Goal: Transaction & Acquisition: Purchase product/service

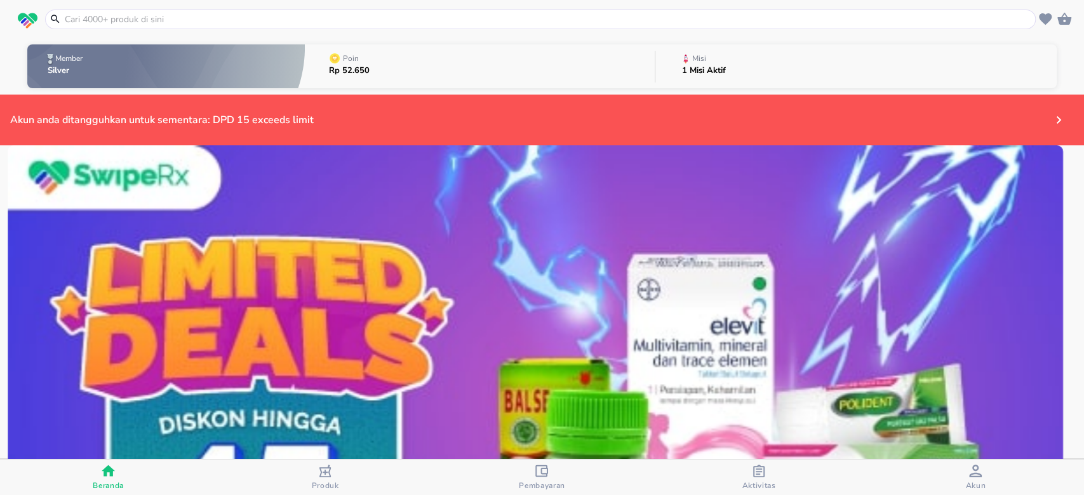
click at [972, 475] on icon "button" at bounding box center [975, 471] width 13 height 13
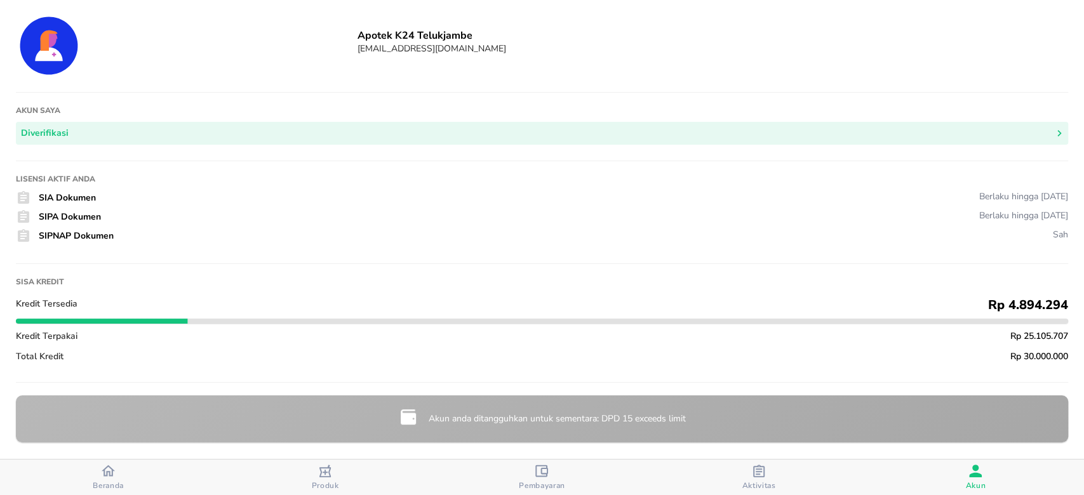
click at [96, 477] on div "Beranda" at bounding box center [108, 477] width 31 height 27
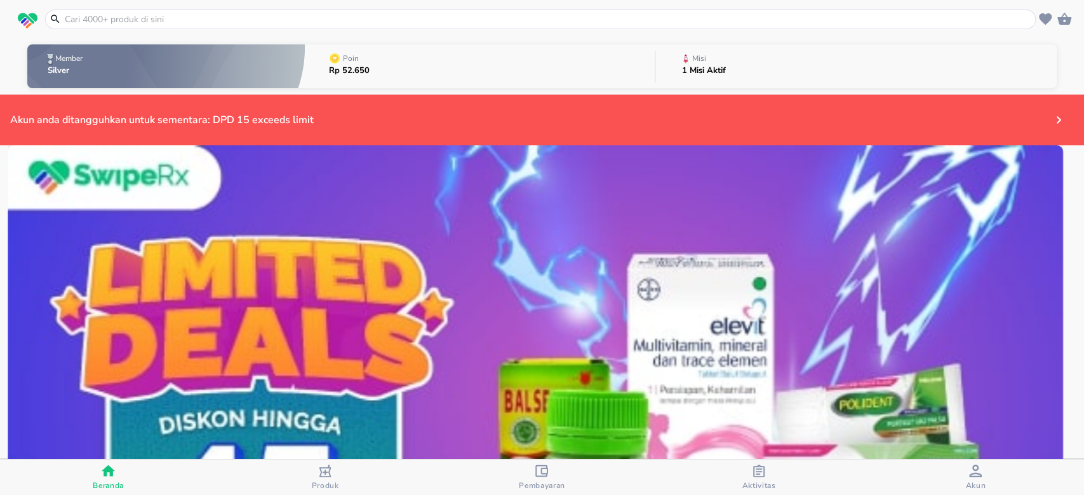
click at [378, 17] on input "text" at bounding box center [547, 19] width 969 height 13
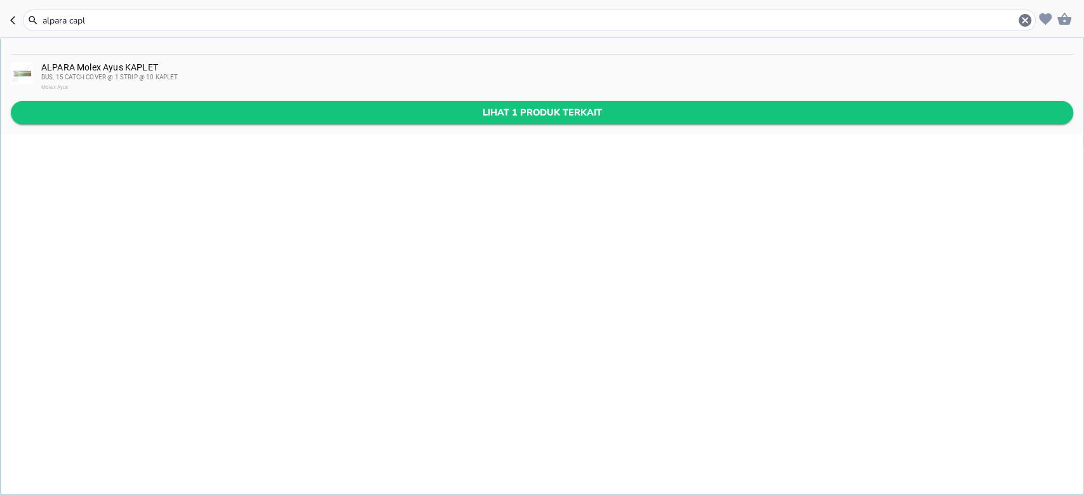
type input "alpara capl"
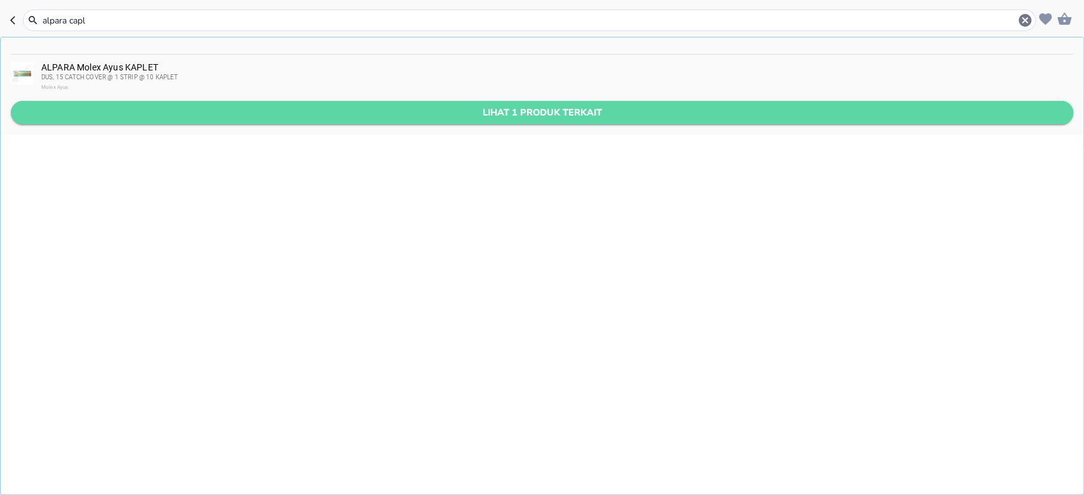
click at [283, 110] on span "Lihat 1 produk terkait" at bounding box center [542, 113] width 1042 height 16
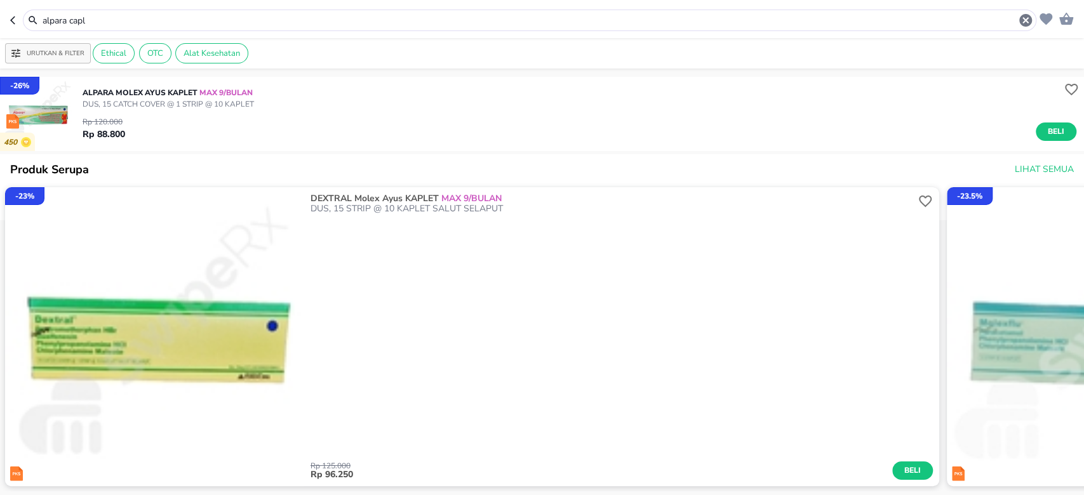
click at [223, 29] on div "alpara capl" at bounding box center [529, 21] width 1013 height 22
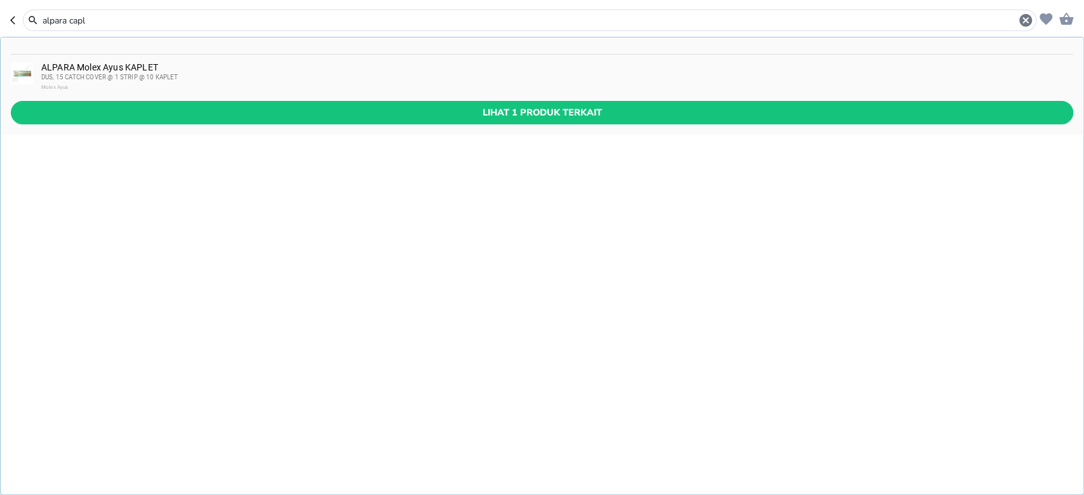
click at [220, 22] on input "alpara capl" at bounding box center [529, 20] width 976 height 13
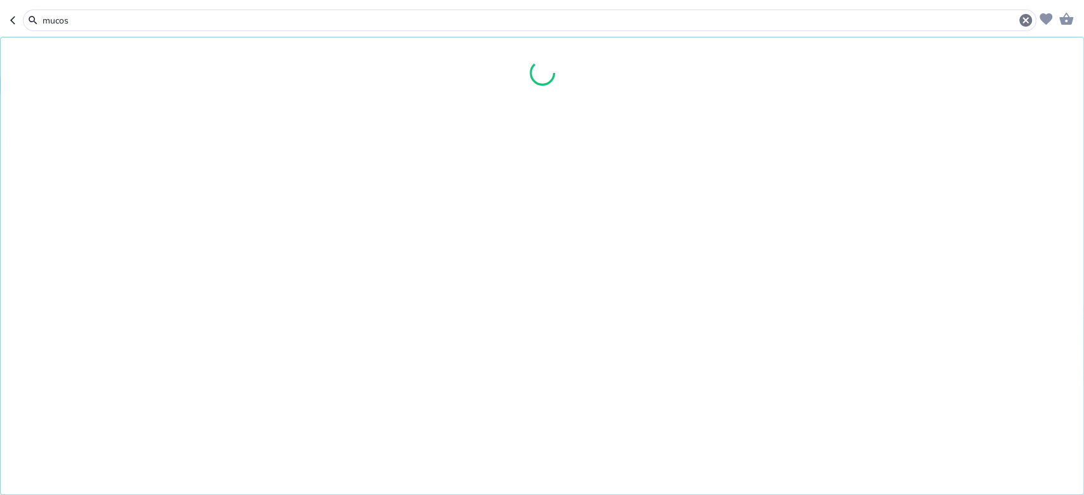
type input "mucos"
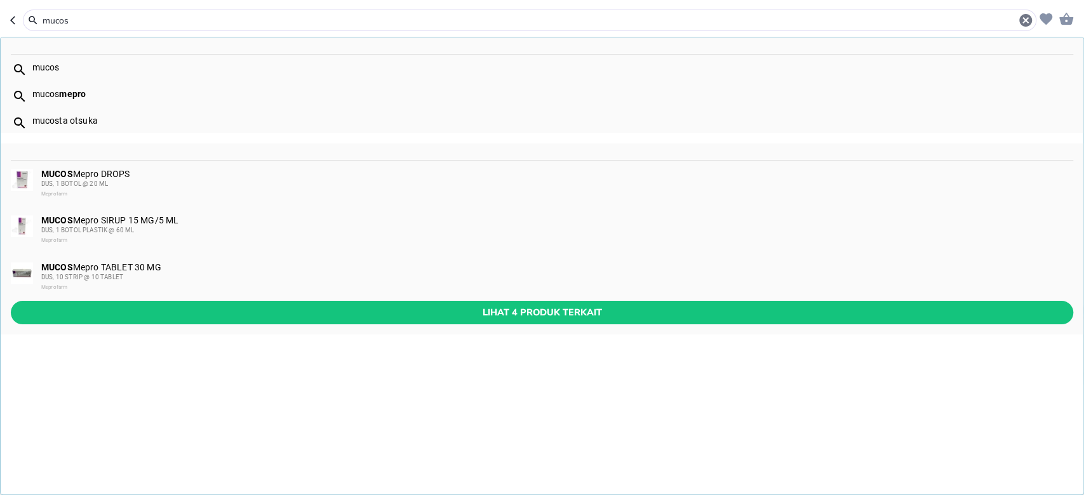
click at [174, 228] on div "DUS, 1 BOTOL PLASTIK @ 60 ML" at bounding box center [556, 230] width 1030 height 10
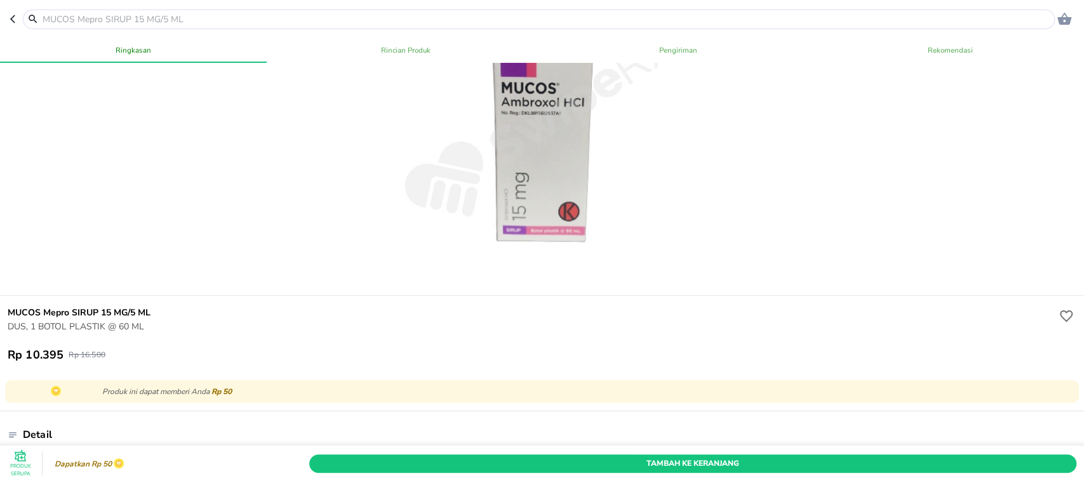
scroll to position [84, 0]
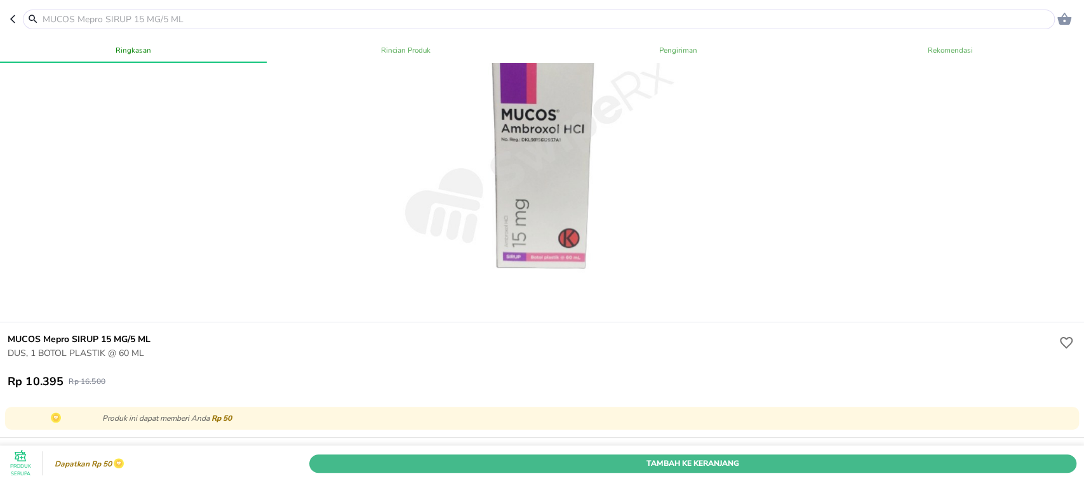
click at [594, 456] on span "Tambah Ke Keranjang" at bounding box center [693, 462] width 748 height 13
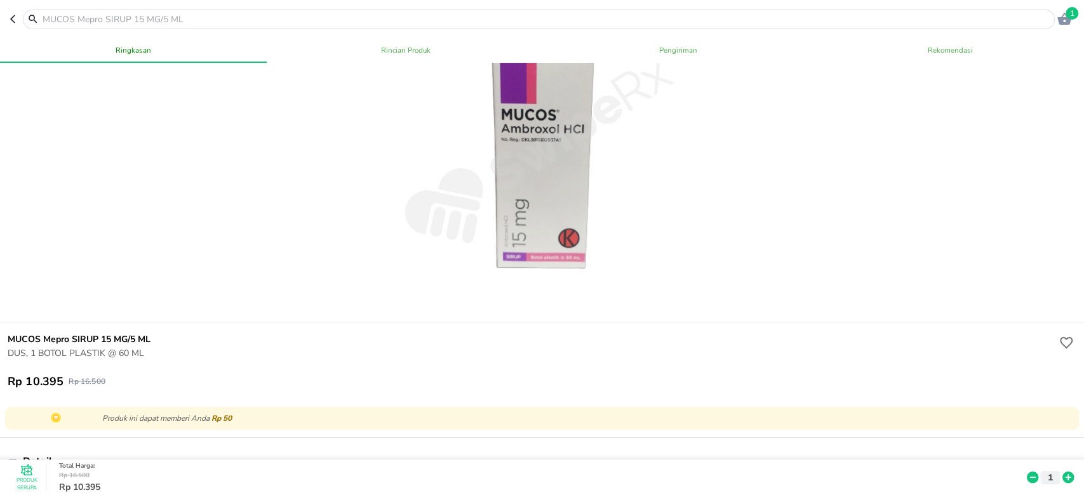
click at [1059, 470] on icon at bounding box center [1067, 477] width 17 height 14
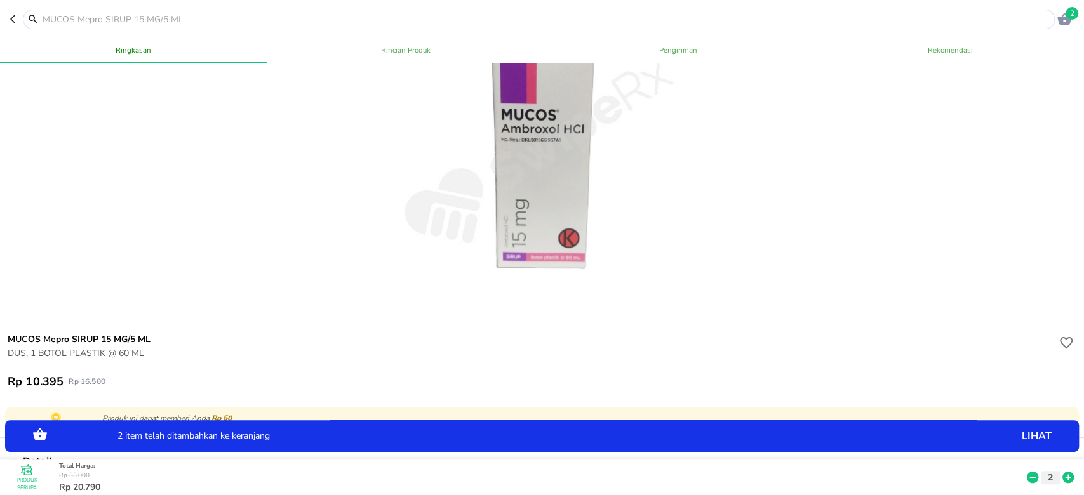
click at [1059, 470] on icon at bounding box center [1067, 477] width 17 height 14
click at [14, 17] on icon "button" at bounding box center [15, 19] width 10 height 10
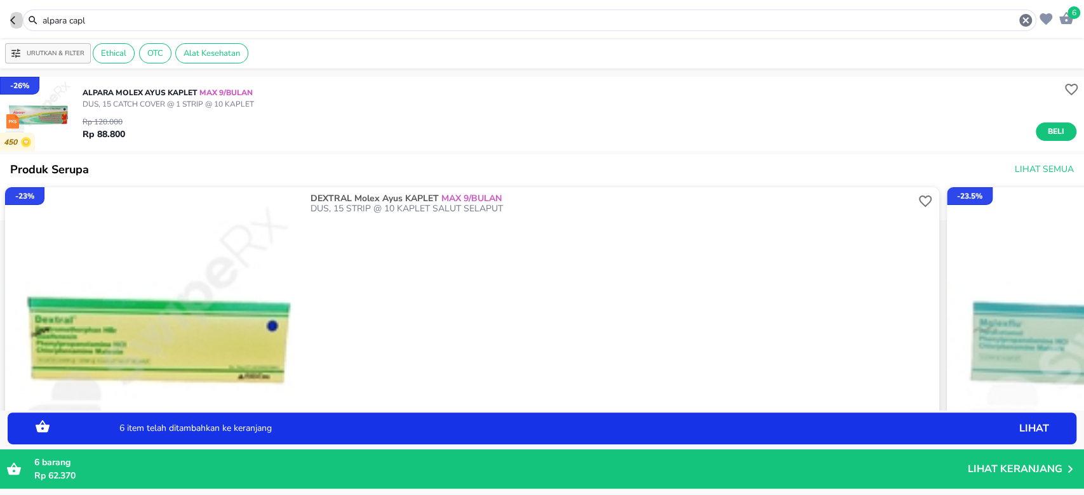
click at [11, 18] on icon "button" at bounding box center [15, 20] width 10 height 10
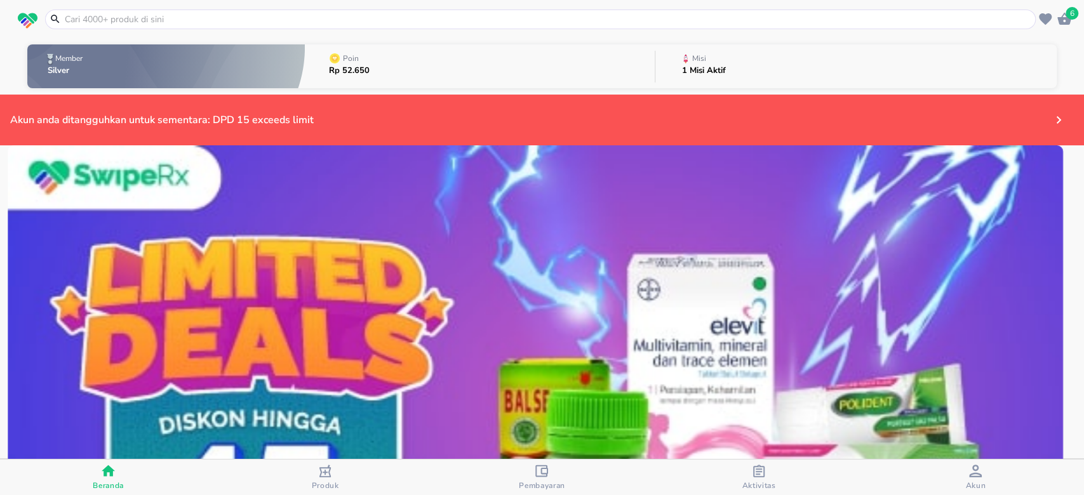
click at [972, 475] on icon "button" at bounding box center [975, 471] width 13 height 13
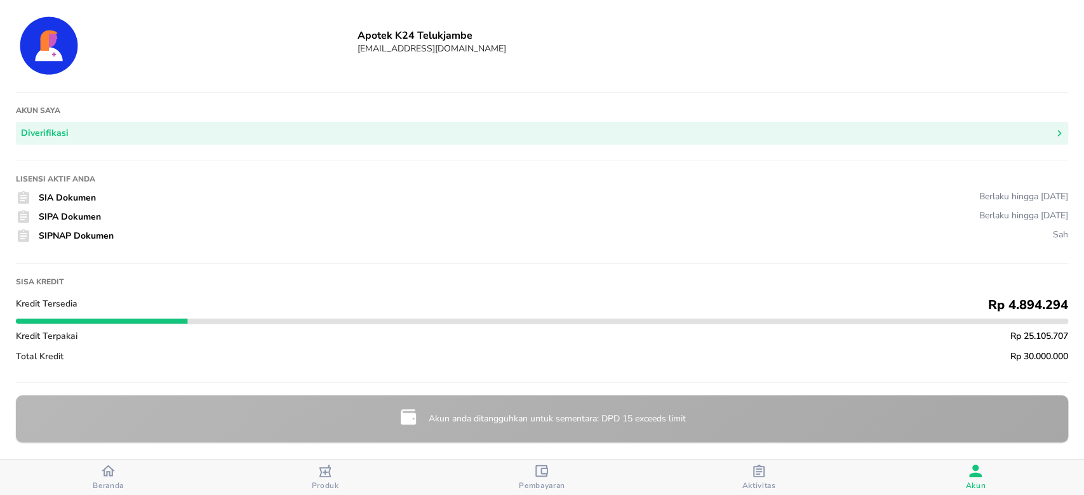
click at [102, 485] on span "Beranda" at bounding box center [108, 485] width 31 height 10
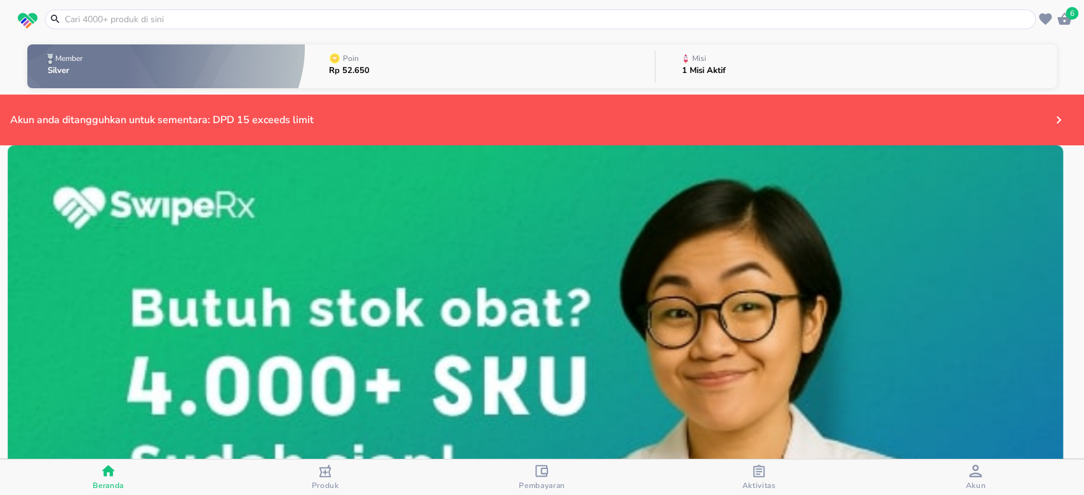
click at [392, 22] on input "text" at bounding box center [547, 19] width 969 height 13
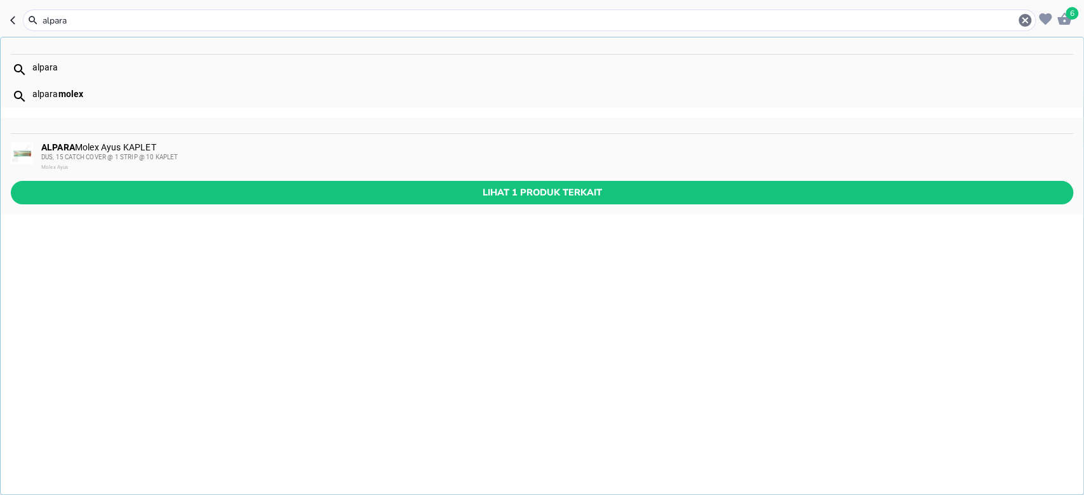
type input "alpara"
click at [150, 163] on div "Molex Ayus" at bounding box center [556, 167] width 1030 height 10
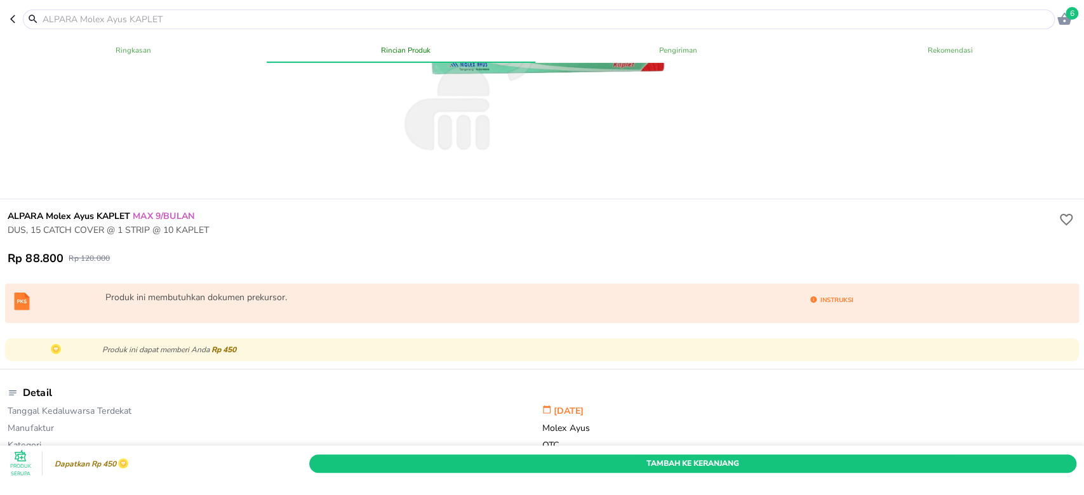
scroll to position [169, 0]
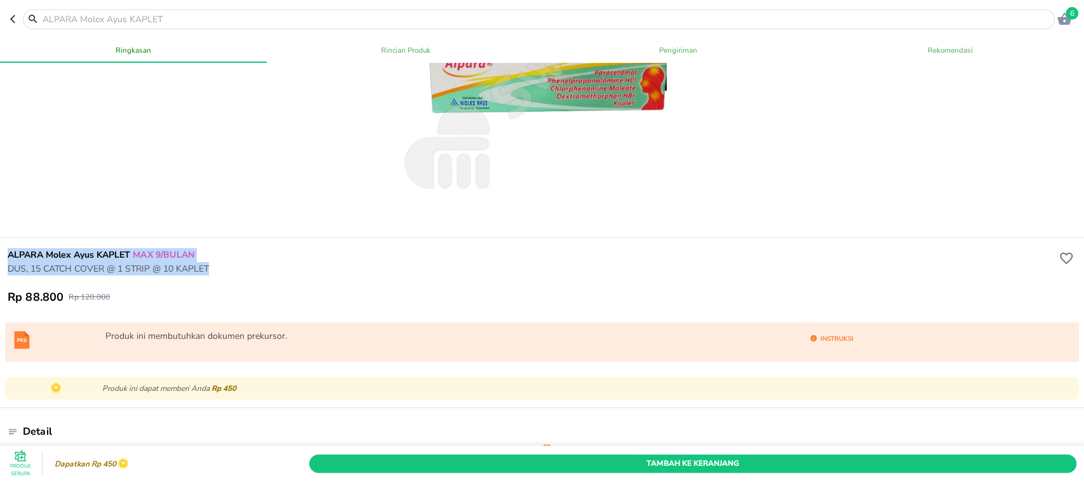
drag, startPoint x: 3, startPoint y: 251, endPoint x: 225, endPoint y: 267, distance: 222.7
click at [225, 267] on div "ALPARA Molex Ayus [PERSON_NAME] 9/BULAN DUS, 15 CATCH COVER @ 1 STRIP @ 10 [PER…" at bounding box center [541, 276] width 1089 height 77
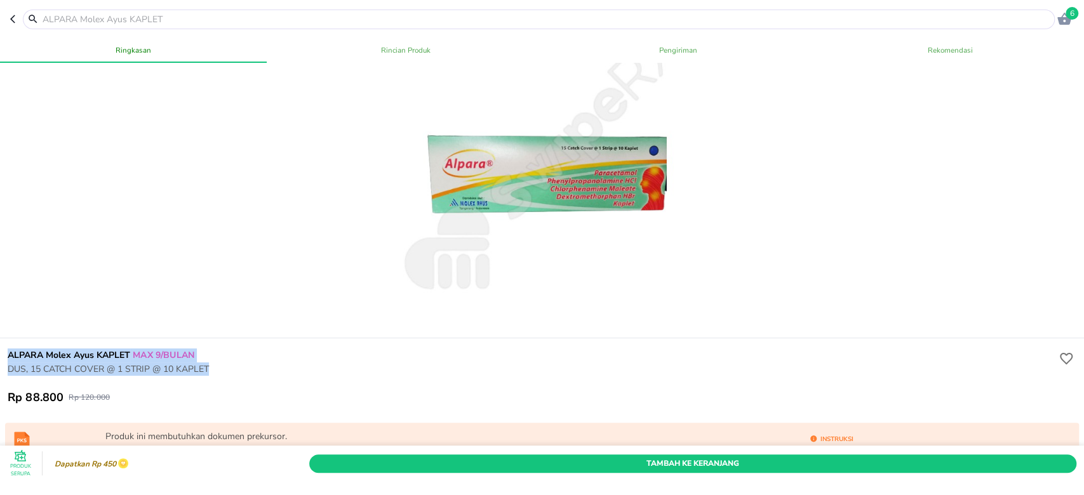
scroll to position [57, 0]
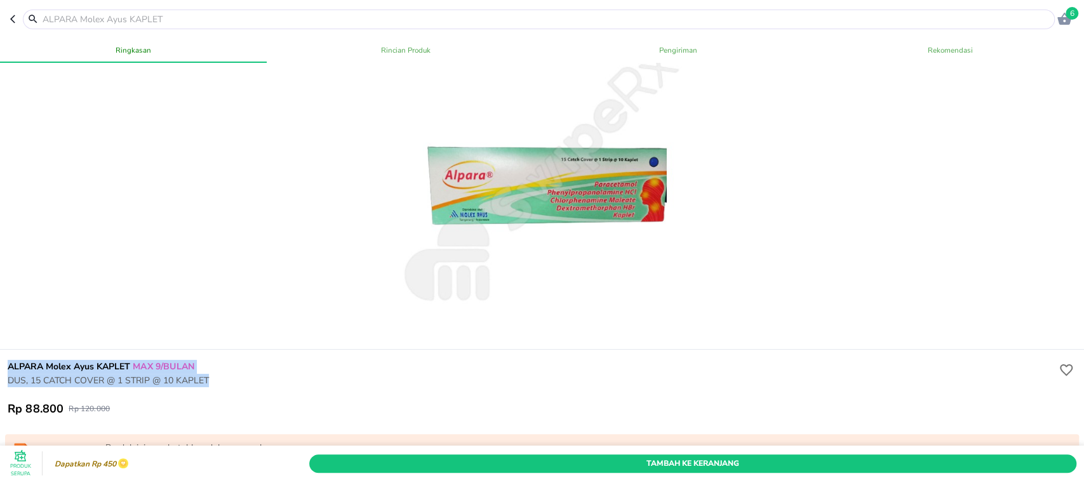
click at [10, 18] on icon "button" at bounding box center [15, 19] width 10 height 10
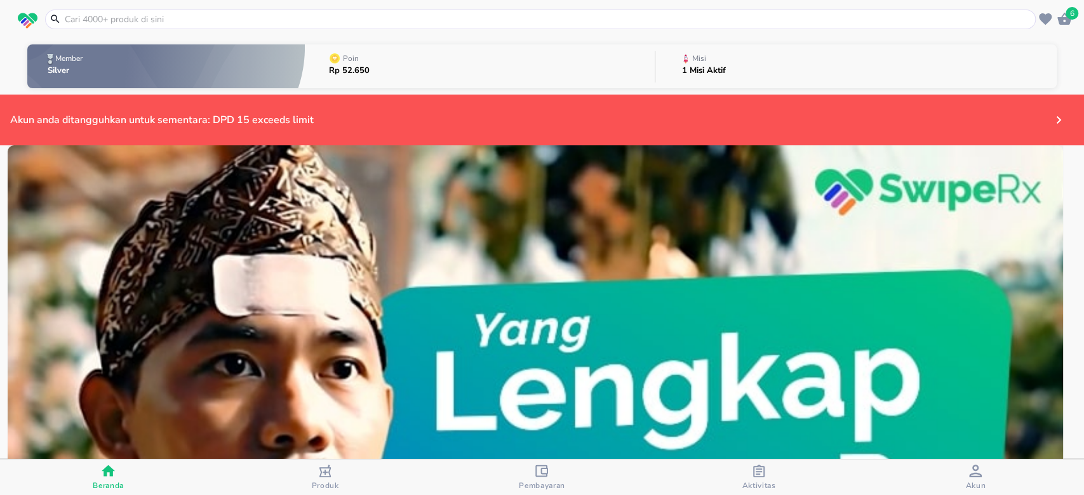
click at [496, 18] on input "text" at bounding box center [547, 19] width 969 height 13
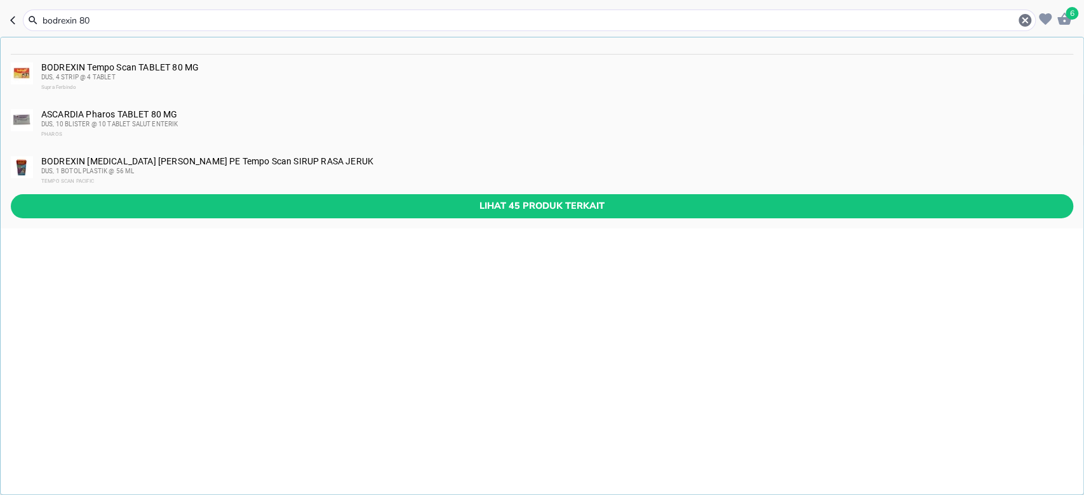
type input "bodrexin 80"
click at [218, 77] on div "DUS, 4 STRIP @ 4 TABLET" at bounding box center [556, 77] width 1030 height 10
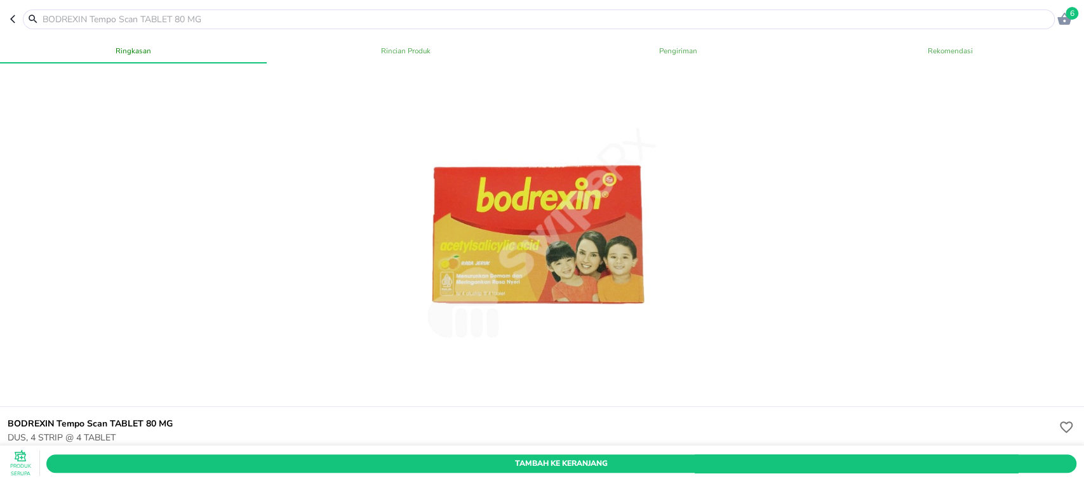
scroll to position [169, 0]
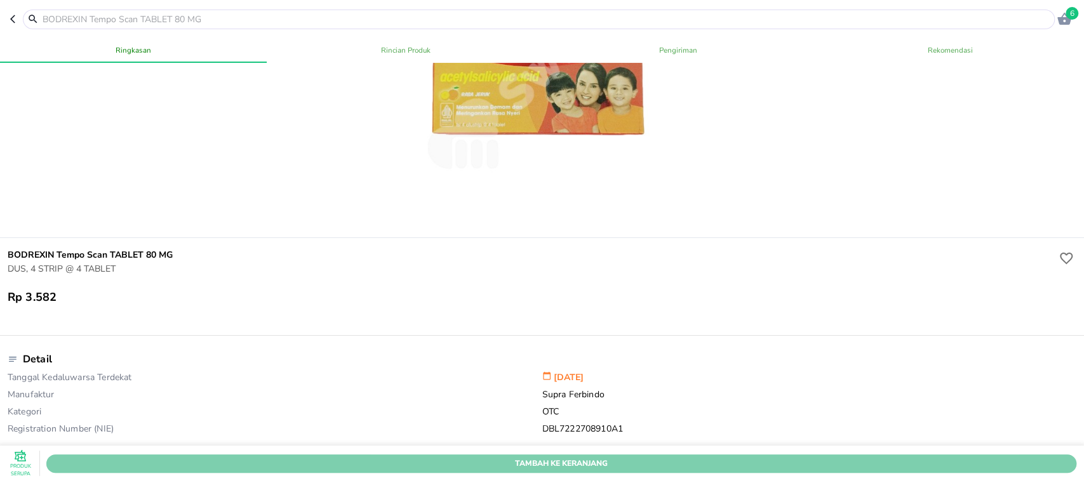
click at [566, 456] on span "Tambah Ke Keranjang" at bounding box center [561, 462] width 1011 height 13
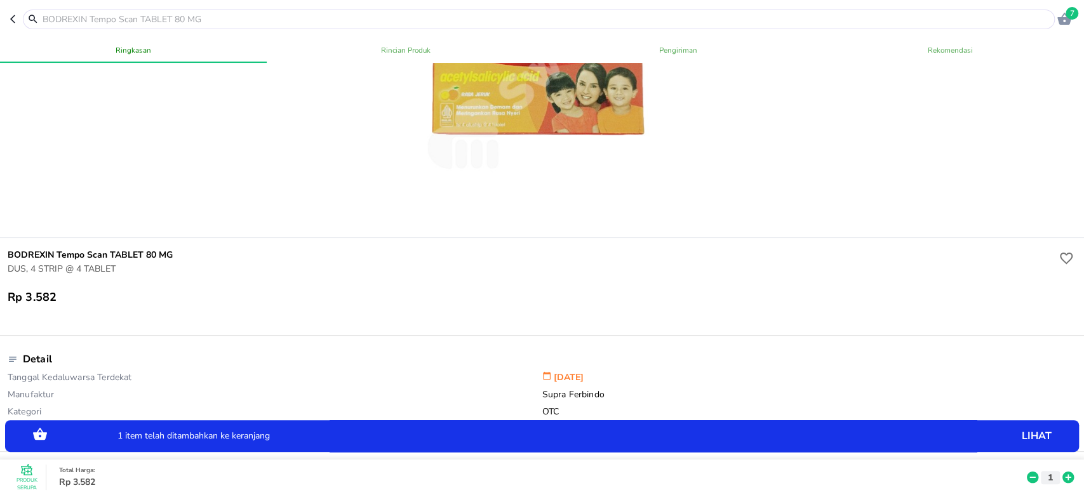
click at [1059, 470] on icon at bounding box center [1067, 477] width 17 height 14
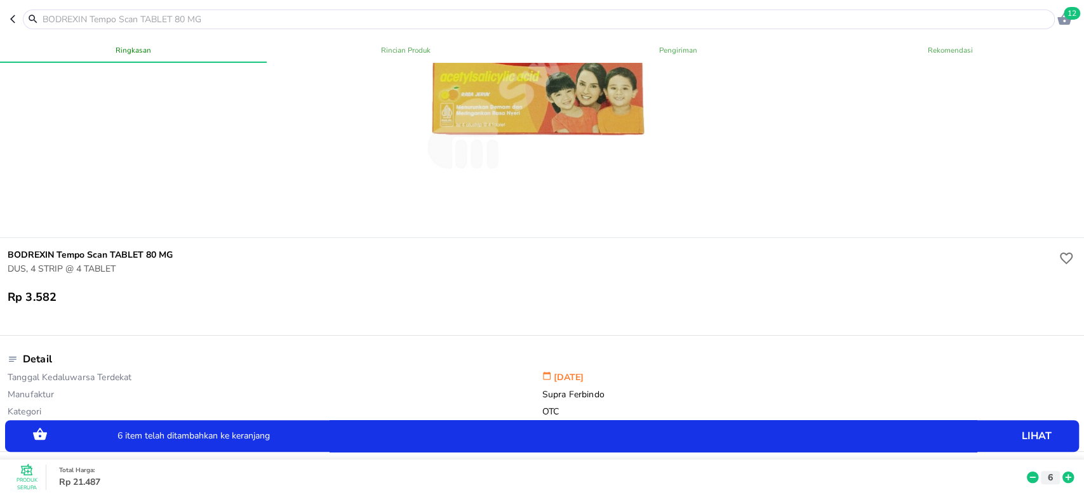
click at [1059, 470] on icon at bounding box center [1067, 477] width 17 height 14
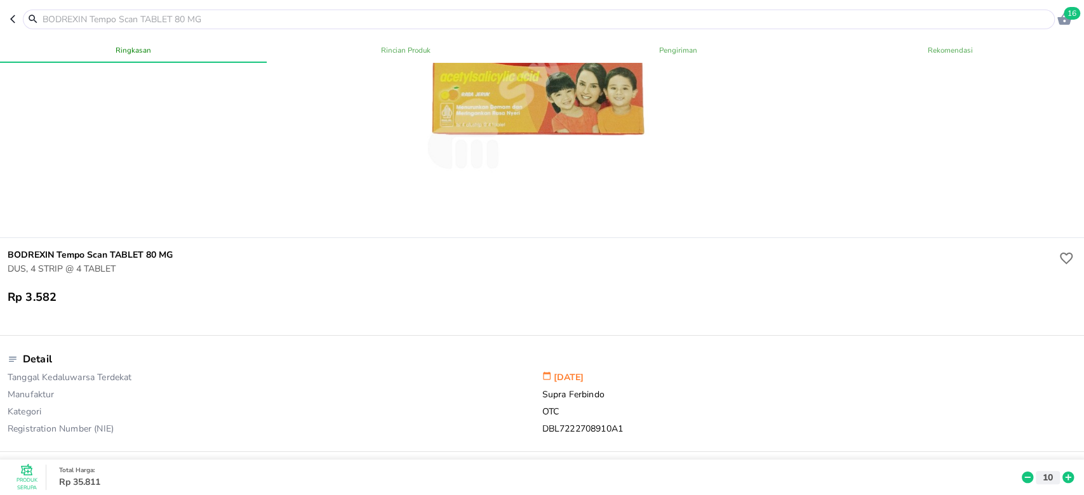
click at [414, 13] on input "text" at bounding box center [546, 19] width 1010 height 13
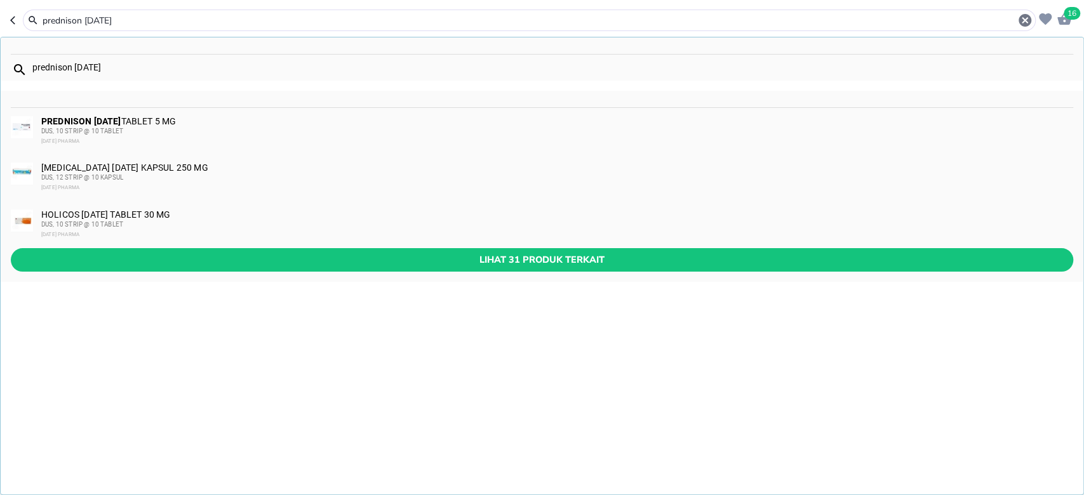
type input "prednison [DATE]"
click at [232, 121] on div "PREDNISON [DATE] TABLET 5 MG DUS, 10 STRIP @ 10 TABLET [DATE] PHARMA" at bounding box center [556, 131] width 1030 height 30
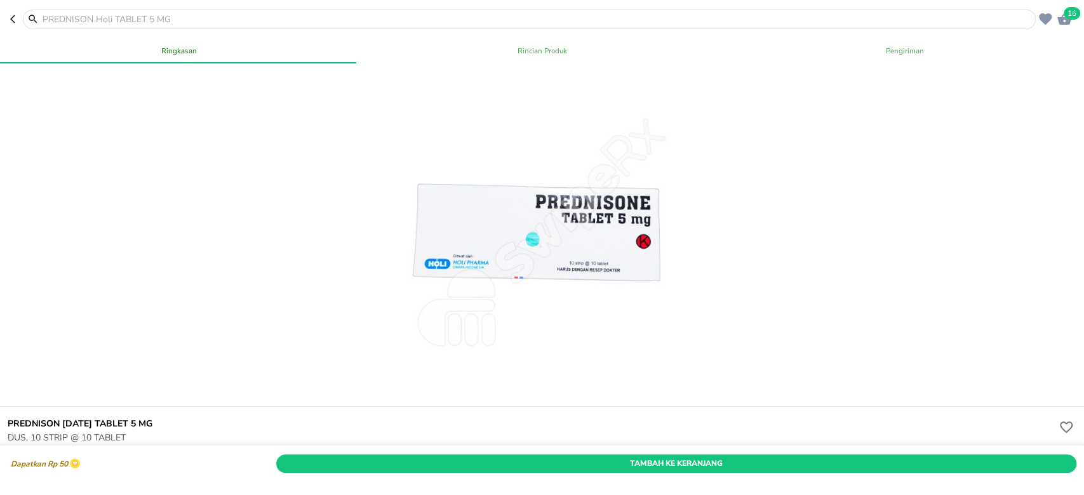
scroll to position [169, 0]
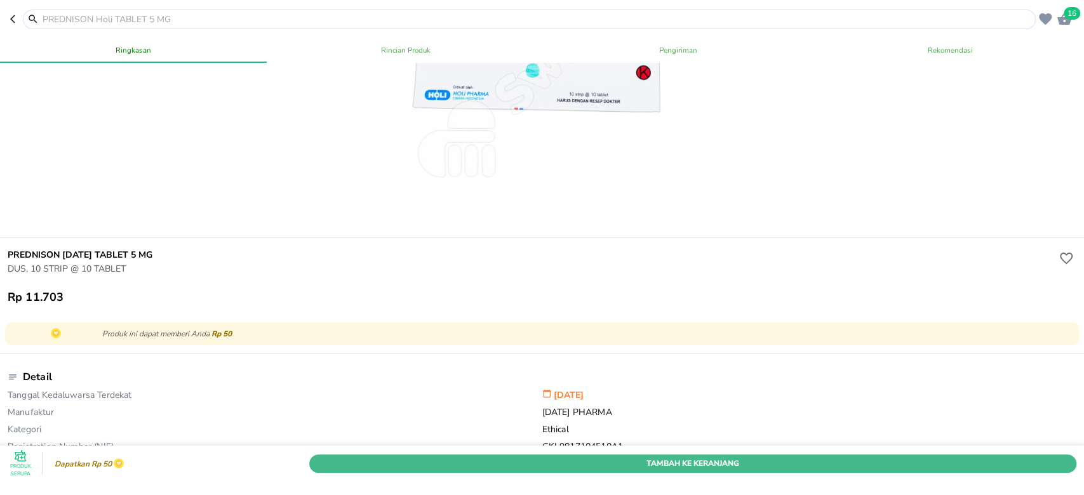
click at [661, 456] on span "Tambah Ke Keranjang" at bounding box center [693, 462] width 748 height 13
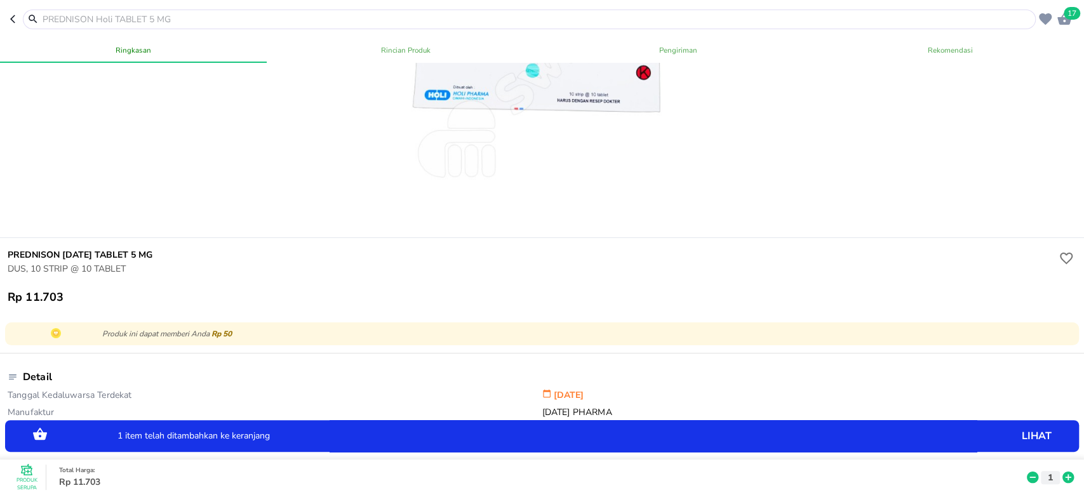
click at [1062, 472] on icon at bounding box center [1067, 477] width 11 height 11
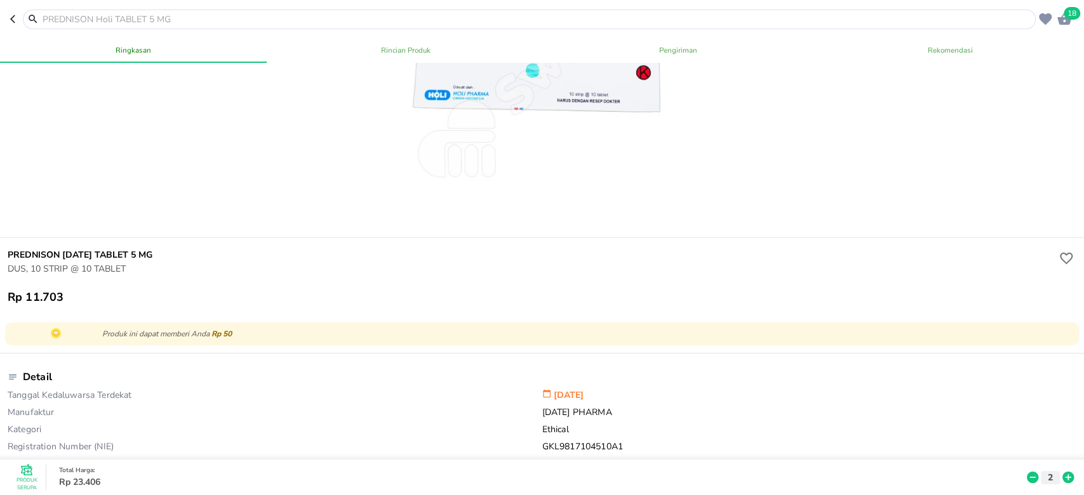
click at [320, 15] on input "text" at bounding box center [536, 19] width 991 height 13
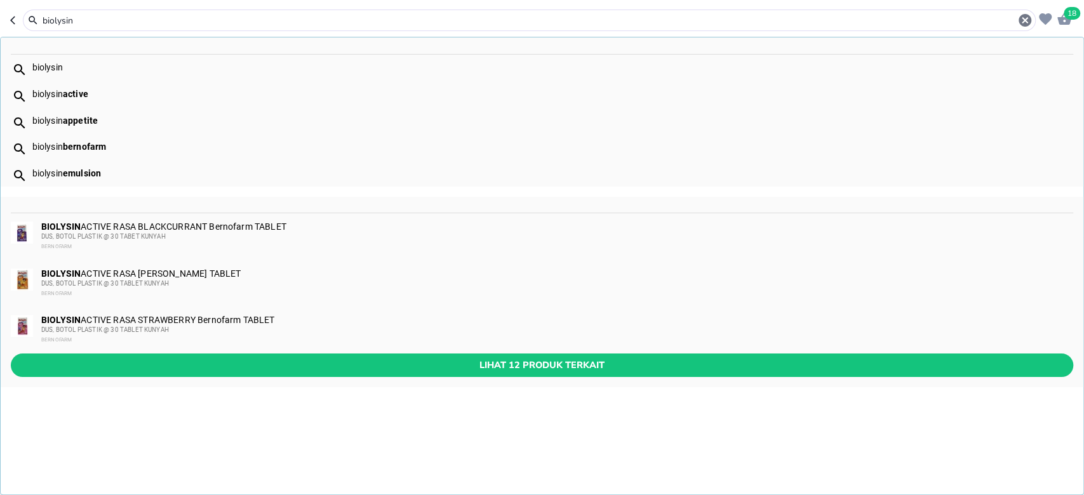
type input "biolysin"
click at [114, 64] on div "biolysin" at bounding box center [552, 67] width 1040 height 10
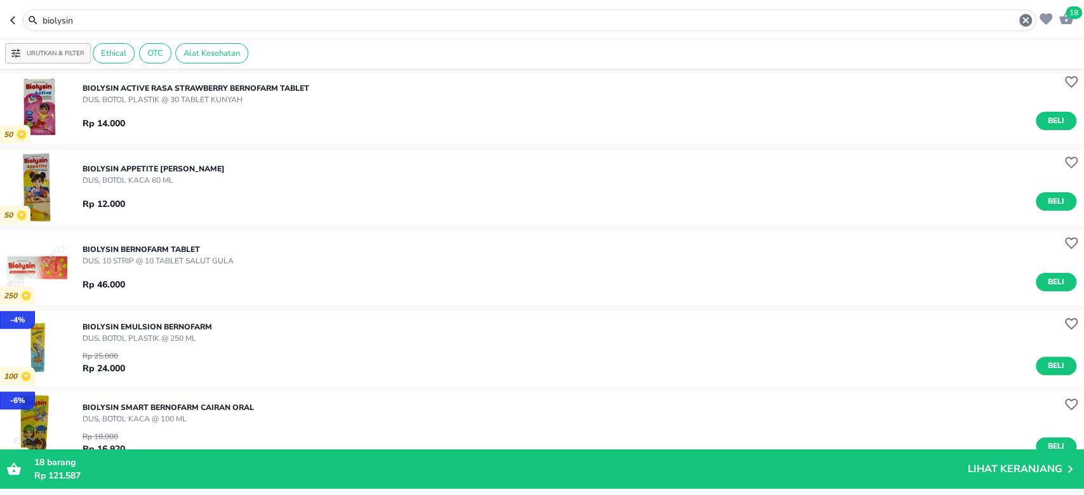
scroll to position [338, 0]
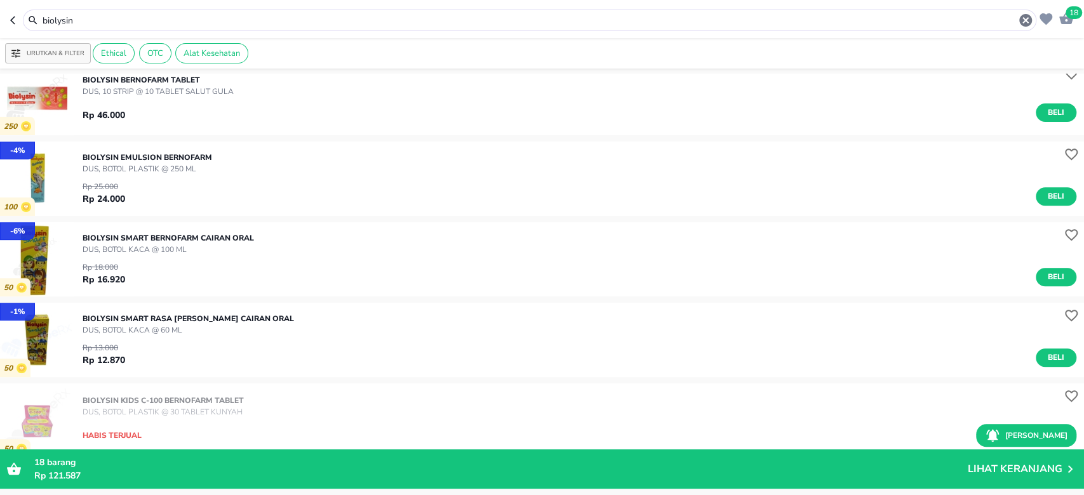
click at [310, 18] on input "biolysin" at bounding box center [529, 20] width 976 height 13
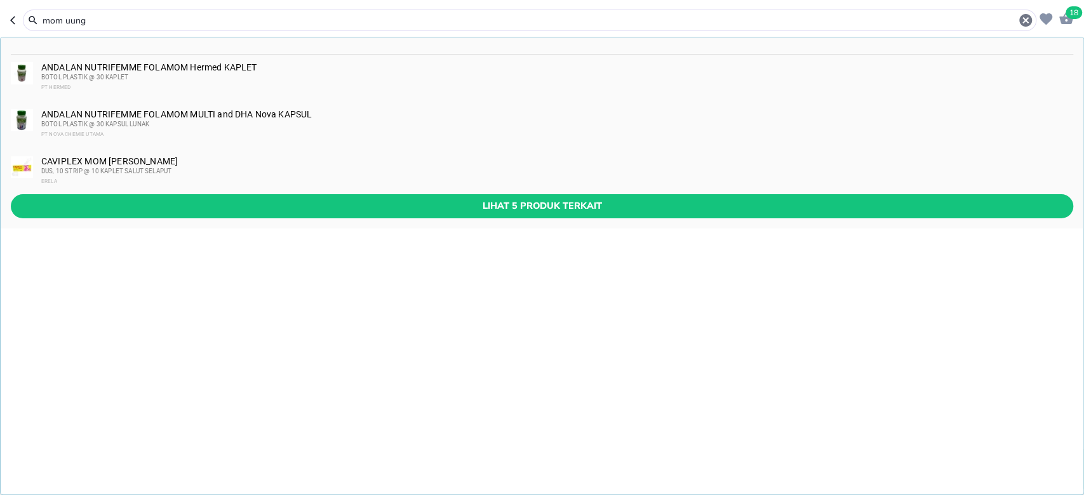
click at [350, 220] on div "Lihat 5 produk terkait" at bounding box center [542, 211] width 1082 height 34
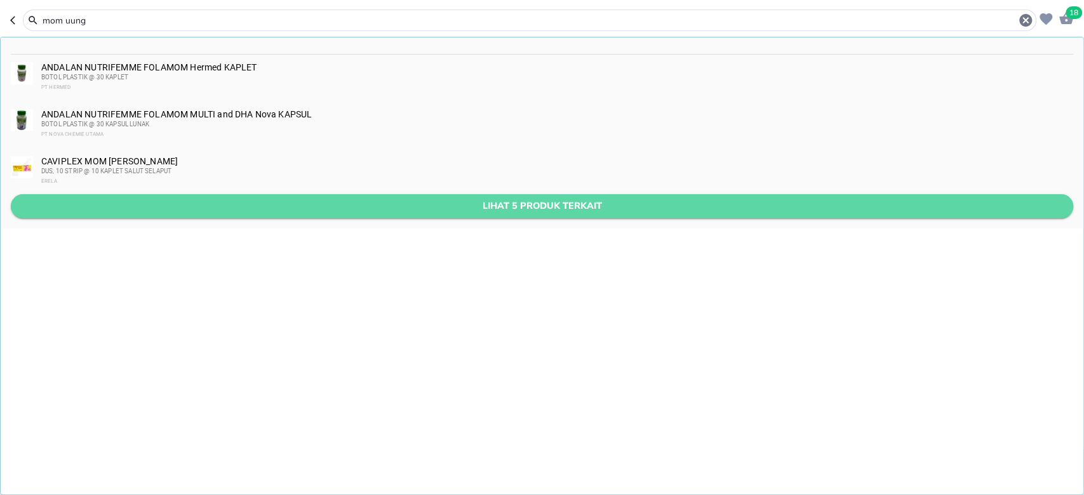
click at [350, 208] on span "Lihat 5 produk terkait" at bounding box center [542, 206] width 1042 height 16
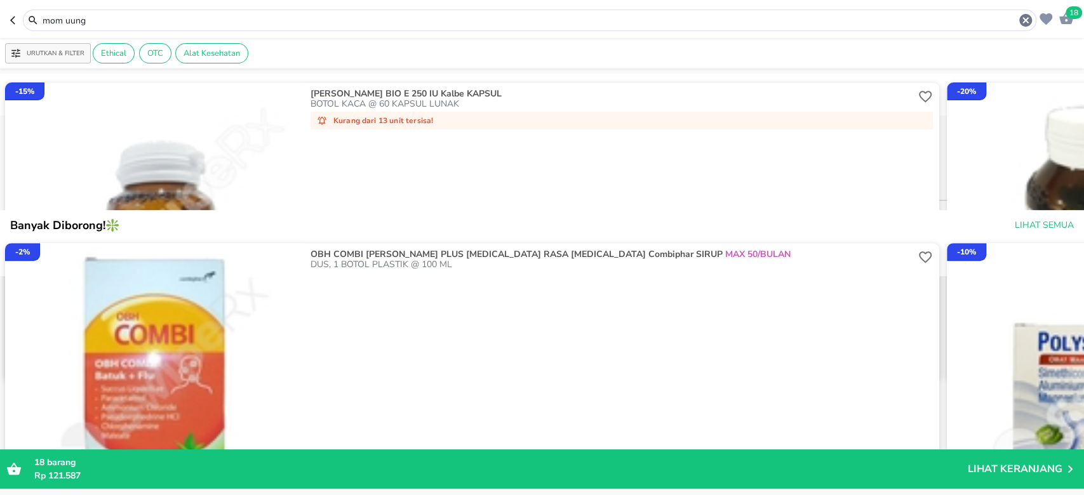
scroll to position [791, 0]
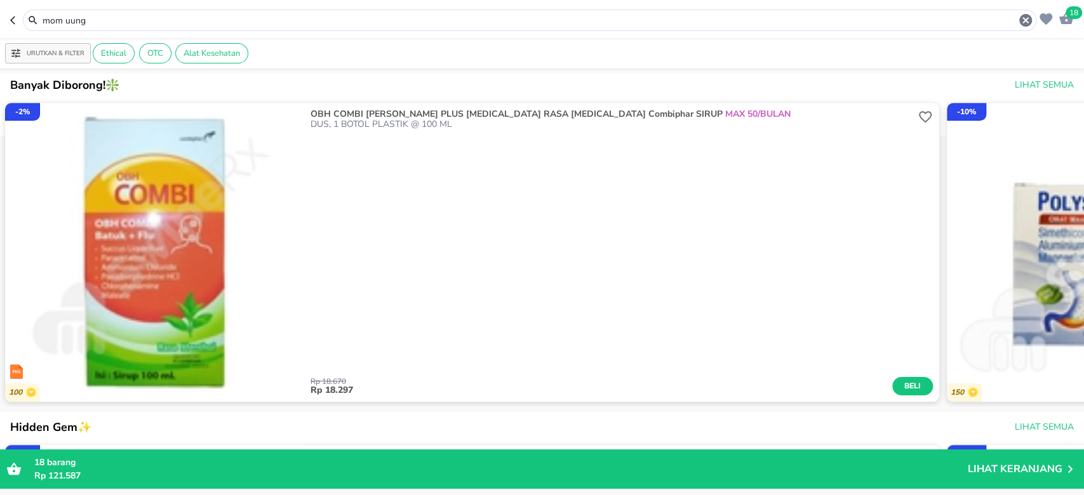
click at [168, 13] on div "mom uung" at bounding box center [536, 20] width 991 height 15
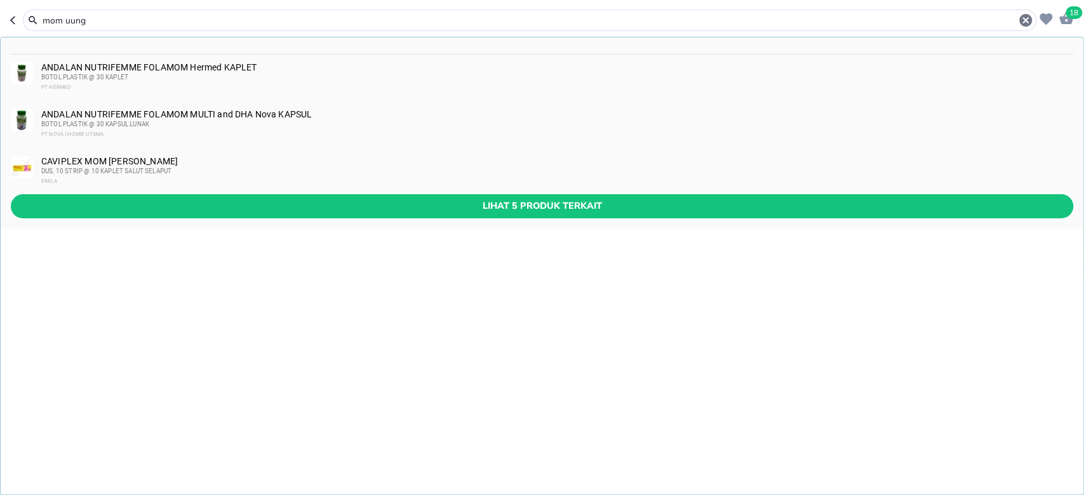
click at [170, 18] on input "mom uung" at bounding box center [529, 20] width 976 height 13
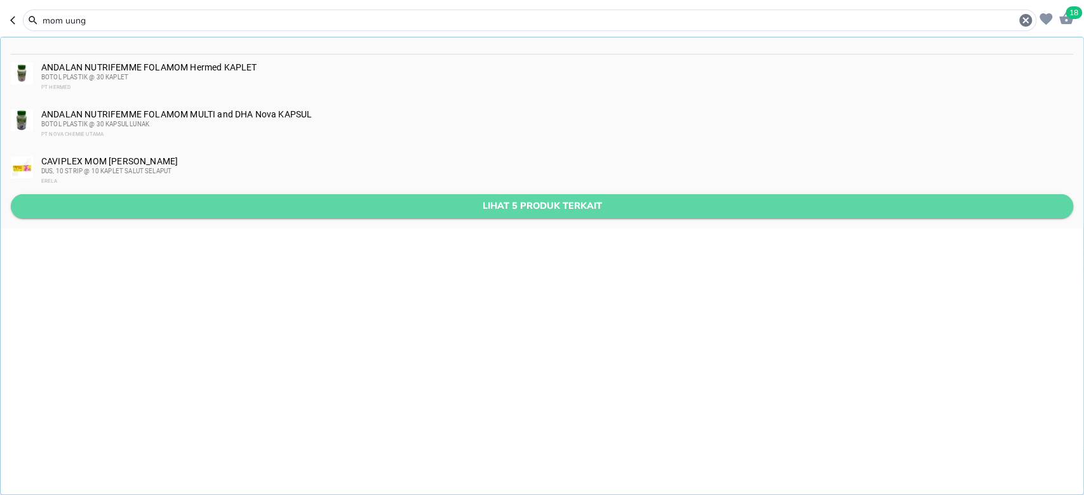
click at [227, 211] on span "Lihat 5 produk terkait" at bounding box center [542, 206] width 1042 height 16
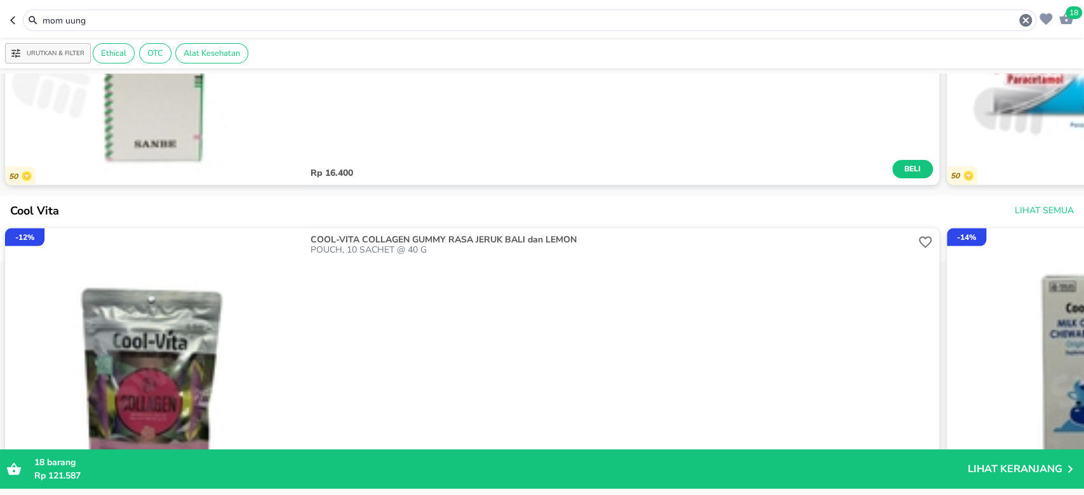
scroll to position [1709, 0]
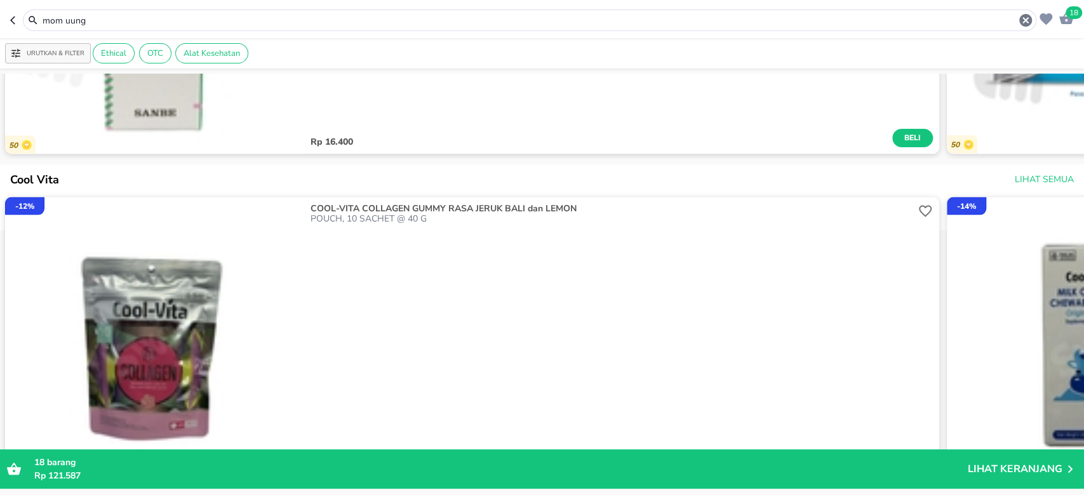
click at [289, 18] on input "mom uung" at bounding box center [529, 20] width 976 height 13
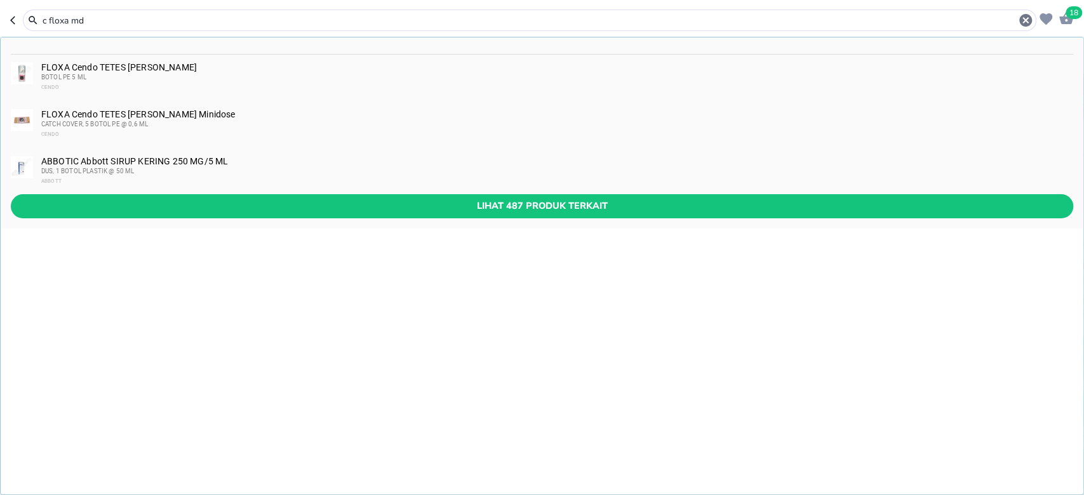
drag, startPoint x: 176, startPoint y: 18, endPoint x: 48, endPoint y: 18, distance: 128.9
click at [48, 18] on input "c floxa md" at bounding box center [529, 20] width 976 height 13
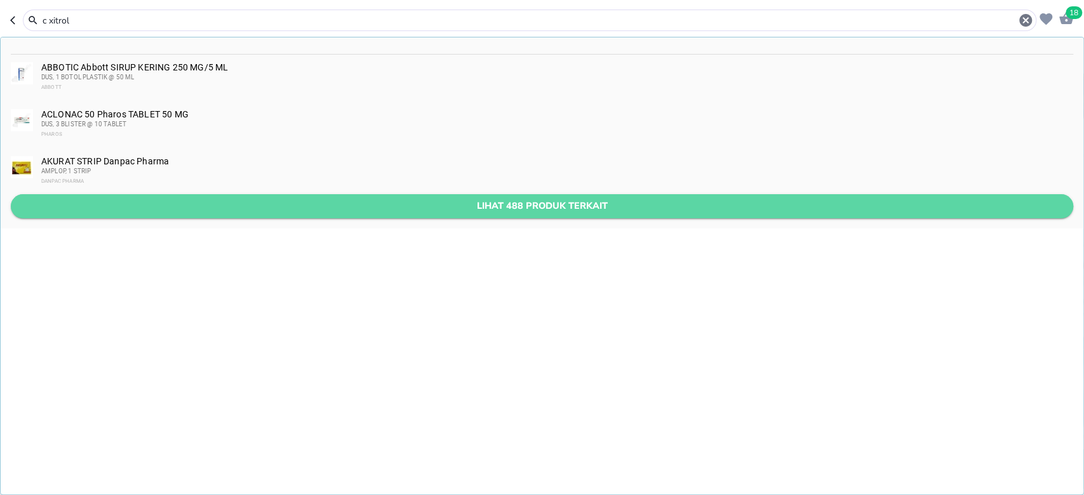
click at [156, 209] on span "Lihat 488 produk terkait" at bounding box center [542, 206] width 1042 height 16
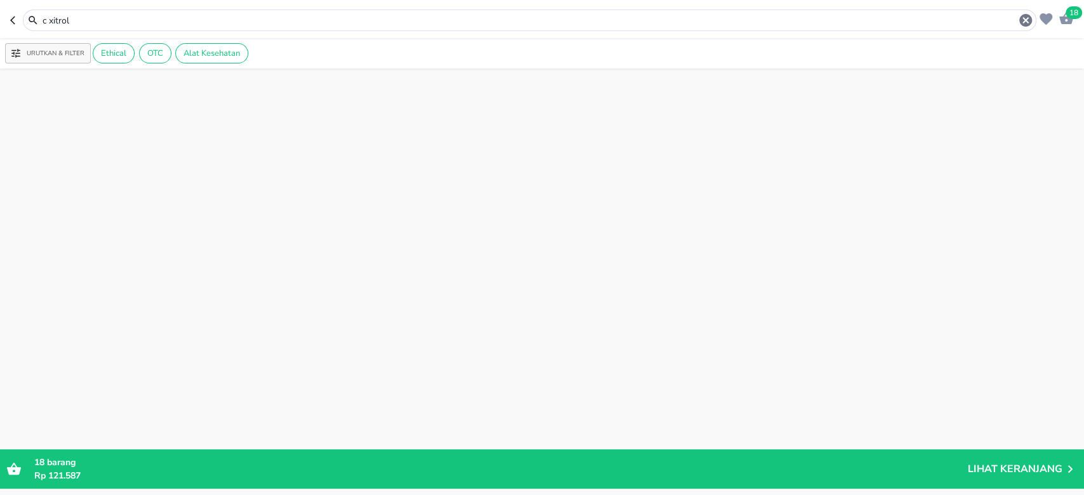
scroll to position [16957, 0]
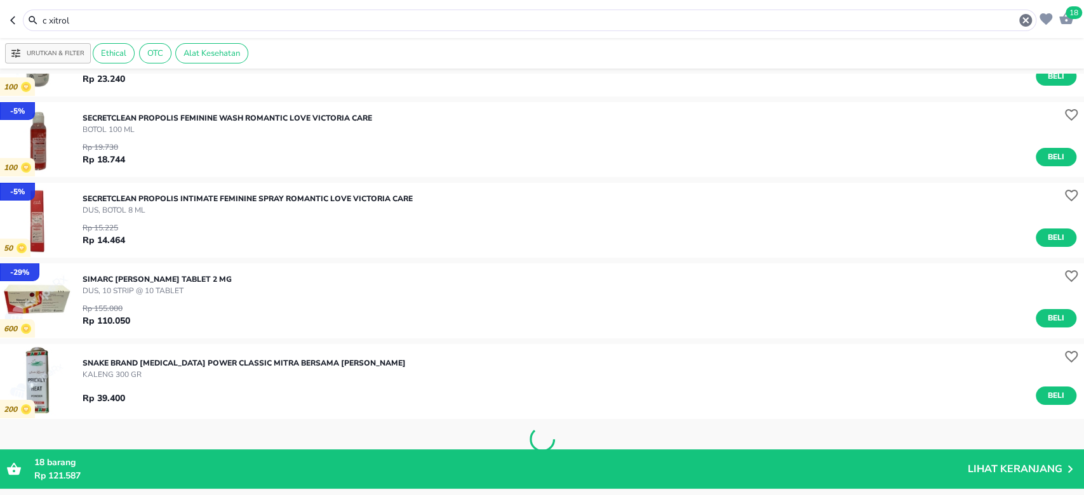
click at [262, 29] on div "c xitrol" at bounding box center [529, 21] width 1013 height 22
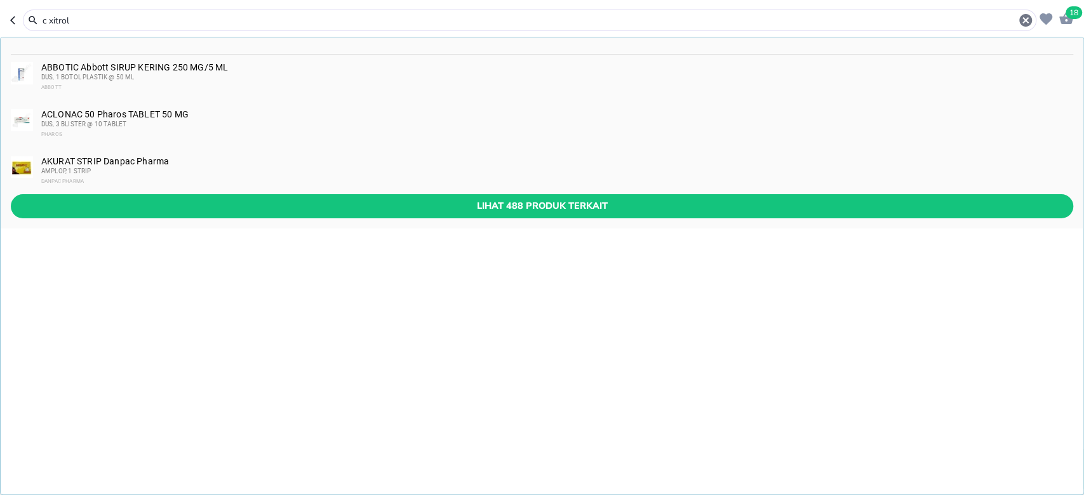
click at [257, 10] on div "c xitrol" at bounding box center [529, 21] width 1013 height 22
click at [256, 19] on input "c xitrol" at bounding box center [529, 20] width 976 height 13
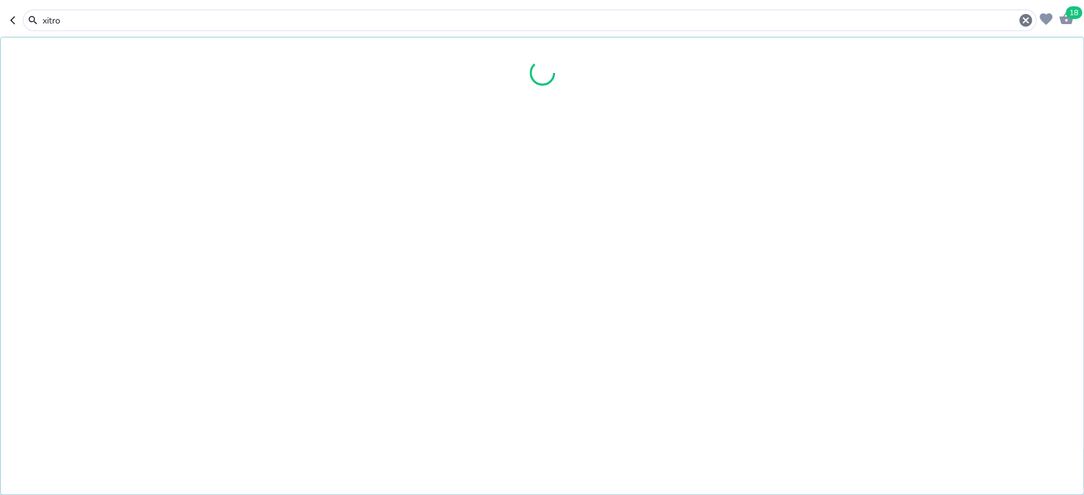
scroll to position [30401, 0]
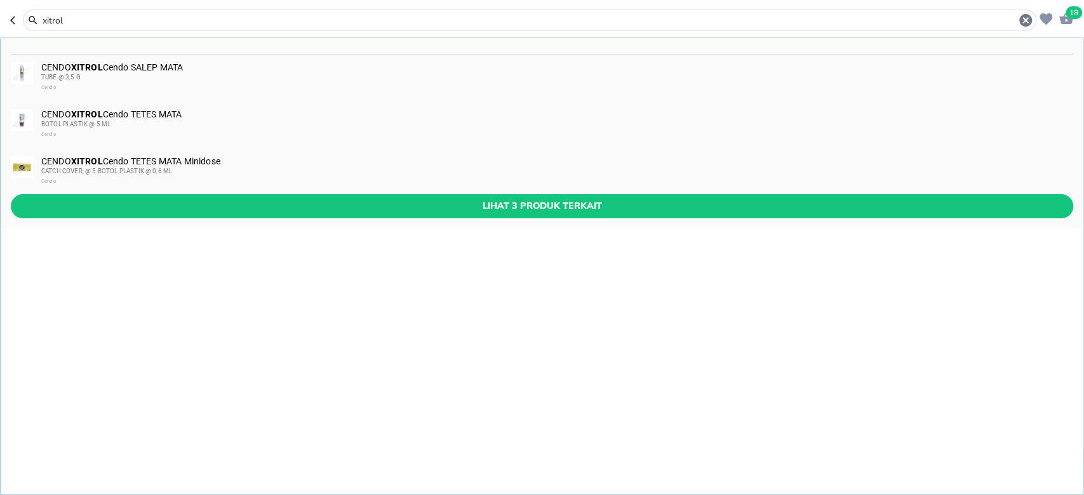
click at [184, 22] on input "xitrol" at bounding box center [529, 20] width 976 height 13
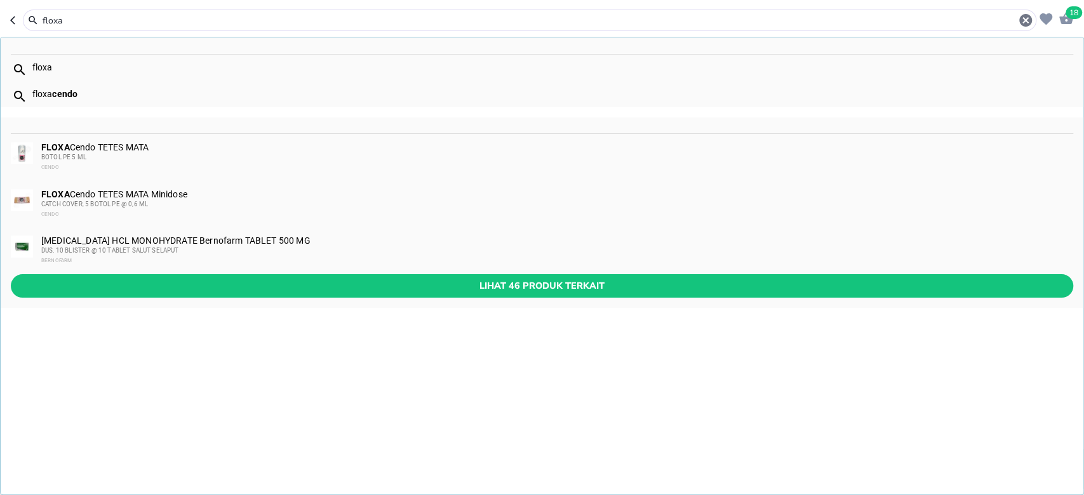
type input "floxa"
click at [168, 202] on div "CATCH COVER, 5 BOTOL PE @ 0,6 ML" at bounding box center [556, 204] width 1030 height 10
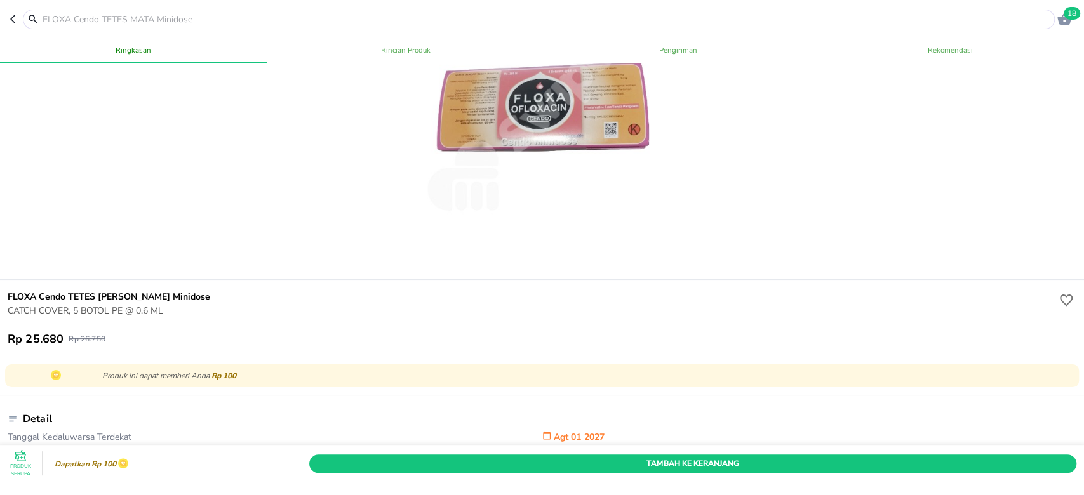
scroll to position [254, 0]
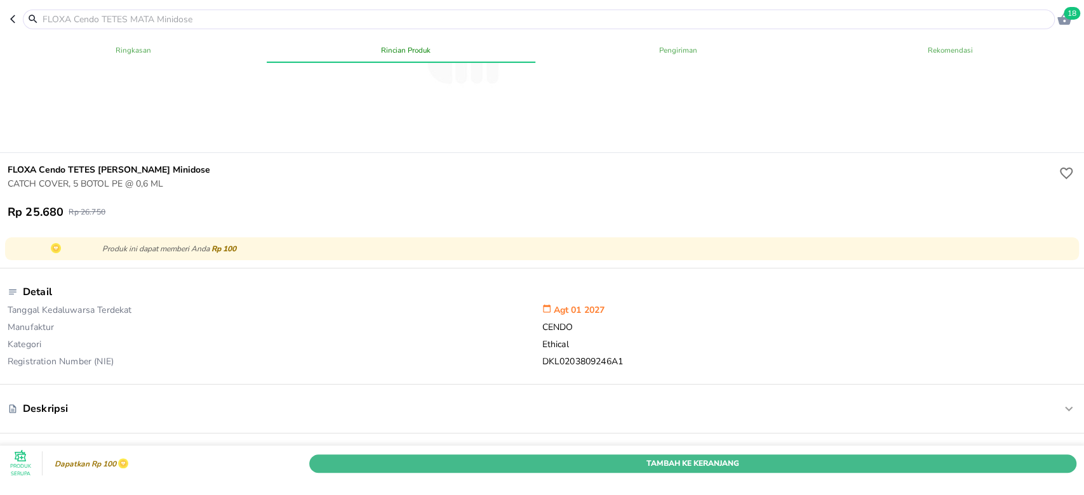
click at [1037, 456] on span "Tambah Ke Keranjang" at bounding box center [693, 462] width 748 height 13
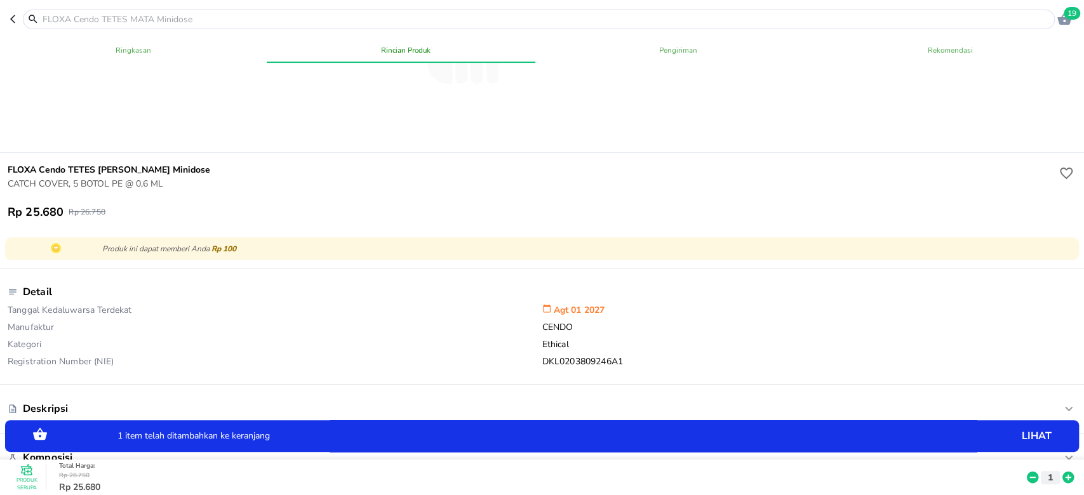
click at [1062, 472] on icon at bounding box center [1067, 477] width 11 height 11
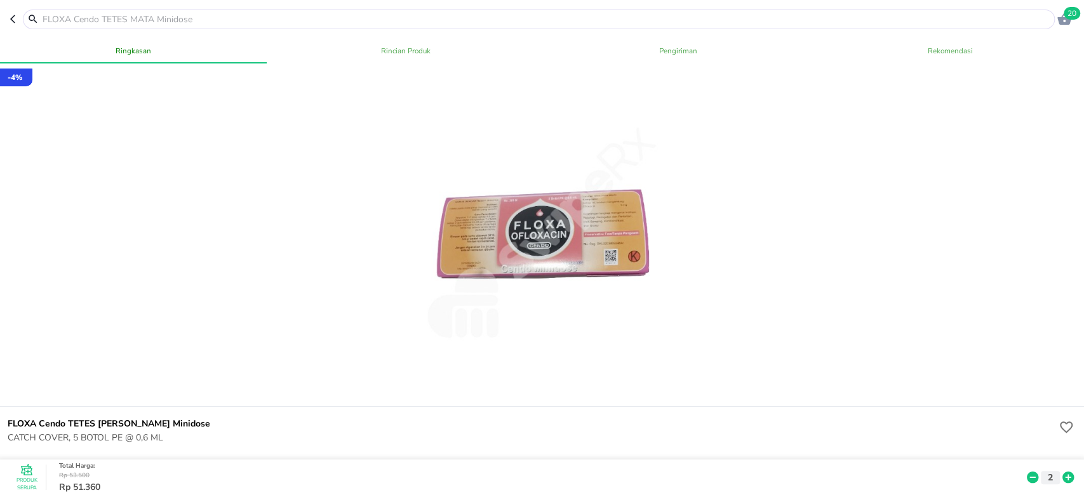
click at [218, 21] on input "text" at bounding box center [546, 19] width 1010 height 13
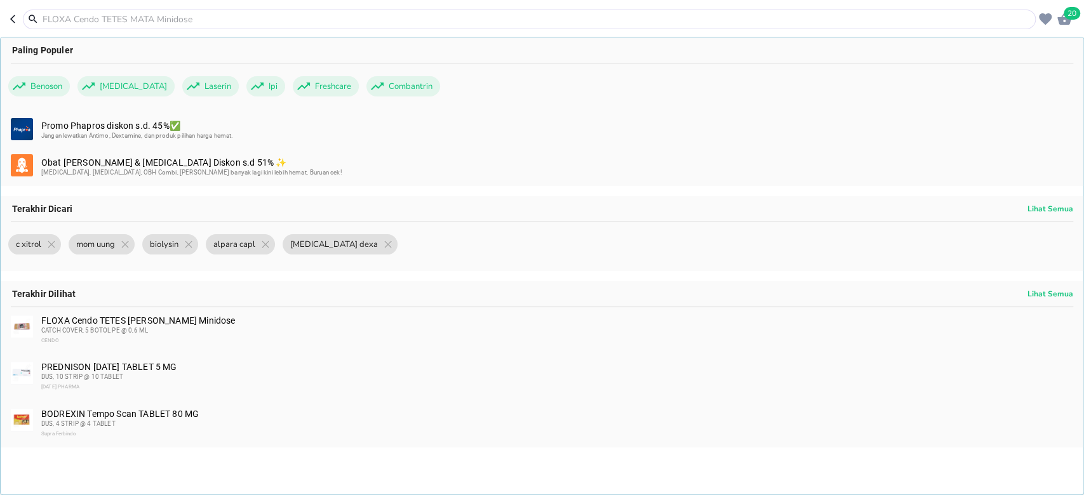
click at [306, 18] on input "text" at bounding box center [536, 19] width 991 height 13
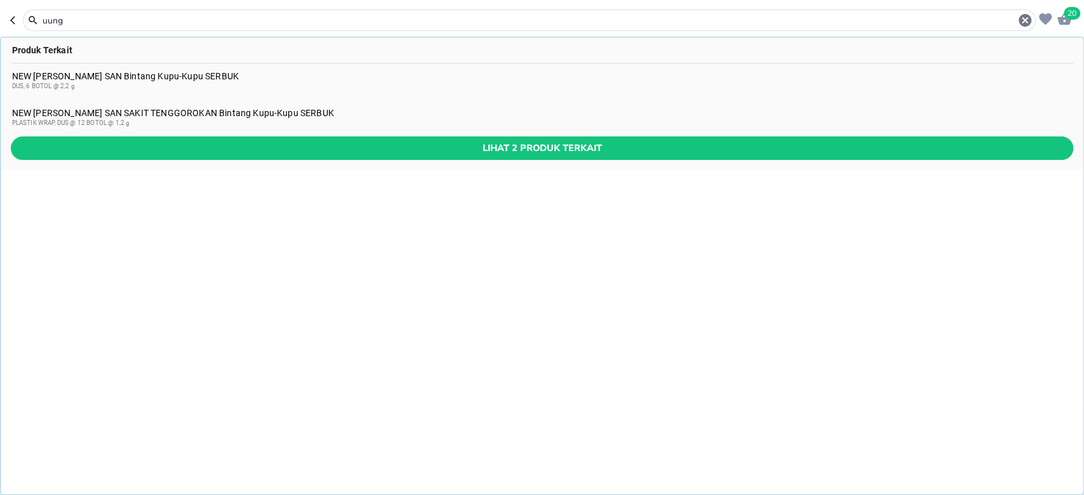
click at [226, 22] on input "uung" at bounding box center [529, 20] width 976 height 13
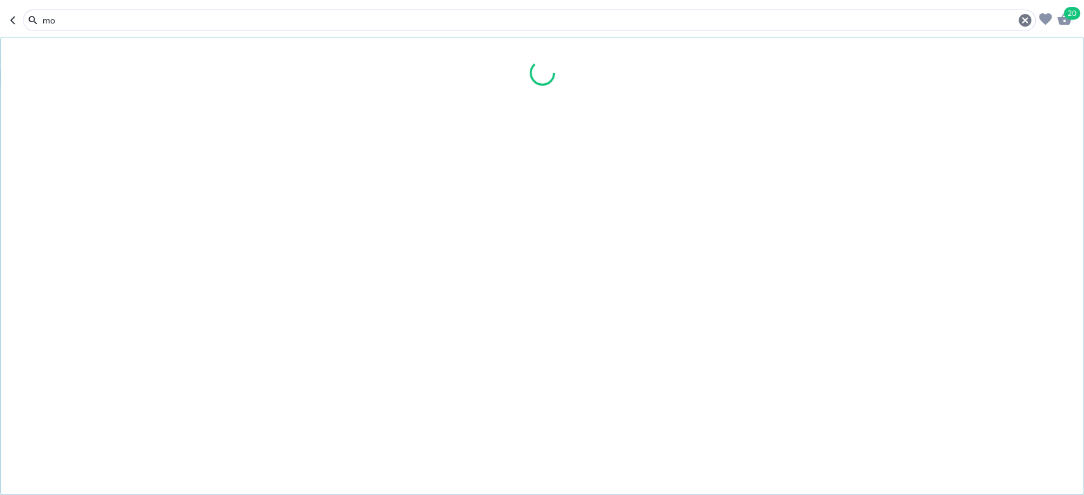
type input "m"
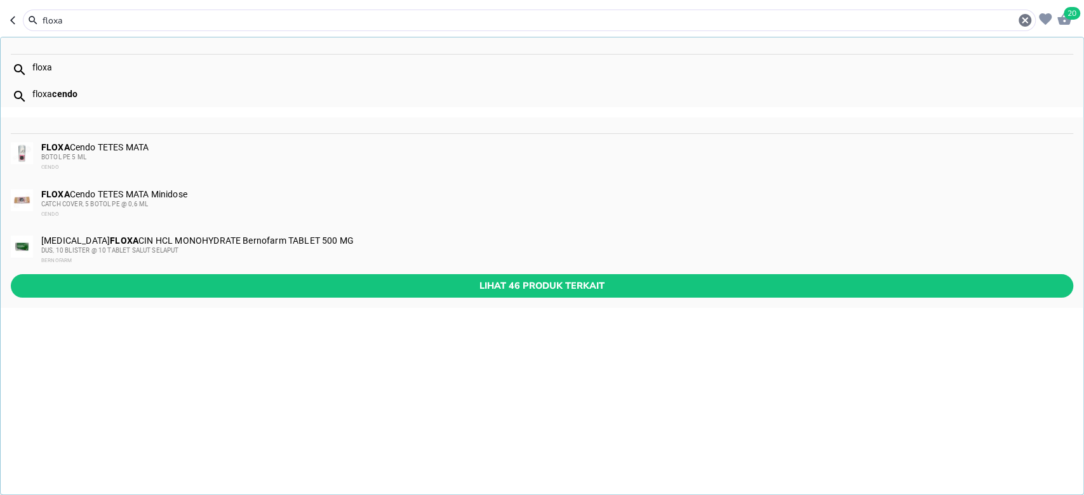
type input "floxa"
click at [219, 204] on div "CATCH COVER, 5 BOTOL PE @ 0,6 ML" at bounding box center [556, 204] width 1030 height 10
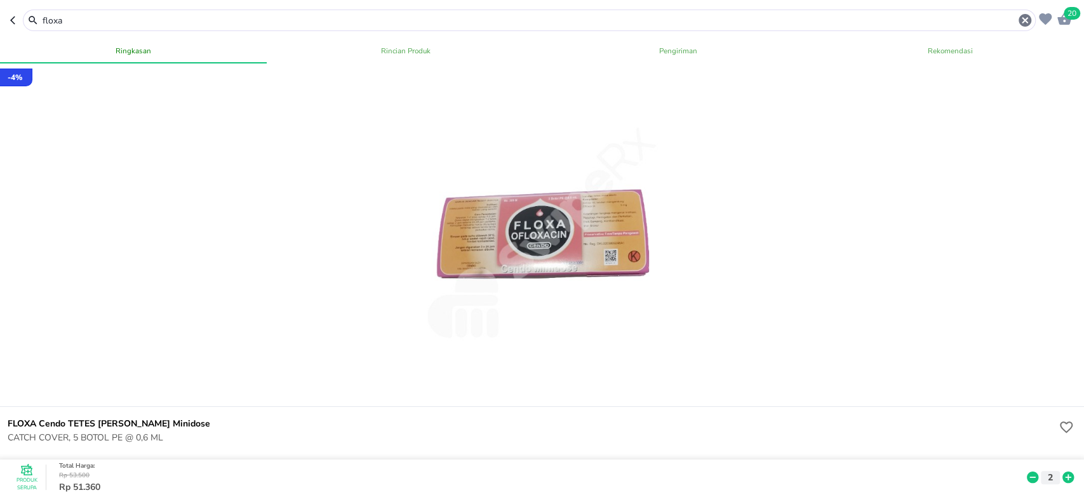
click at [273, 20] on input "floxa" at bounding box center [529, 20] width 976 height 13
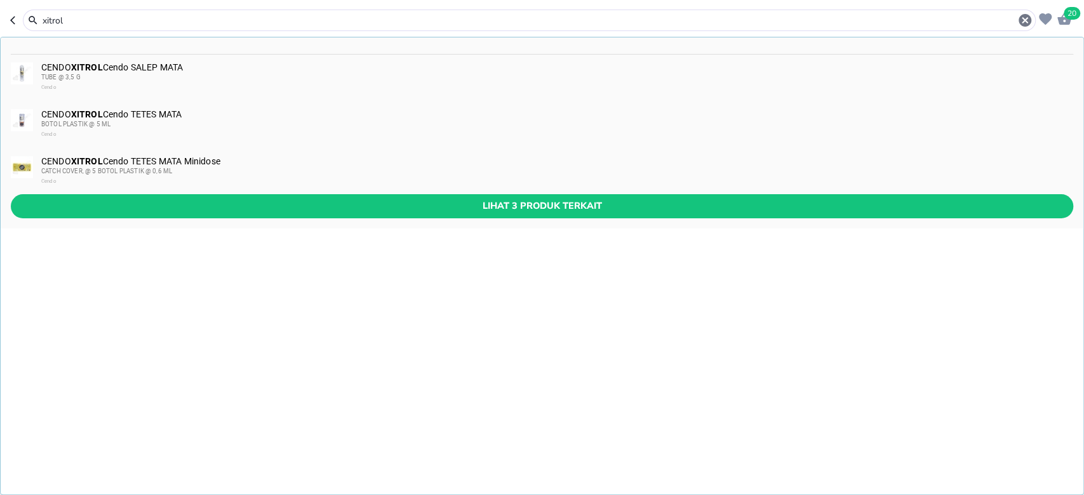
type input "xitrol"
click at [244, 169] on div "CATCH COVER, @ 5 BOTOL PLASTIK @ 0,6 ML" at bounding box center [556, 171] width 1030 height 10
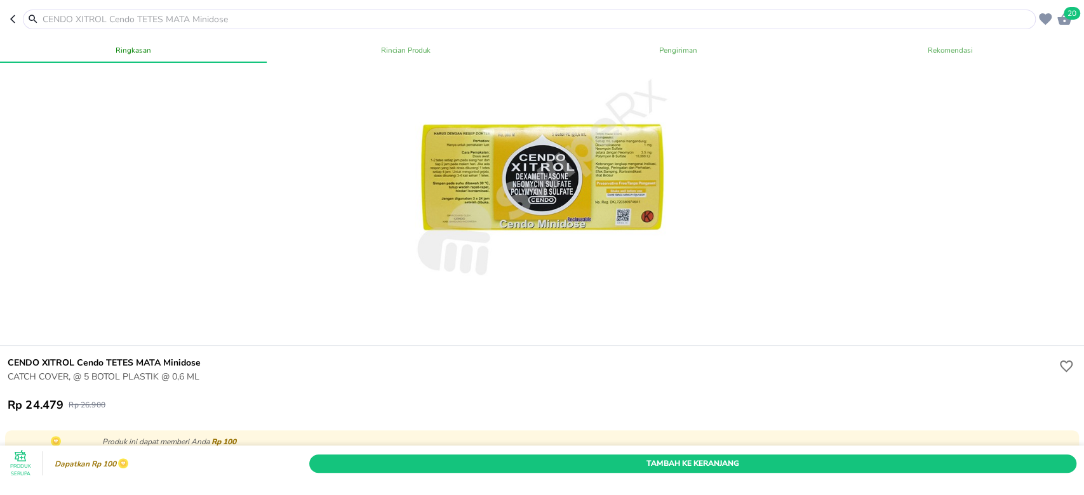
scroll to position [84, 0]
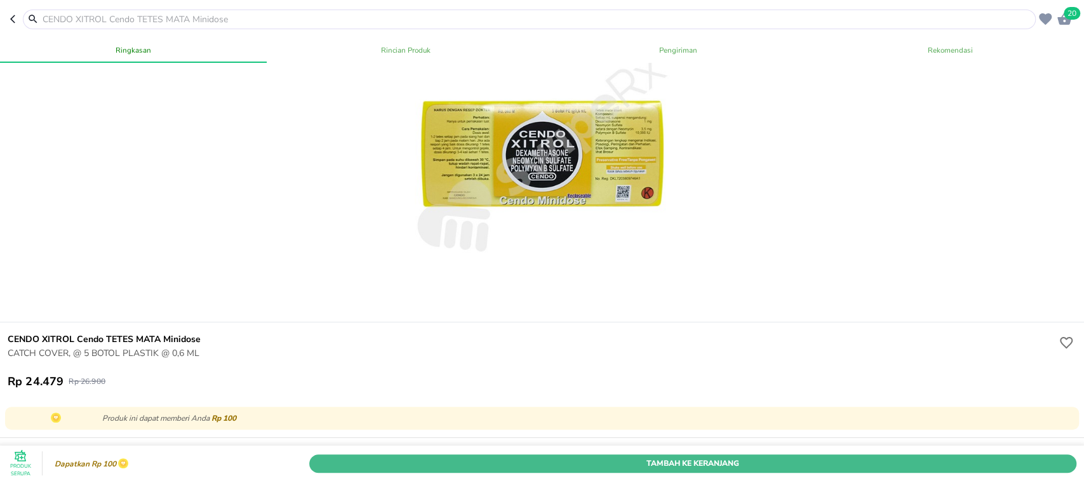
click at [768, 456] on span "Tambah Ke Keranjang" at bounding box center [693, 462] width 748 height 13
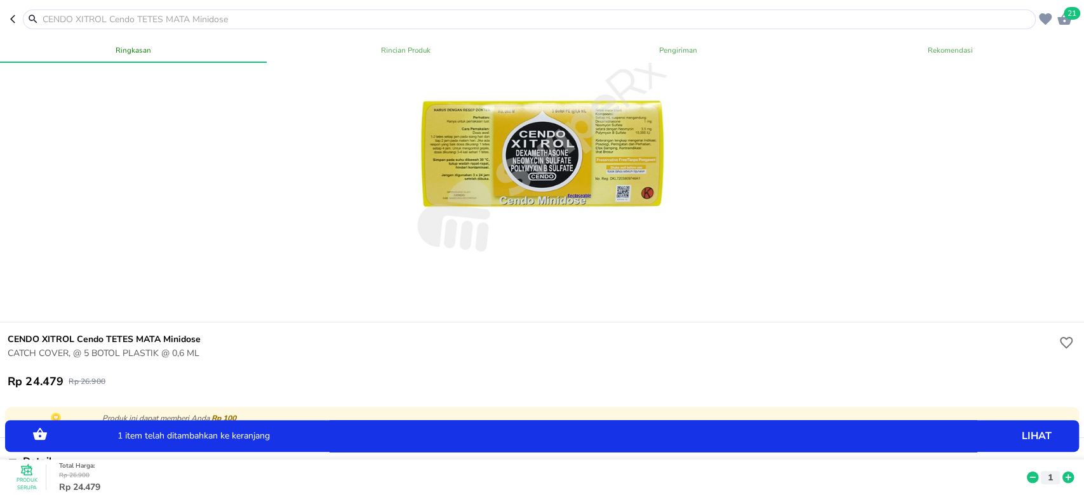
click at [1062, 472] on icon at bounding box center [1067, 477] width 11 height 11
click at [1024, 470] on icon at bounding box center [1032, 477] width 17 height 14
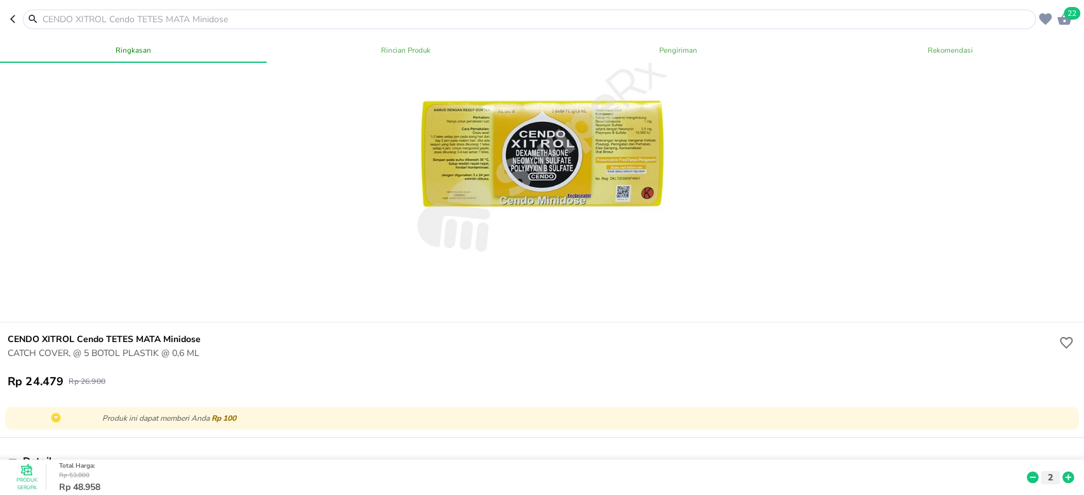
click at [348, 23] on input "text" at bounding box center [536, 19] width 991 height 13
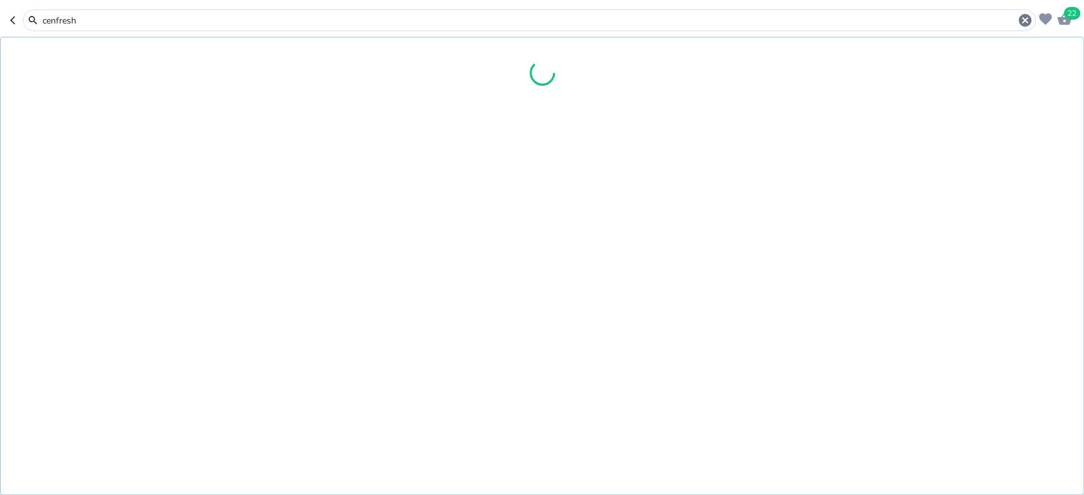
type input "cenfresh"
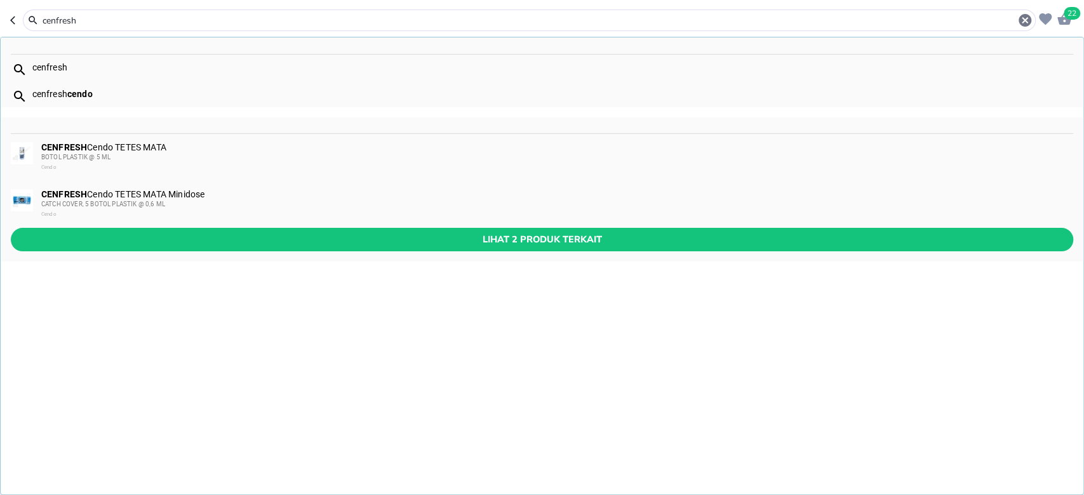
click at [214, 192] on div "CENFRESH Cendo TETES [PERSON_NAME] Minidose CATCH COVER, 5 BOTOL PLASTIK @ 0,6 …" at bounding box center [556, 204] width 1030 height 30
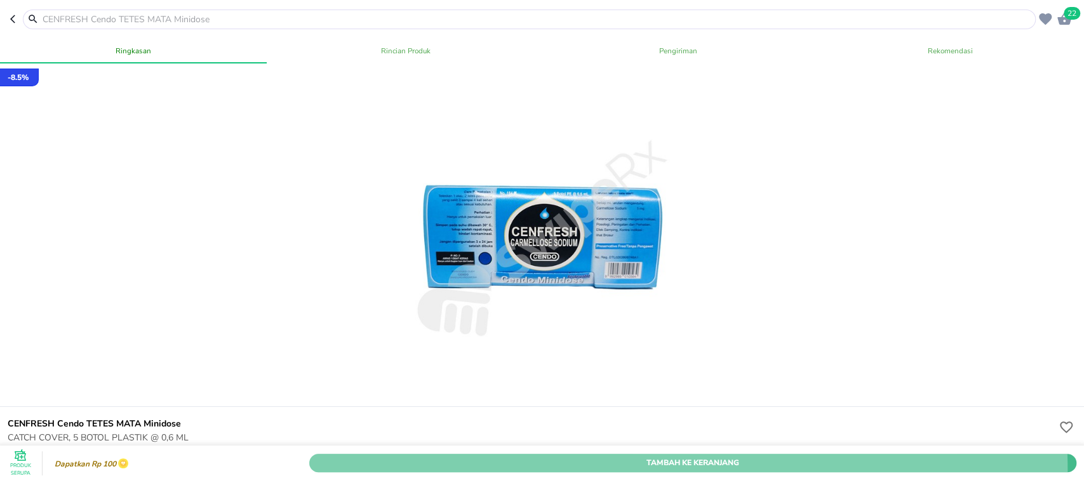
click at [559, 454] on button "Tambah Ke Keranjang" at bounding box center [692, 463] width 767 height 18
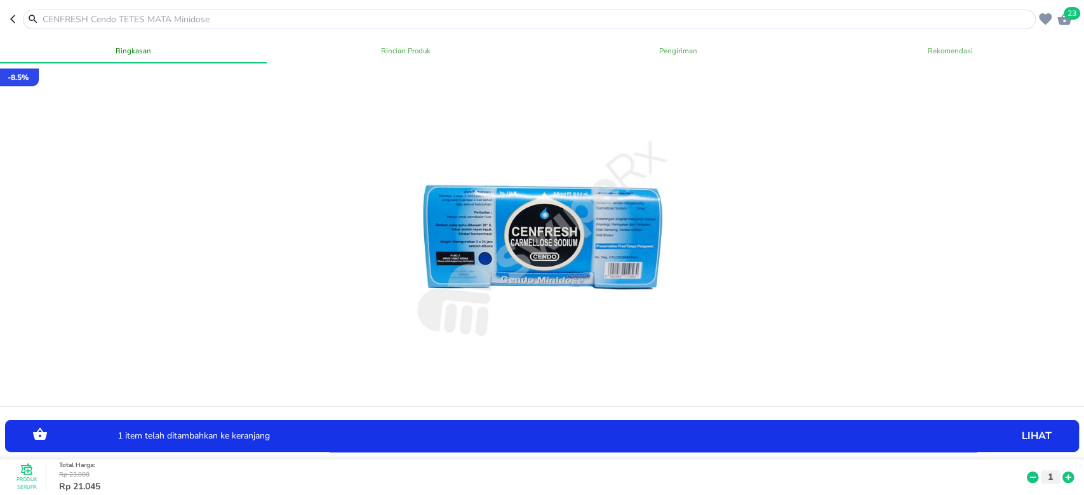
click at [1062, 472] on icon at bounding box center [1067, 477] width 11 height 11
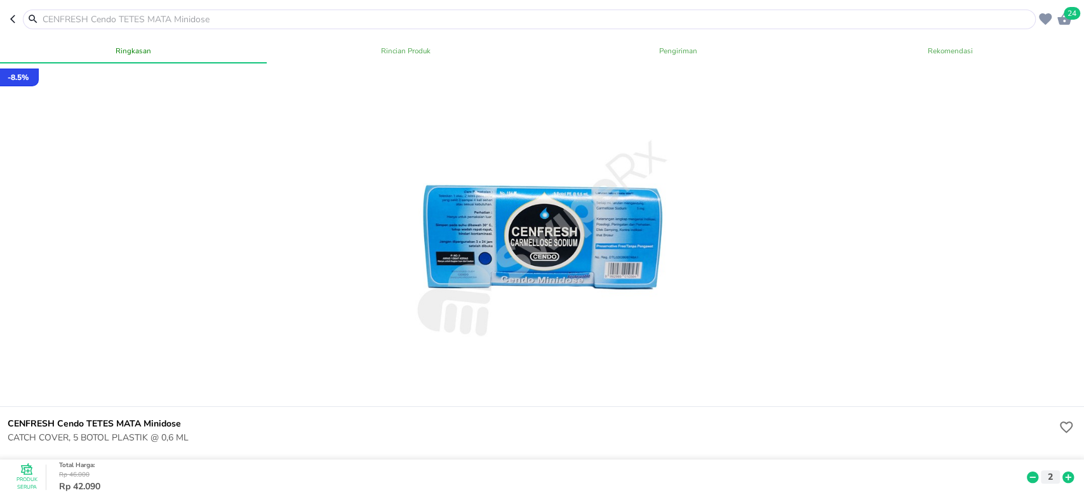
click at [194, 18] on input "text" at bounding box center [536, 19] width 991 height 13
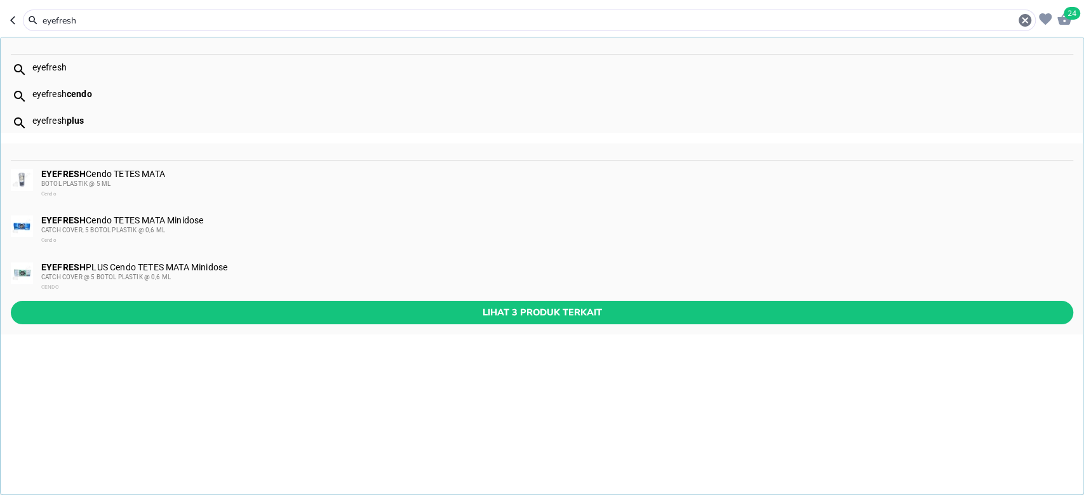
type input "eyefresh"
click at [185, 227] on div "CATCH COVER, 5 BOTOL PLASTIK @ 0,6 ML" at bounding box center [556, 230] width 1030 height 10
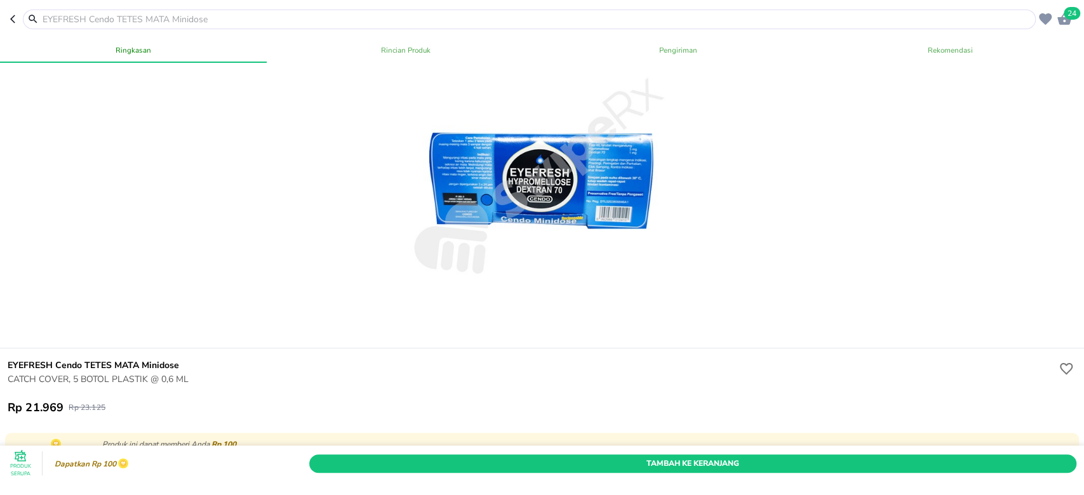
scroll to position [84, 0]
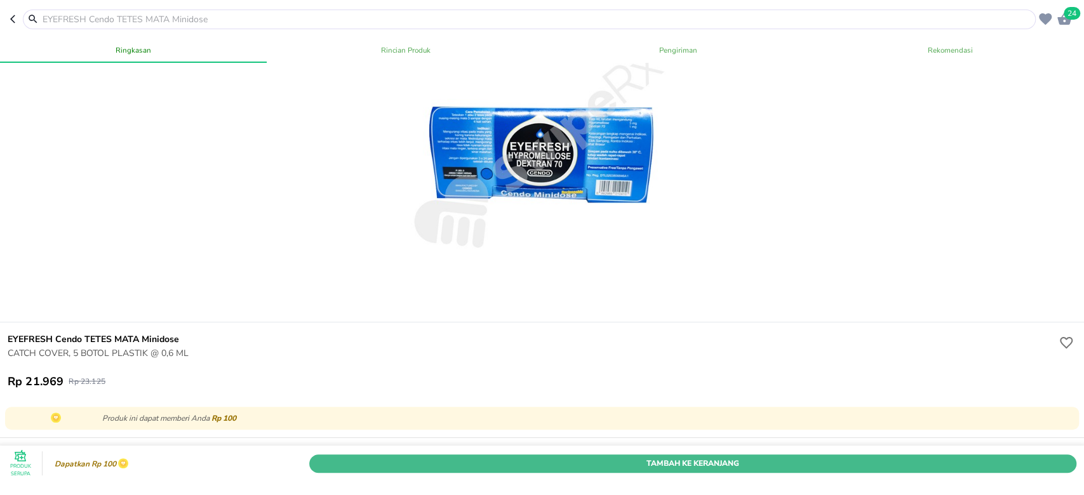
click at [524, 456] on span "Tambah Ke Keranjang" at bounding box center [693, 462] width 748 height 13
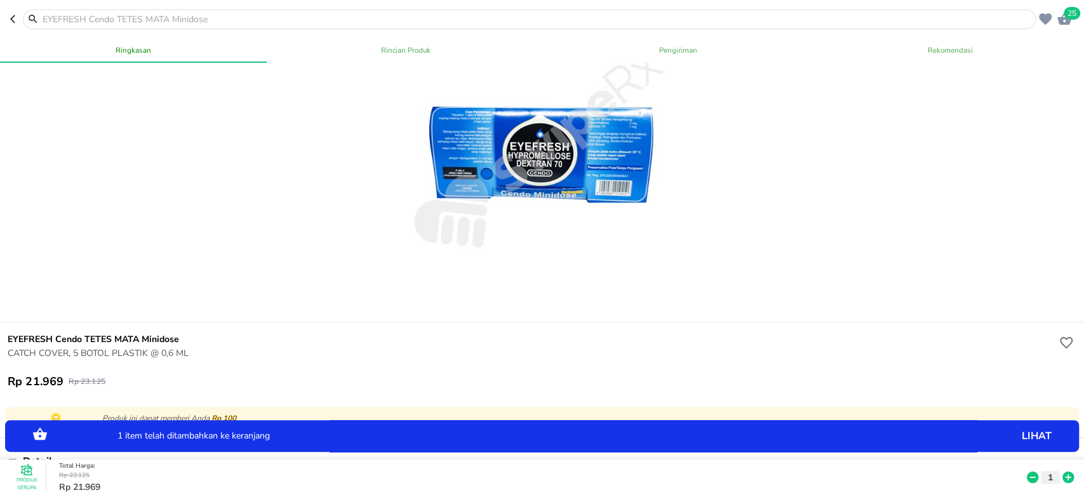
click at [1062, 472] on icon at bounding box center [1067, 477] width 11 height 11
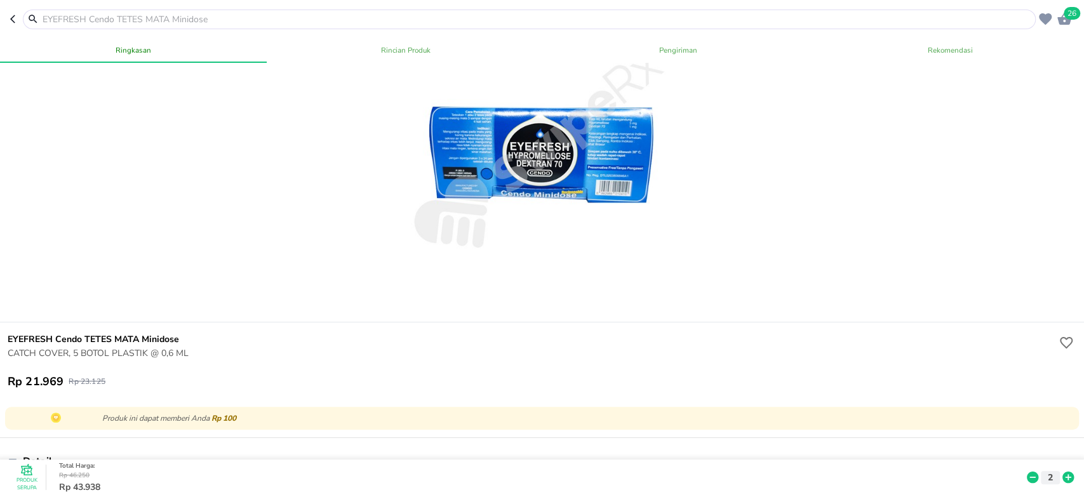
click at [309, 23] on input "text" at bounding box center [536, 19] width 991 height 13
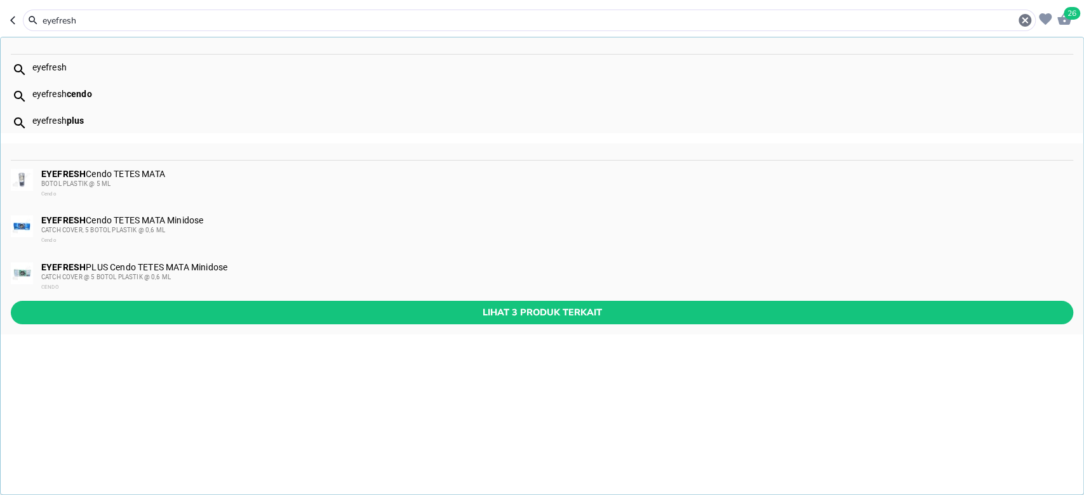
click at [225, 221] on div "EYEFRESH Cendo TETES [PERSON_NAME] Minidose CATCH COVER, 5 BOTOL PLASTIK @ 0,6 …" at bounding box center [556, 230] width 1030 height 30
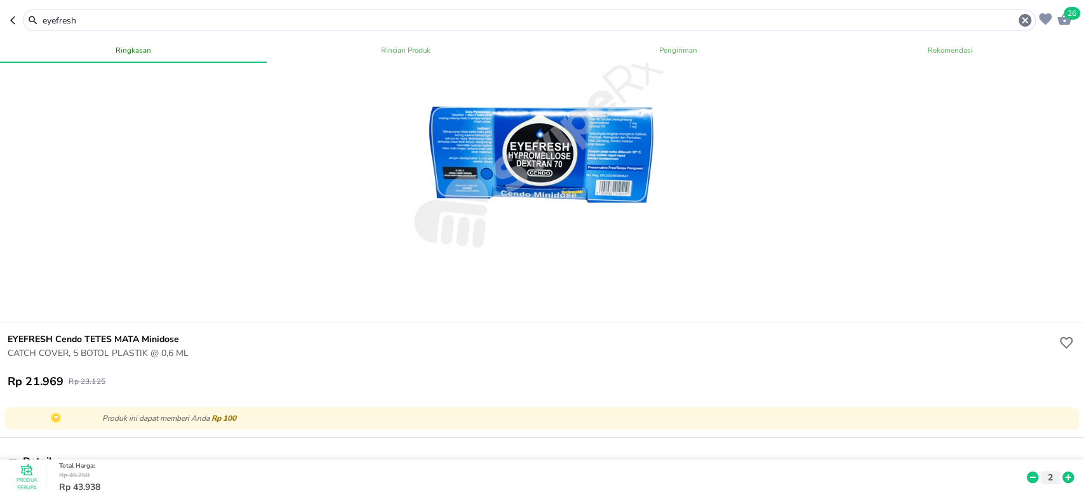
click at [329, 14] on input "eyefresh" at bounding box center [529, 20] width 976 height 13
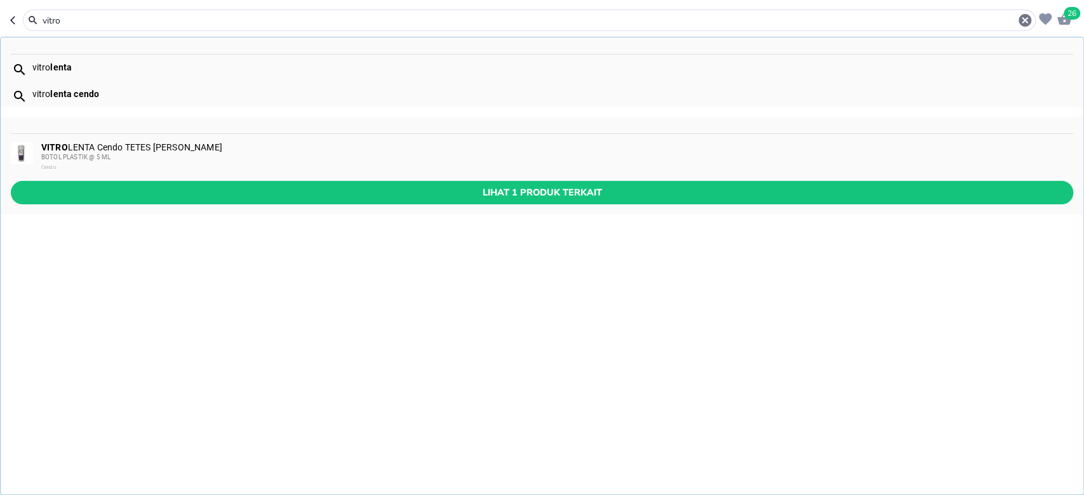
type input "vitro"
click at [256, 151] on div "VITRO LENTA Cendo TETES [PERSON_NAME] BOTOL PLASTIK @ 5 [PERSON_NAME]" at bounding box center [556, 157] width 1030 height 30
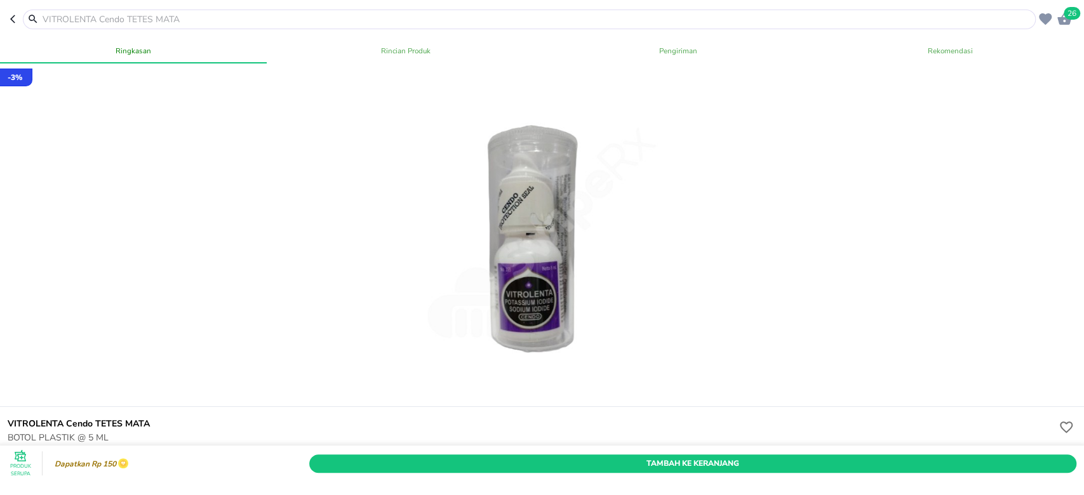
scroll to position [84, 0]
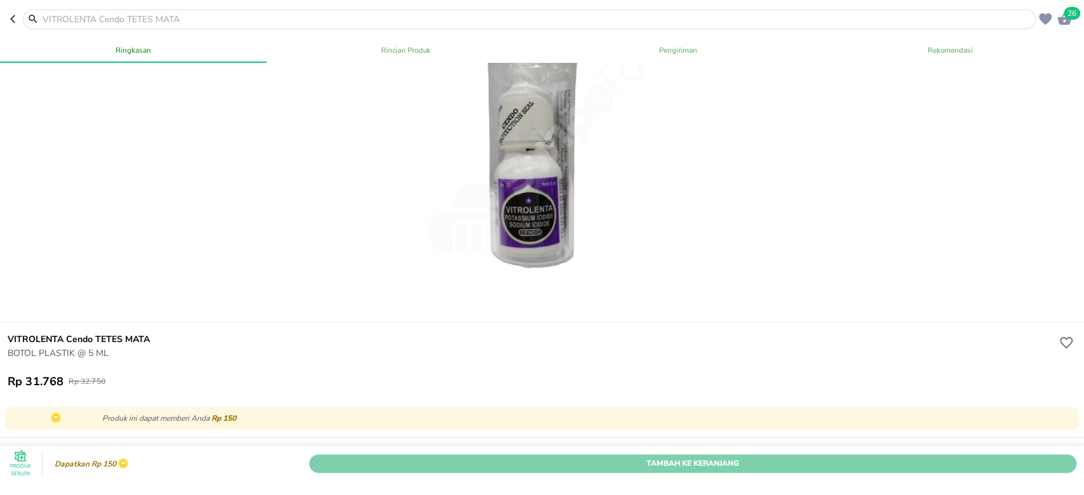
click at [712, 456] on span "Tambah Ke Keranjang" at bounding box center [693, 462] width 748 height 13
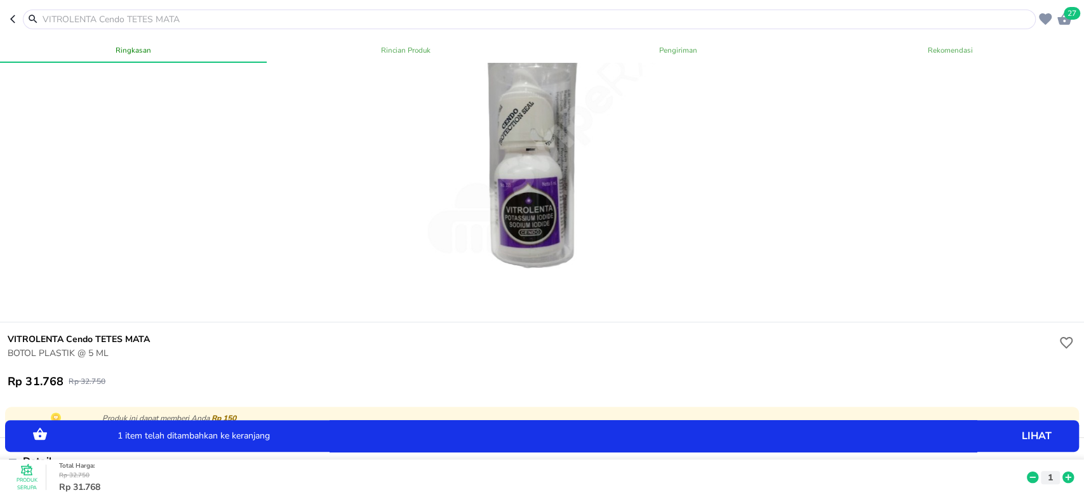
click at [1062, 472] on icon at bounding box center [1067, 477] width 11 height 11
click at [250, 19] on input "text" at bounding box center [536, 19] width 991 height 13
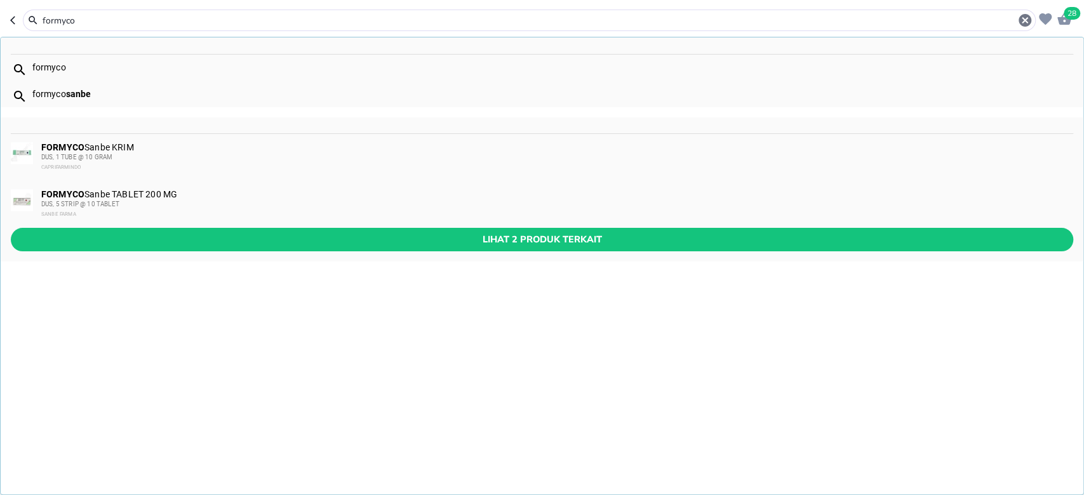
type input "formyco"
click at [134, 156] on div "DUS, 1 TUBE @ 10 GRAM" at bounding box center [556, 157] width 1030 height 10
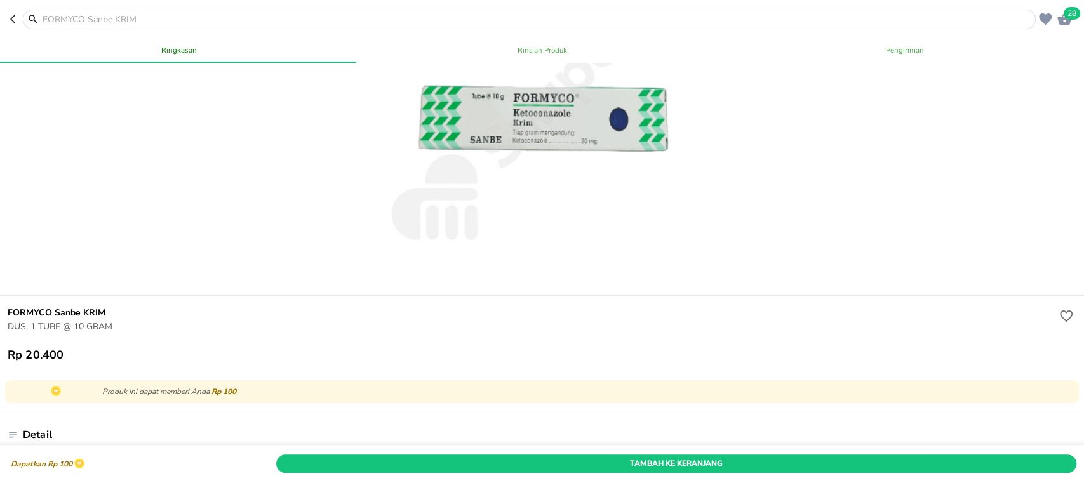
scroll to position [84, 0]
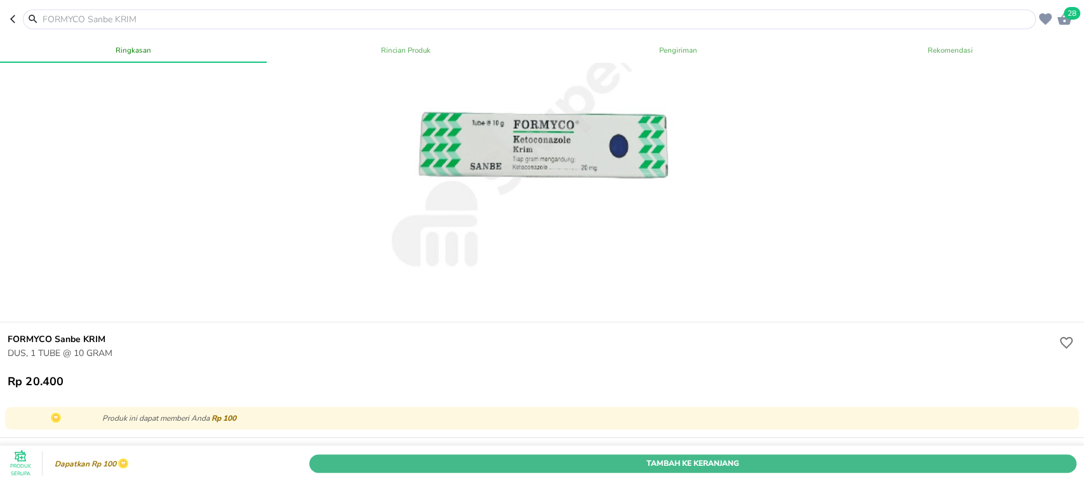
click at [666, 456] on span "Tambah Ke Keranjang" at bounding box center [693, 462] width 748 height 13
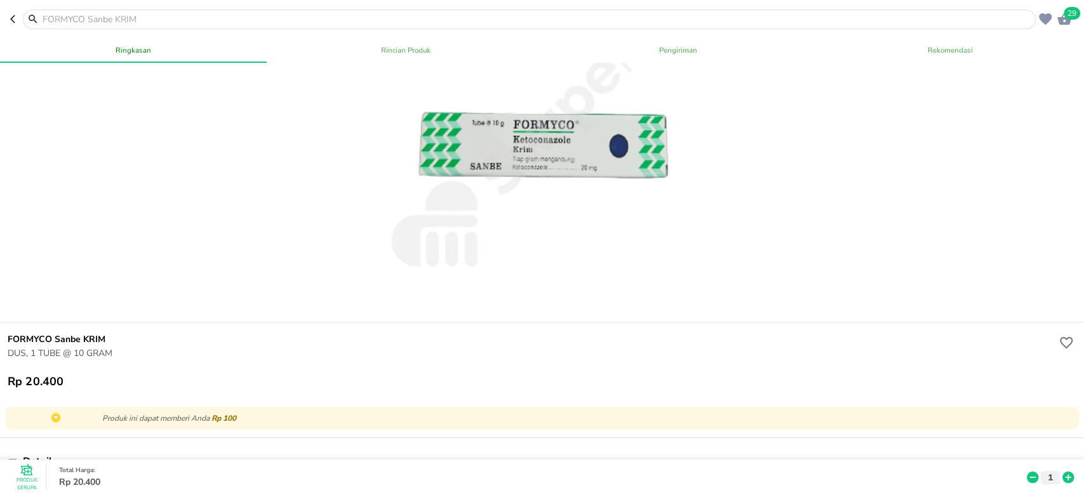
click at [1062, 472] on icon at bounding box center [1067, 477] width 11 height 11
click at [150, 18] on input "text" at bounding box center [536, 19] width 991 height 13
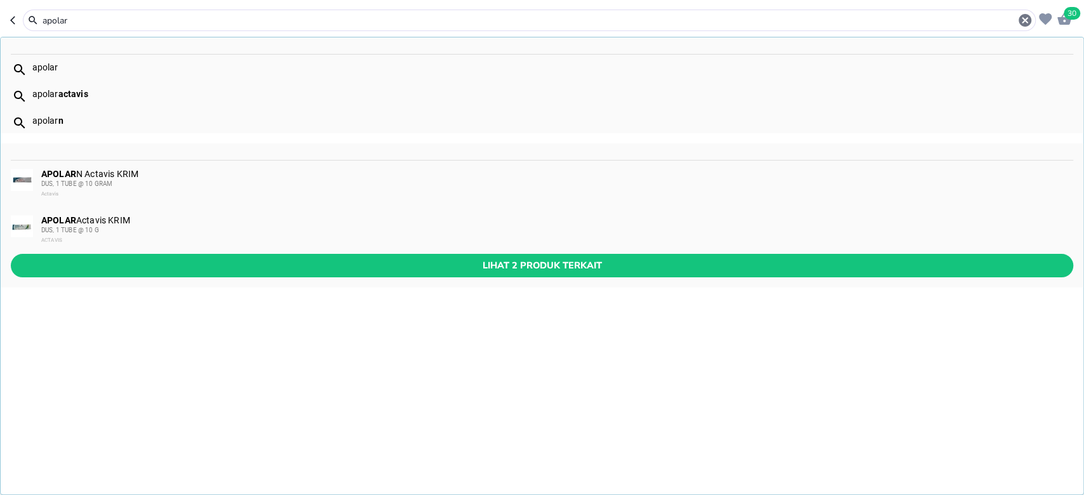
type input "apolar"
click at [143, 235] on div "DUS, 1 TUBE @ 10 G" at bounding box center [556, 230] width 1030 height 10
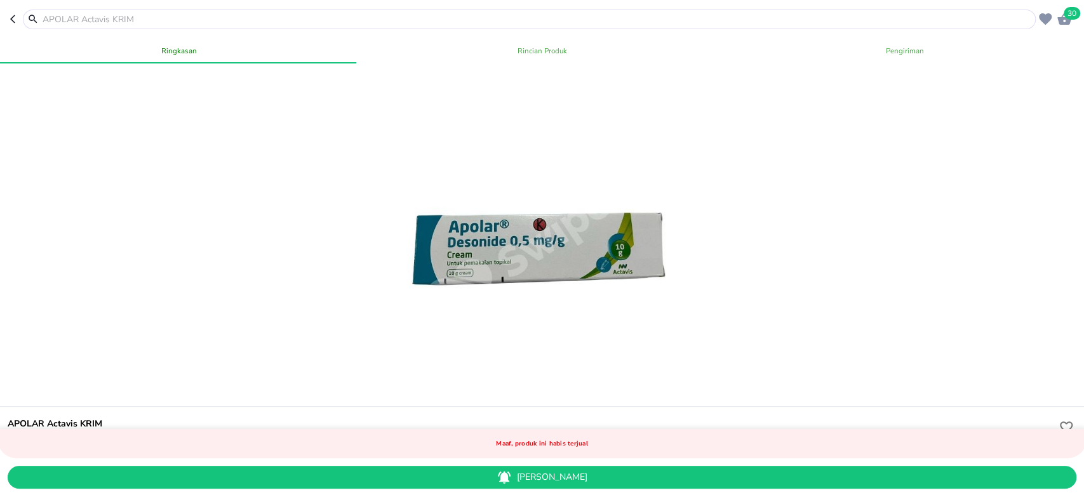
scroll to position [84, 0]
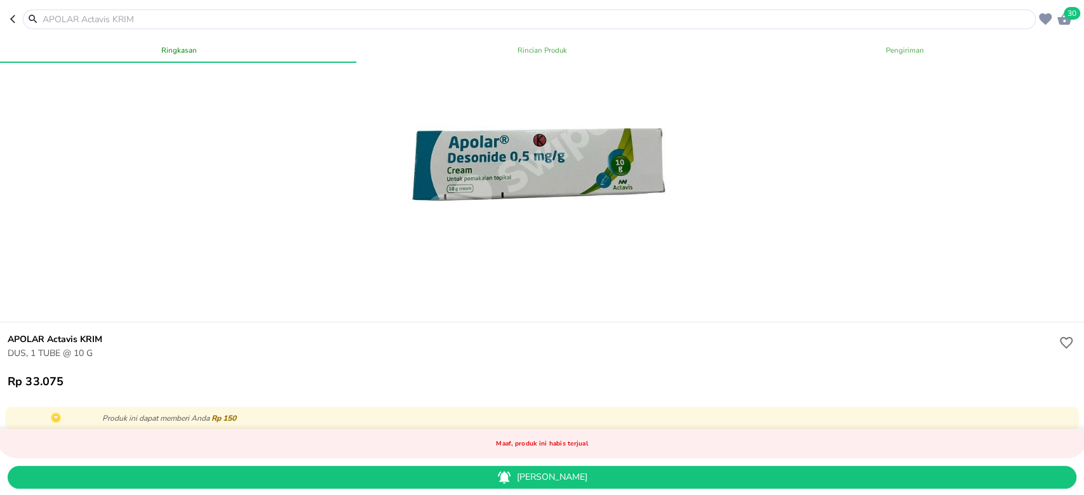
click at [119, 16] on input "text" at bounding box center [536, 19] width 991 height 13
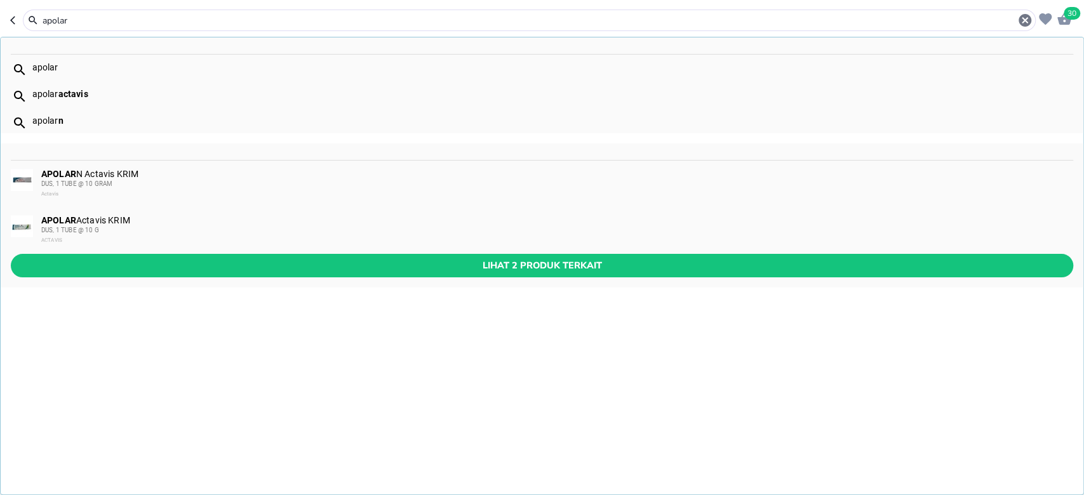
type input "apolar"
click at [175, 173] on div "APOLAR N Actavis KRIM DUS, 1 TUBE @ 10 GRAM Actavis" at bounding box center [556, 184] width 1030 height 30
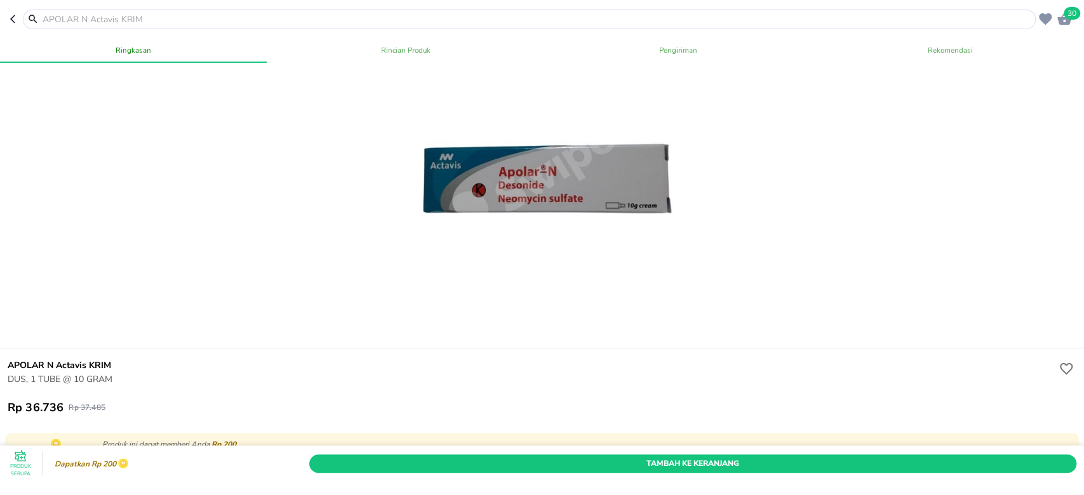
scroll to position [84, 0]
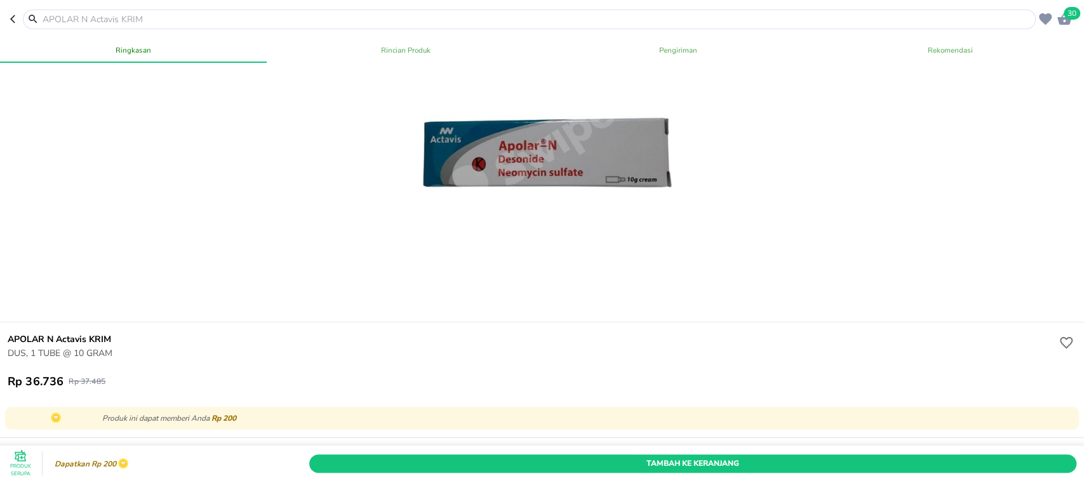
click at [394, 18] on input "text" at bounding box center [536, 19] width 991 height 13
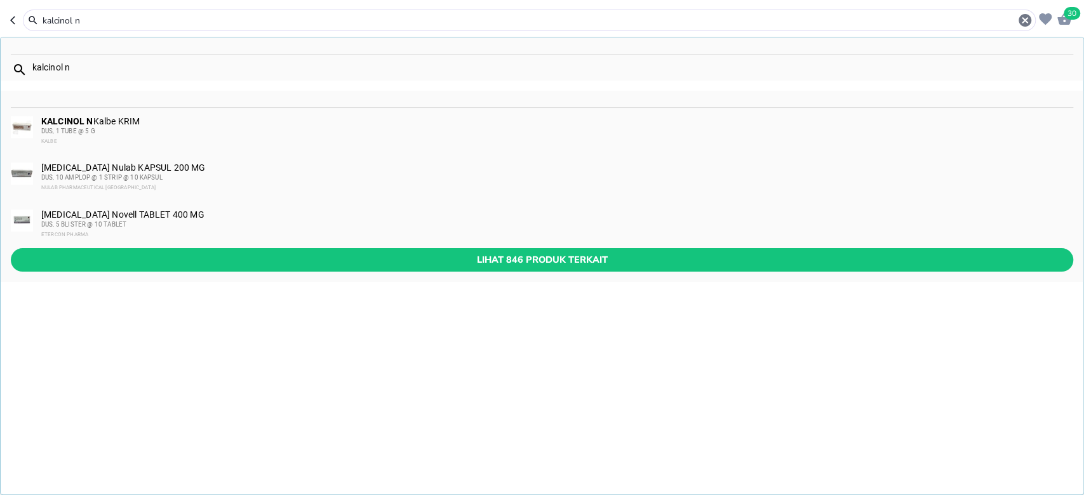
type input "kalcinol n"
click at [174, 123] on div "KALCINOL N Kalbe KRIM DUS, 1 TUBE @ 5 G KALBE" at bounding box center [556, 131] width 1030 height 30
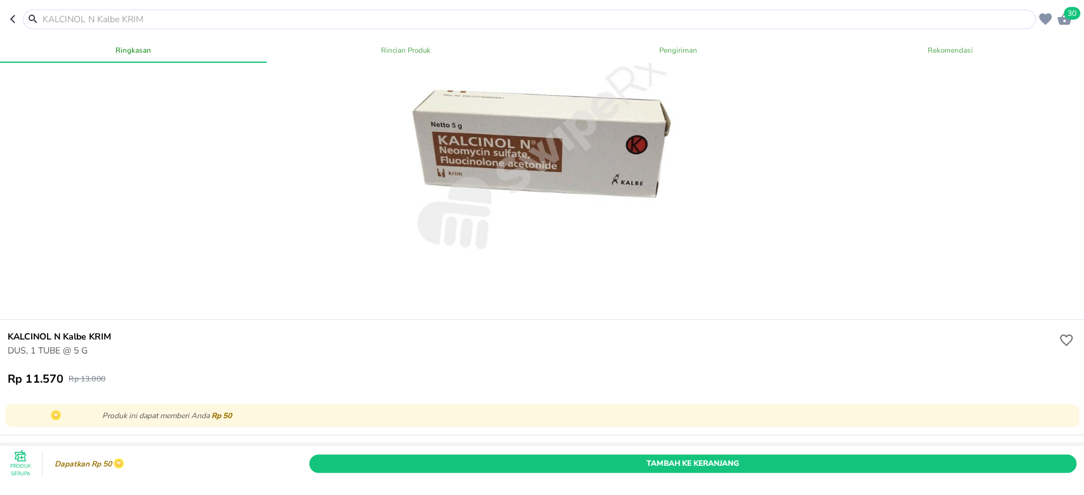
scroll to position [169, 0]
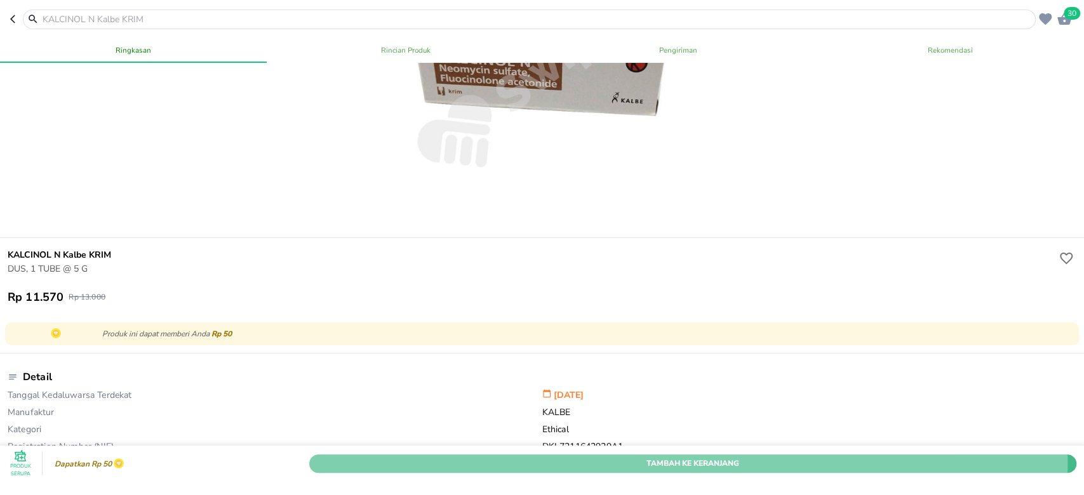
click at [380, 456] on span "Tambah Ke Keranjang" at bounding box center [693, 462] width 748 height 13
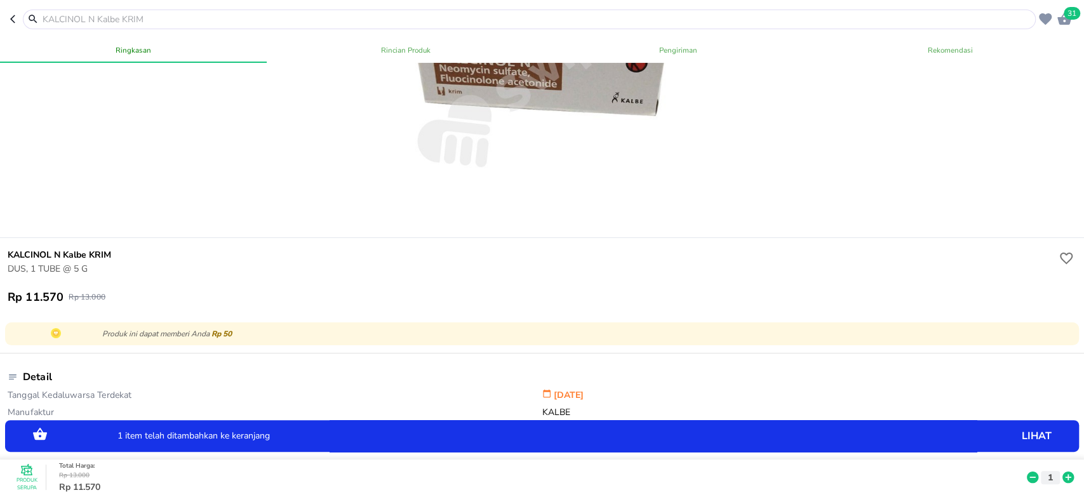
click at [1062, 472] on icon at bounding box center [1067, 477] width 11 height 11
click at [325, 13] on input "text" at bounding box center [536, 19] width 991 height 13
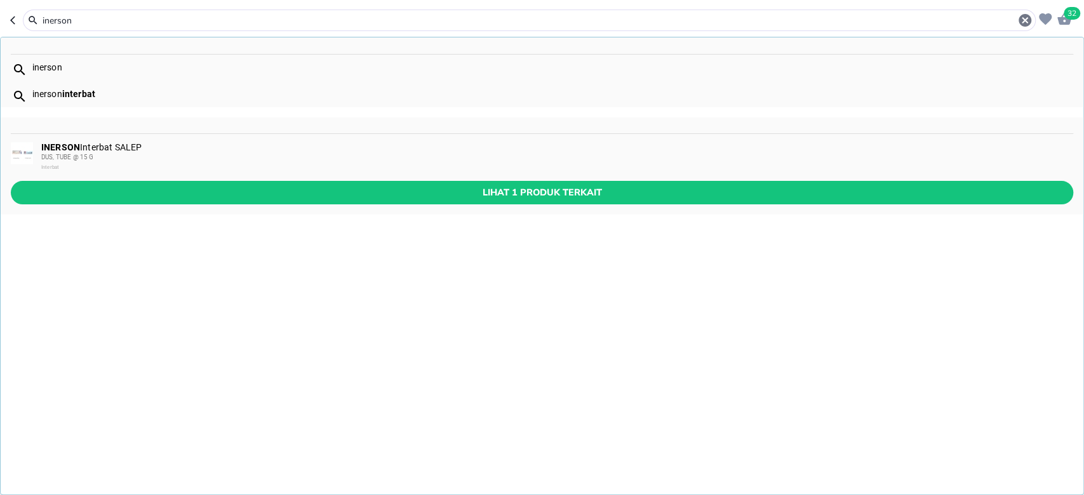
type input "inerson"
click at [173, 150] on div "INERSON Interbat SALEP DUS, TUBE @ 15 G Interbat" at bounding box center [556, 157] width 1030 height 30
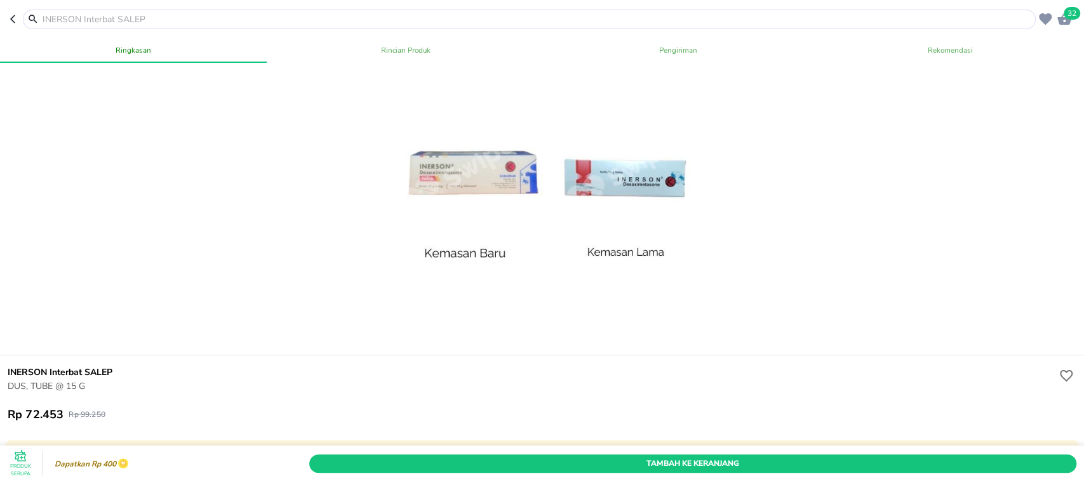
scroll to position [84, 0]
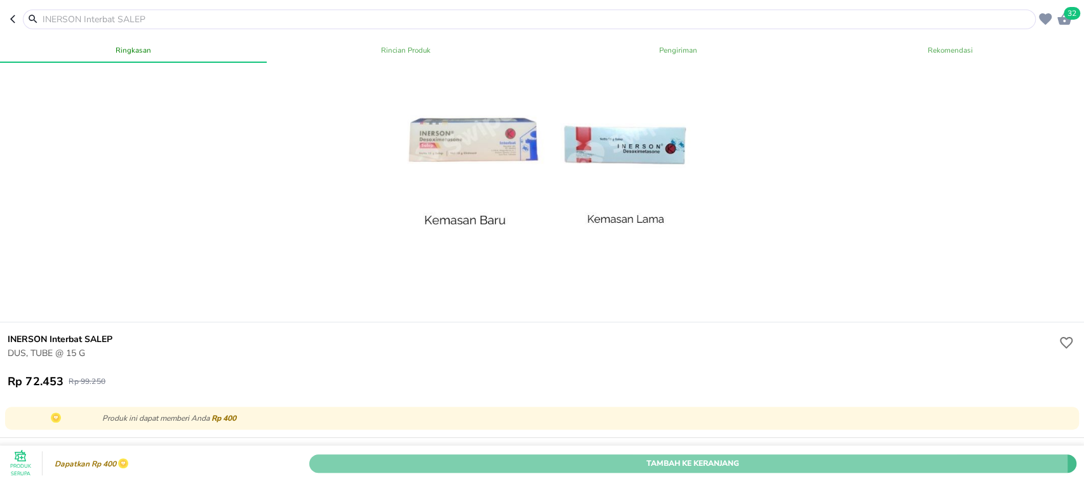
click at [529, 456] on span "Tambah Ke Keranjang" at bounding box center [693, 462] width 748 height 13
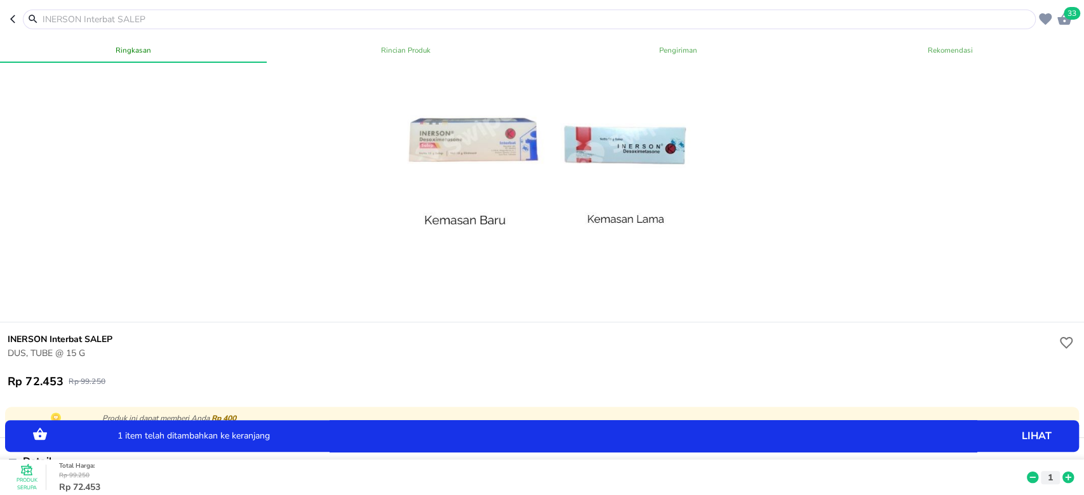
click at [1062, 472] on icon at bounding box center [1067, 477] width 11 height 11
click at [308, 16] on input "text" at bounding box center [536, 19] width 991 height 13
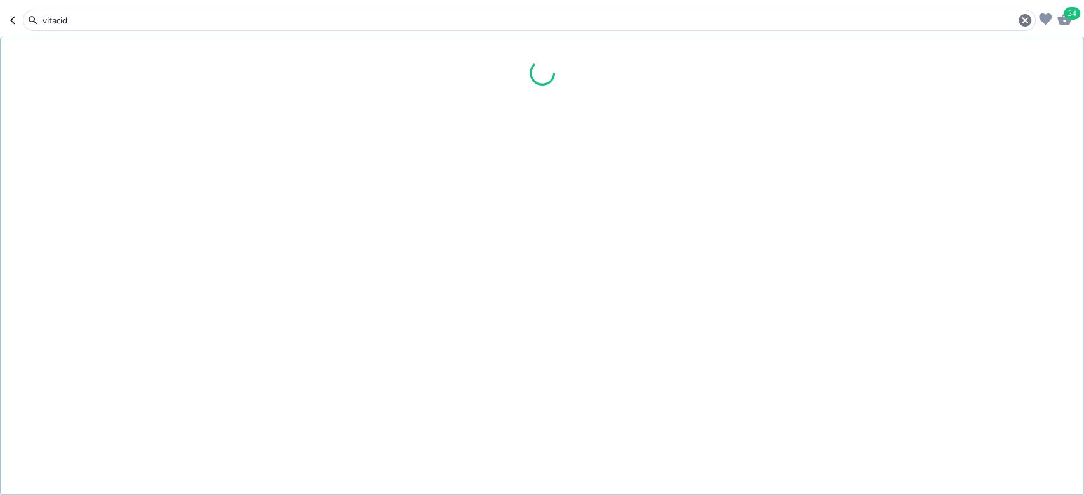
type input "vitacid"
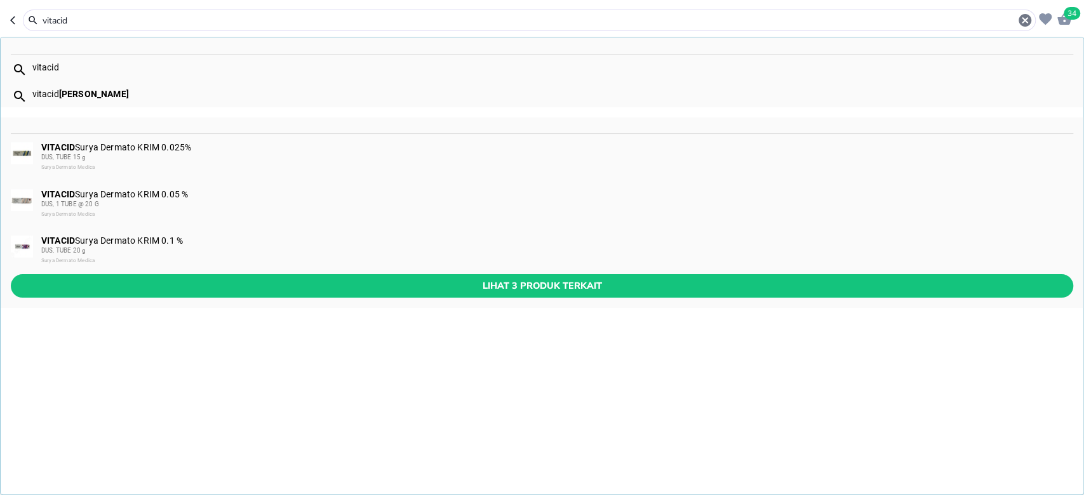
click at [255, 206] on div "DUS, 1 TUBE @ 20 G" at bounding box center [556, 204] width 1030 height 10
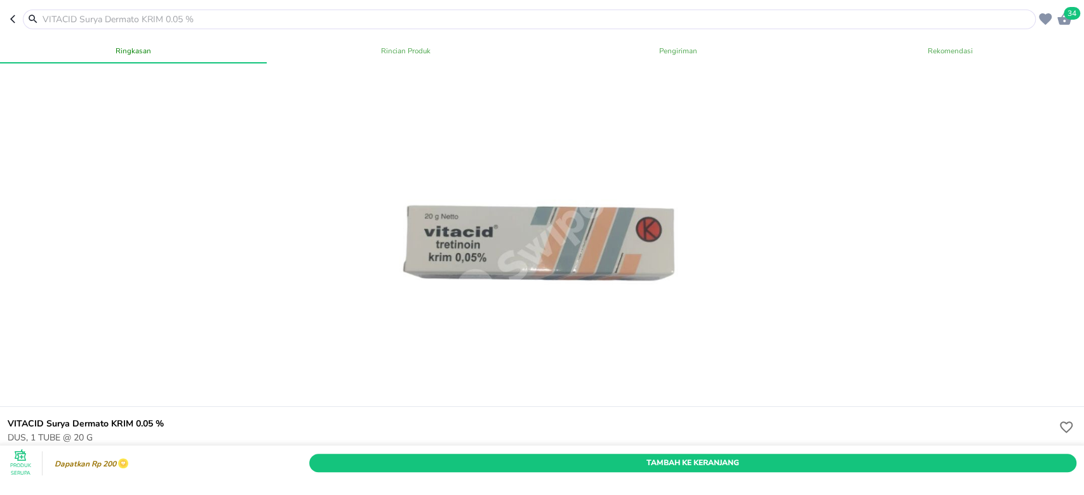
scroll to position [169, 0]
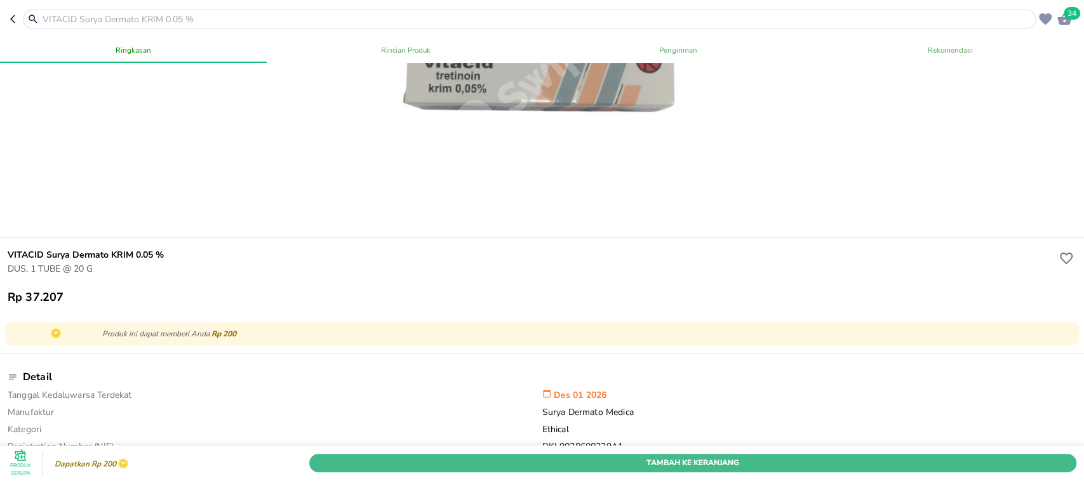
click at [475, 456] on span "Tambah Ke Keranjang" at bounding box center [693, 462] width 748 height 13
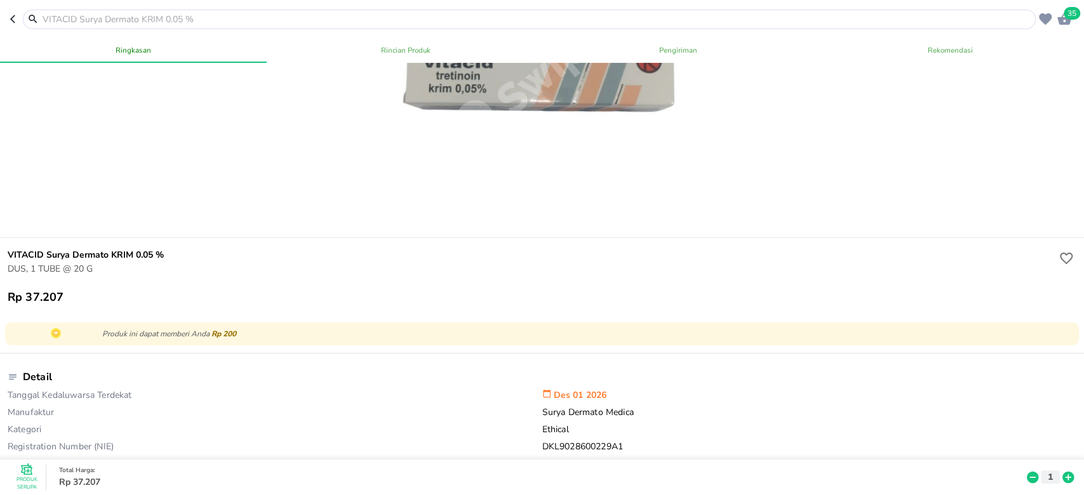
click at [1059, 470] on icon at bounding box center [1067, 477] width 17 height 14
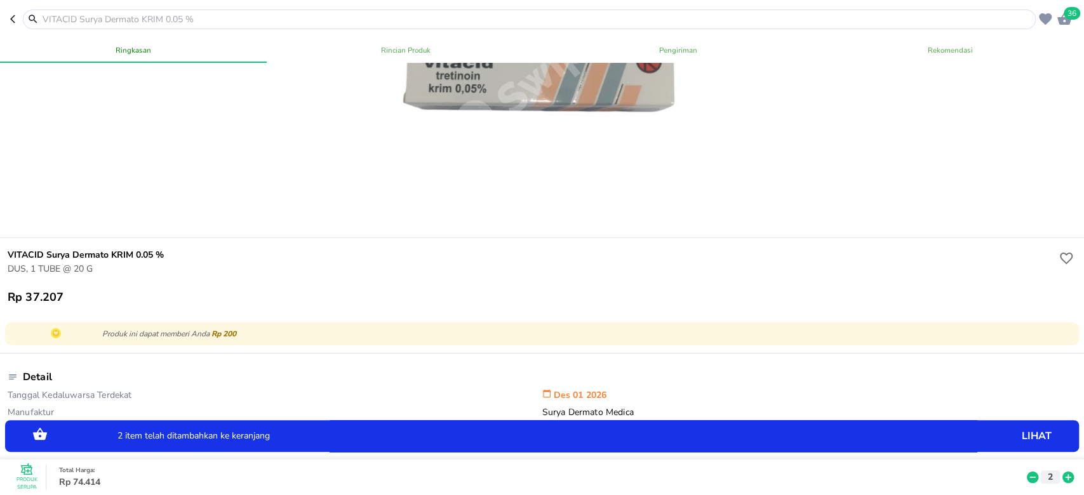
click at [216, 17] on input "text" at bounding box center [536, 19] width 991 height 13
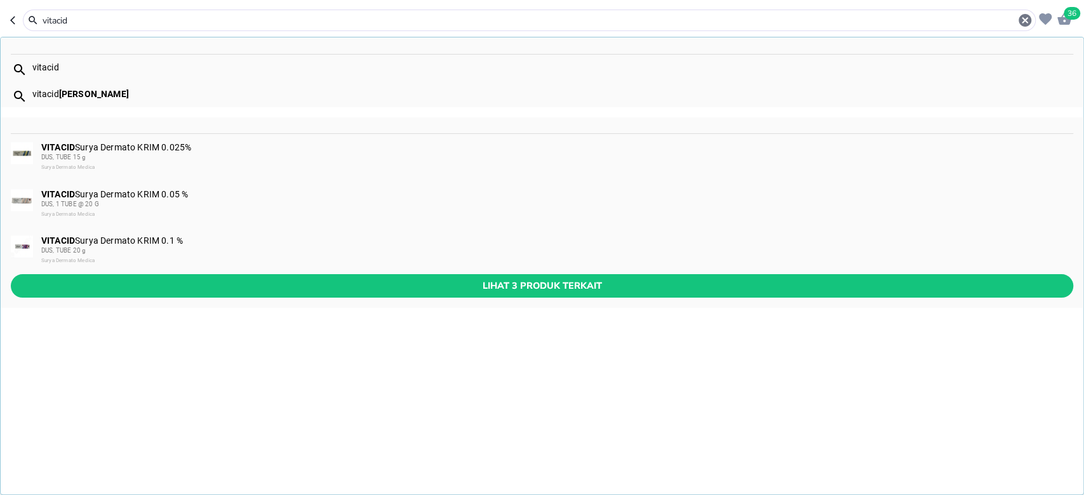
type input "vitacid"
click at [218, 154] on div "DUS, TUBE 15 g" at bounding box center [556, 157] width 1030 height 10
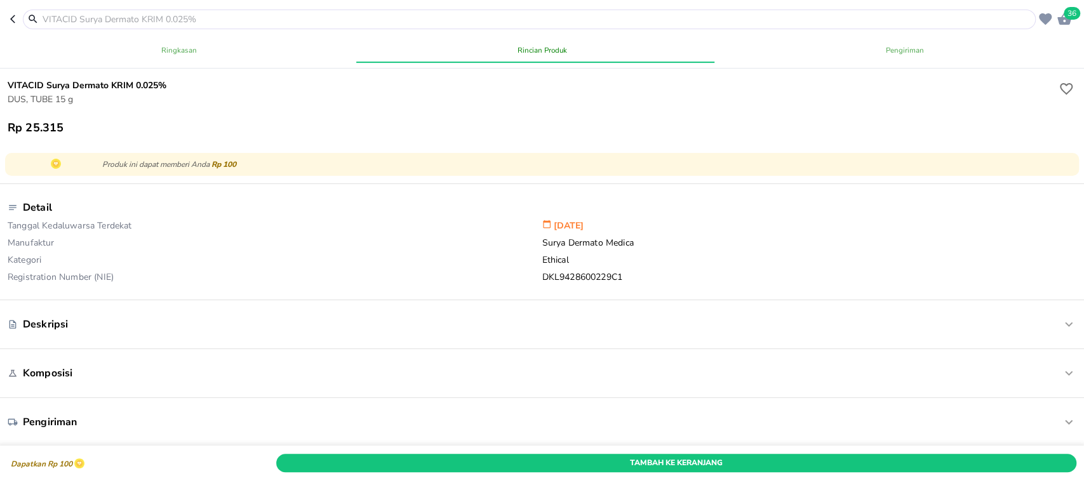
scroll to position [254, 0]
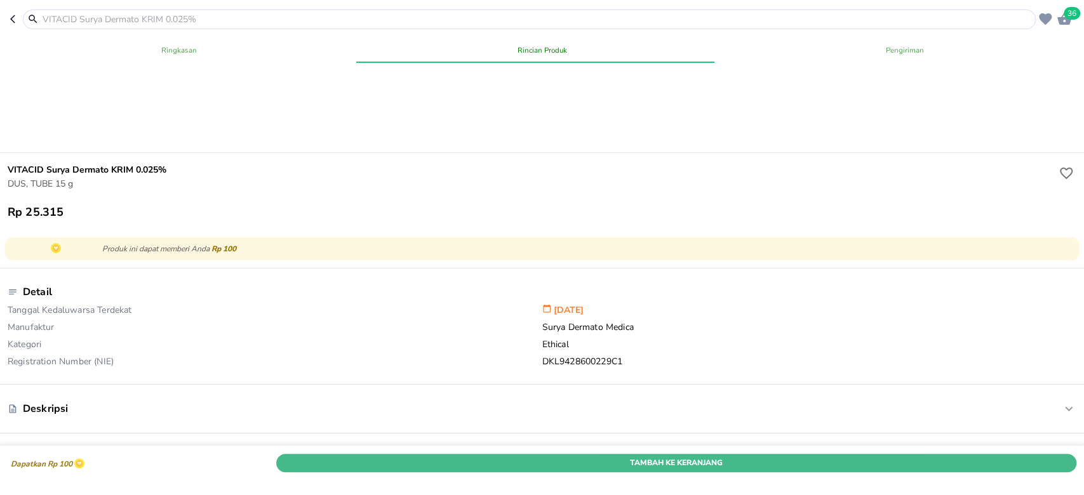
click at [555, 456] on span "Tambah Ke Keranjang" at bounding box center [676, 462] width 781 height 13
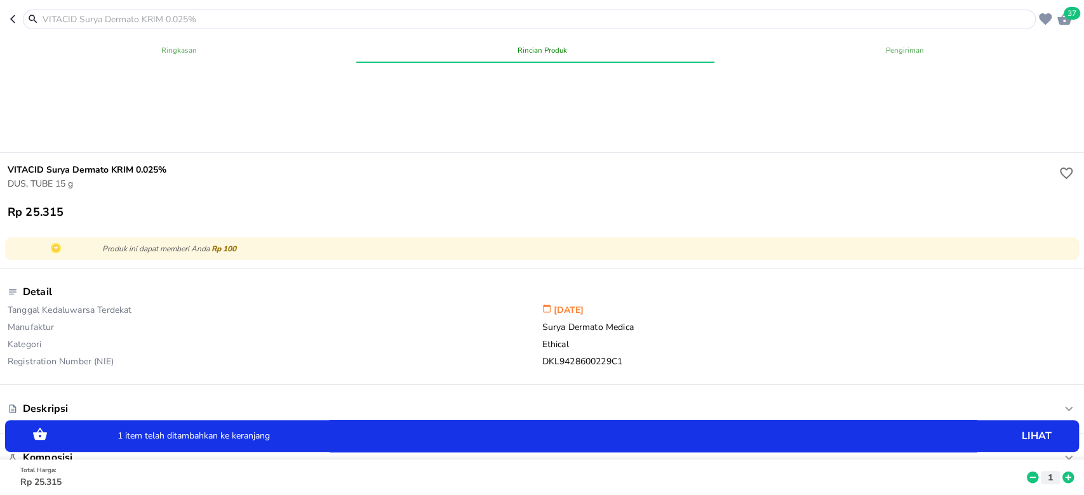
click at [1062, 472] on icon at bounding box center [1067, 477] width 11 height 11
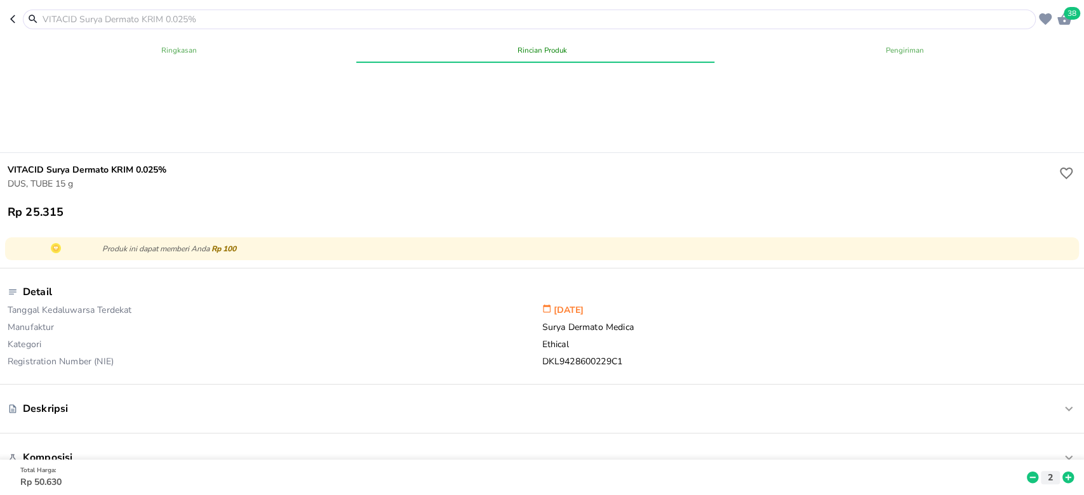
click at [243, 15] on input "text" at bounding box center [536, 19] width 991 height 13
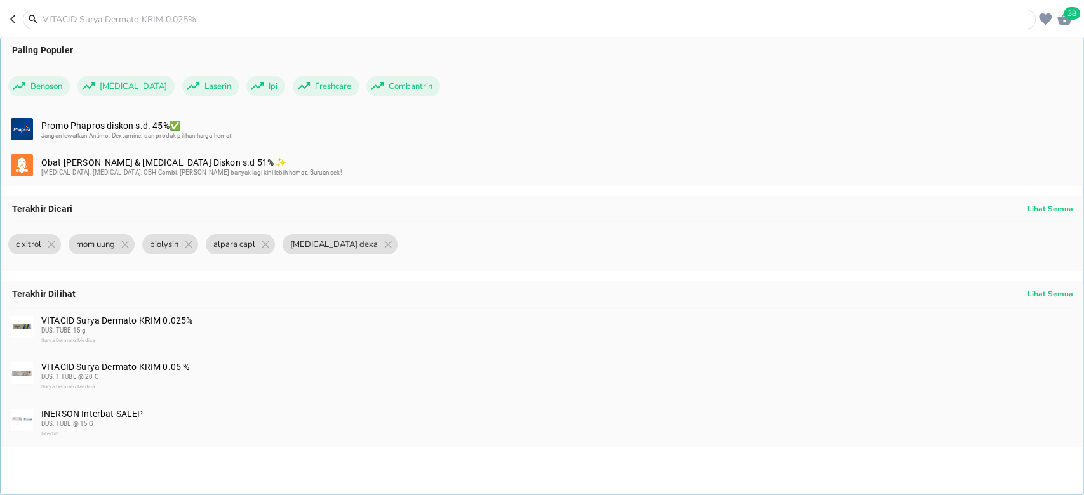
type input "I"
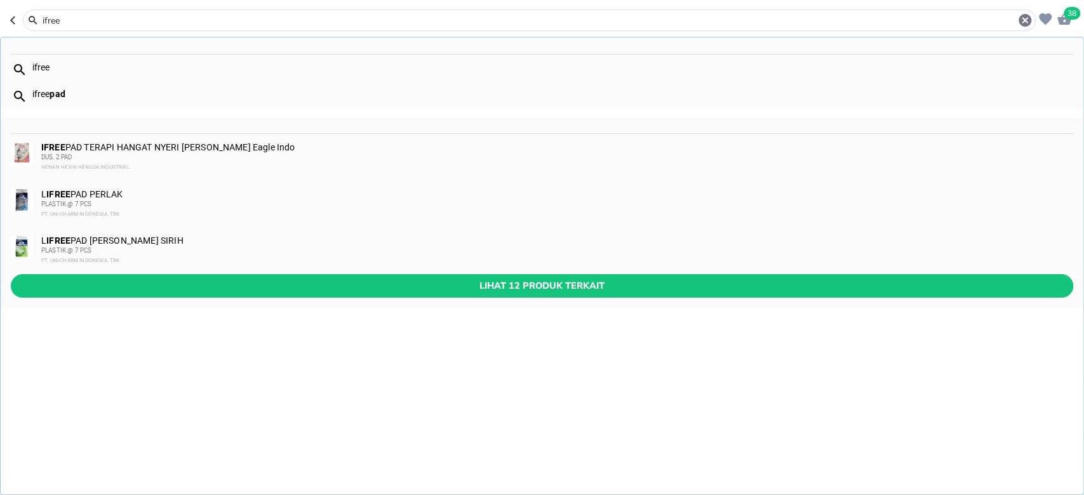
type input "ifree"
click at [189, 154] on div "DUS, 2 PAD" at bounding box center [556, 157] width 1030 height 10
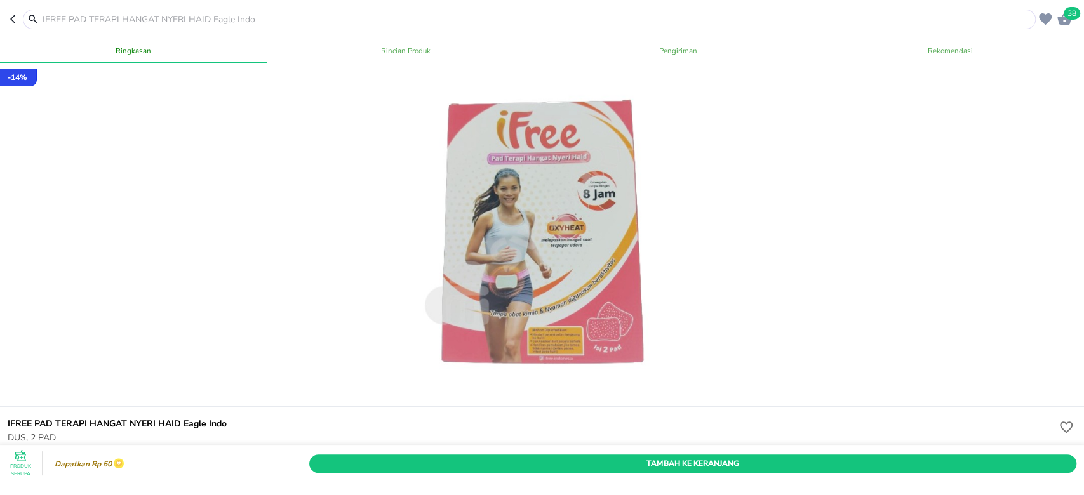
scroll to position [84, 0]
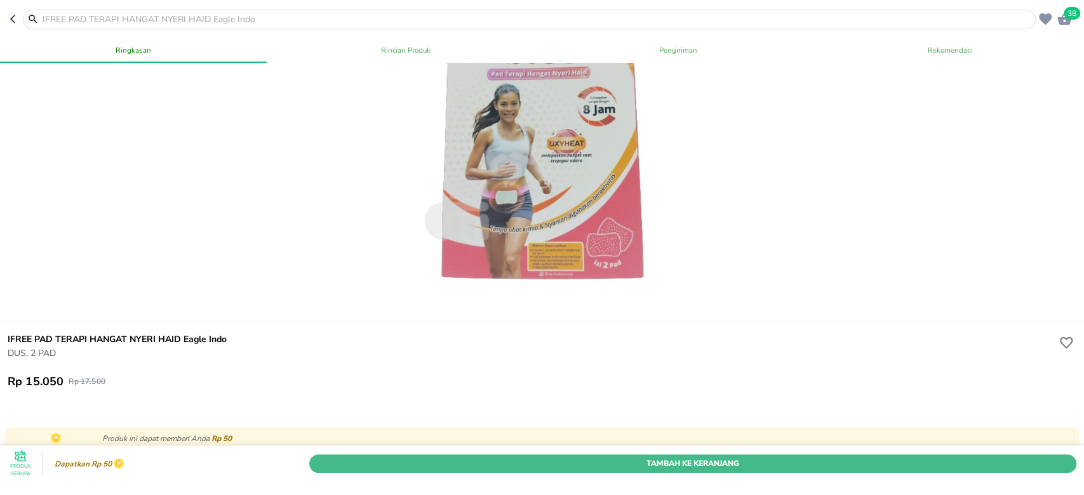
click at [387, 456] on span "Tambah Ke Keranjang" at bounding box center [693, 462] width 748 height 13
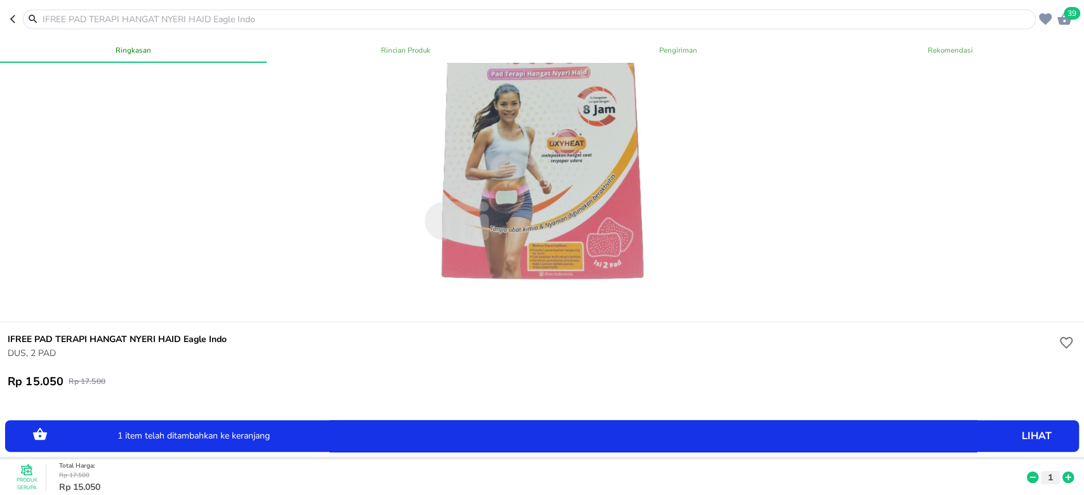
click at [1062, 472] on icon at bounding box center [1067, 477] width 11 height 11
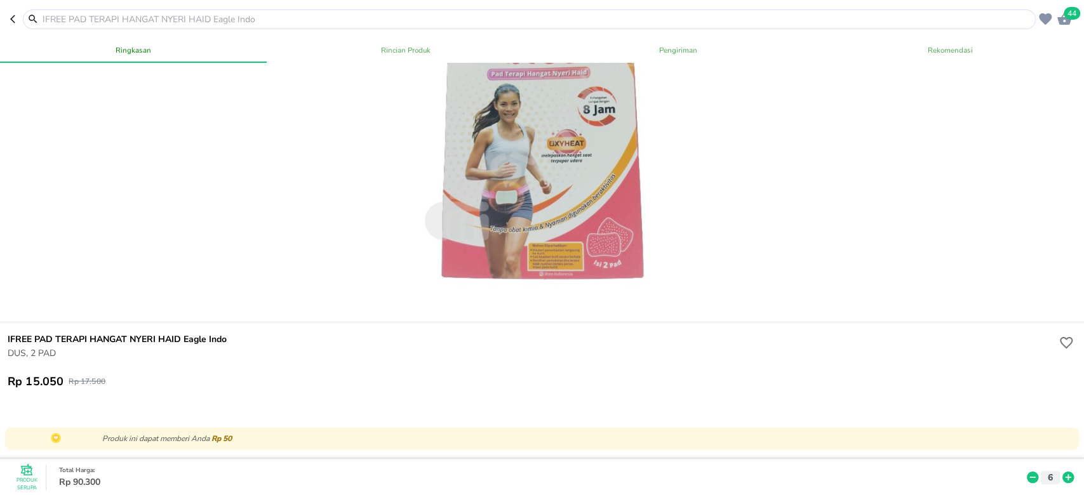
click at [158, 18] on input "text" at bounding box center [536, 19] width 991 height 13
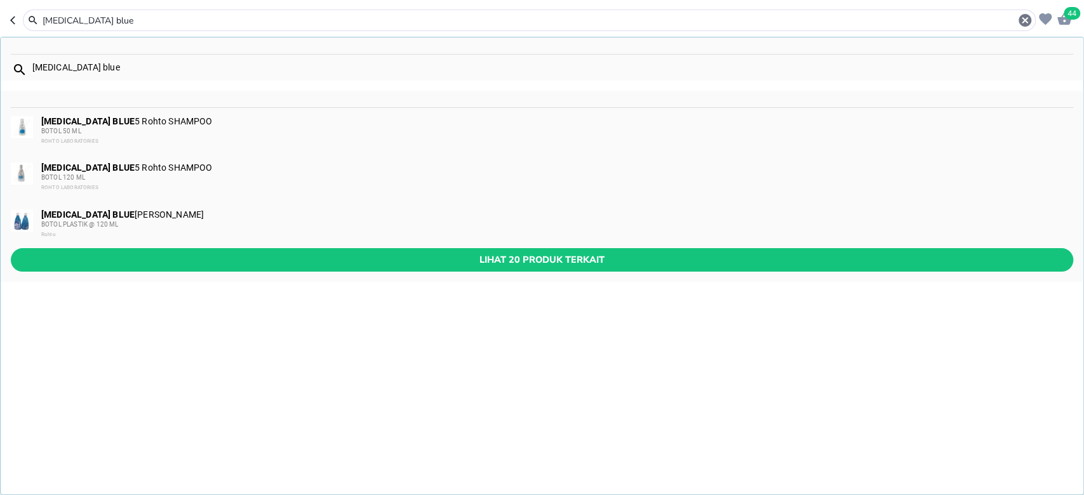
type input "[MEDICAL_DATA] blue"
click at [151, 177] on div "BOTOL 120 ML" at bounding box center [556, 178] width 1030 height 10
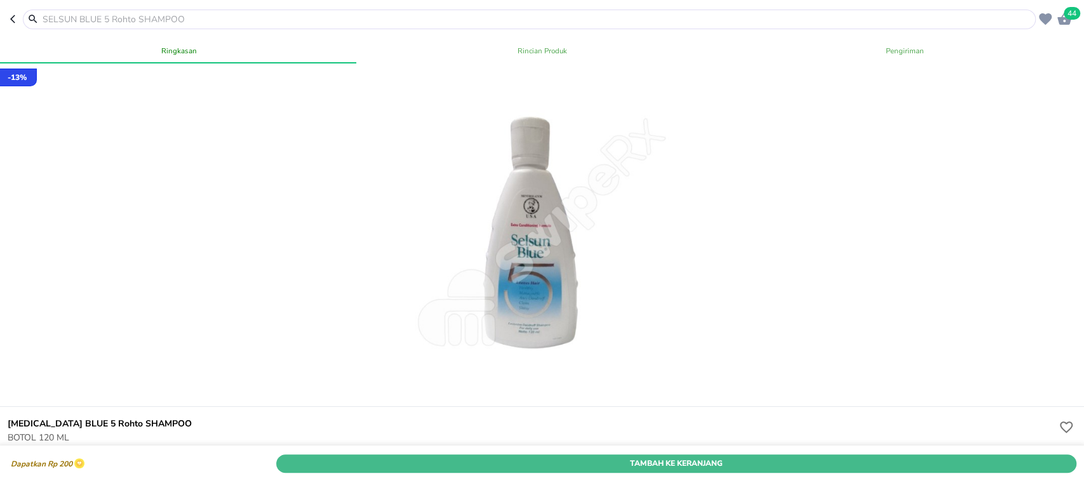
click at [725, 456] on span "Tambah Ke Keranjang" at bounding box center [676, 462] width 781 height 13
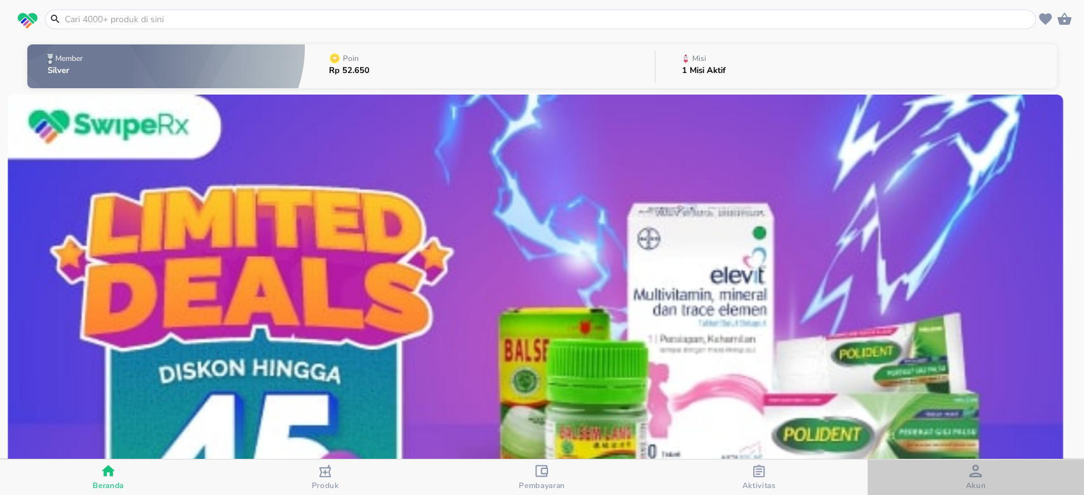
click at [980, 472] on icon "button" at bounding box center [975, 471] width 13 height 13
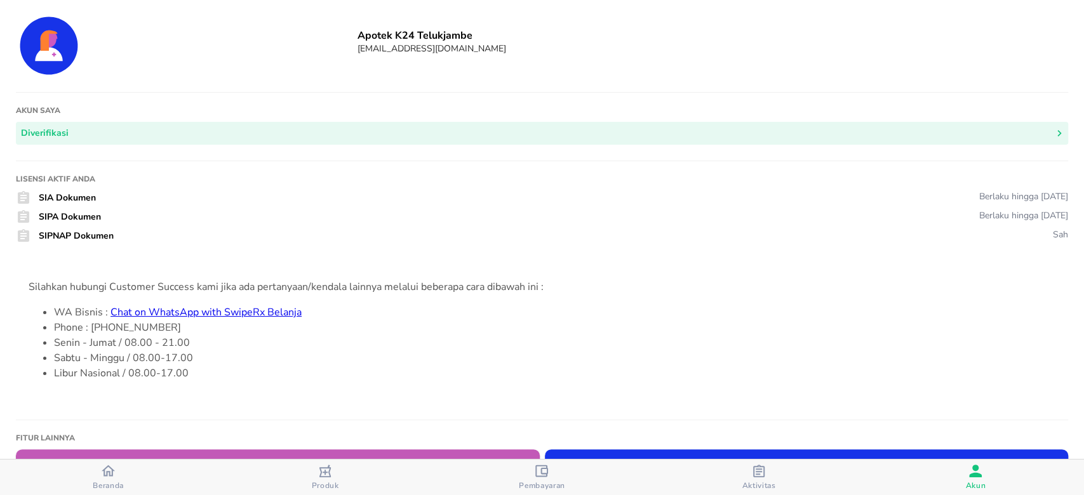
click at [106, 478] on div "button" at bounding box center [108, 472] width 13 height 17
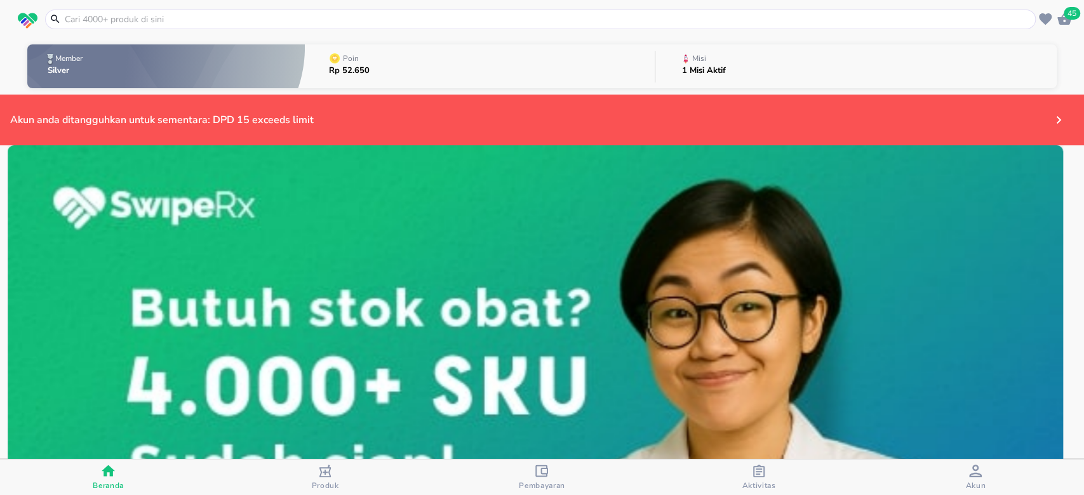
click at [1064, 19] on icon "button" at bounding box center [1064, 19] width 14 height 12
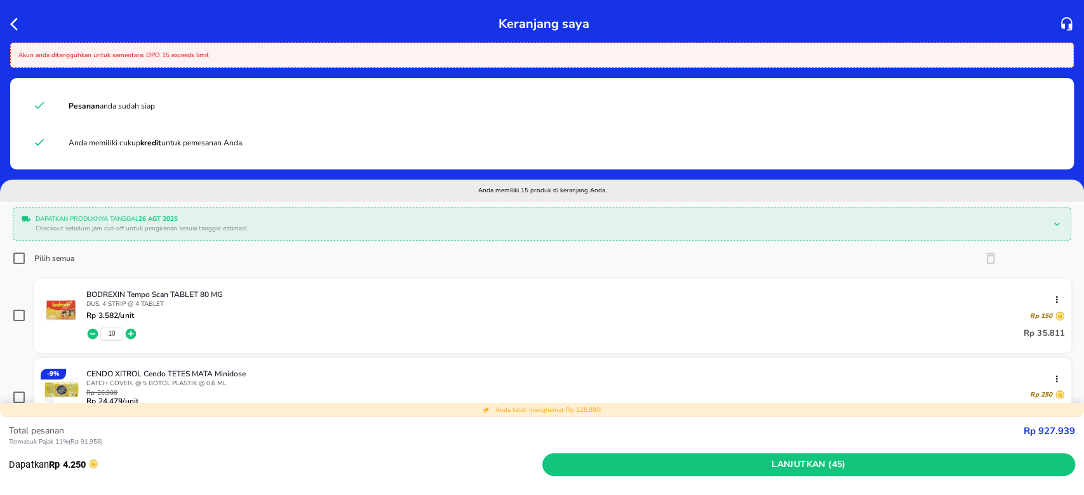
click at [10, 23] on icon "button" at bounding box center [17, 24] width 15 height 15
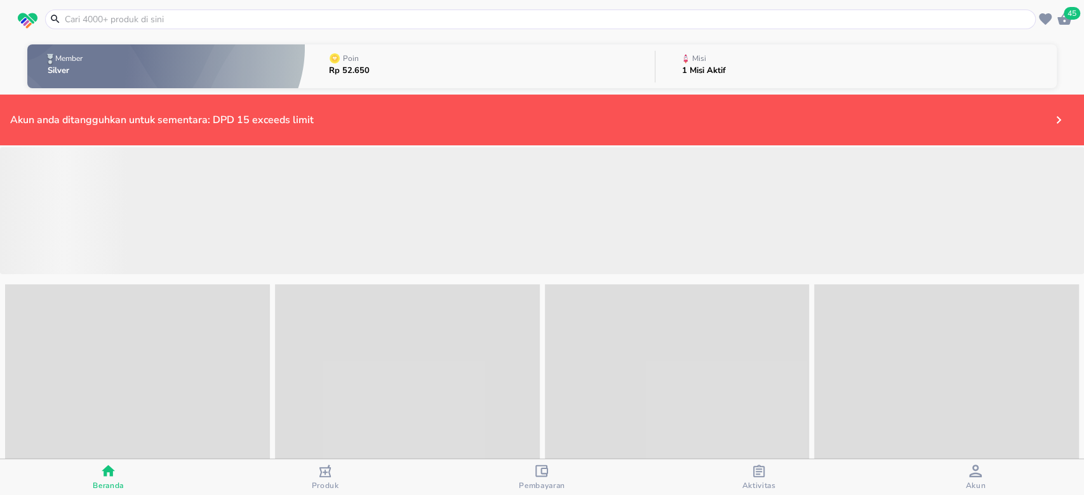
click at [340, 20] on input "text" at bounding box center [547, 19] width 969 height 13
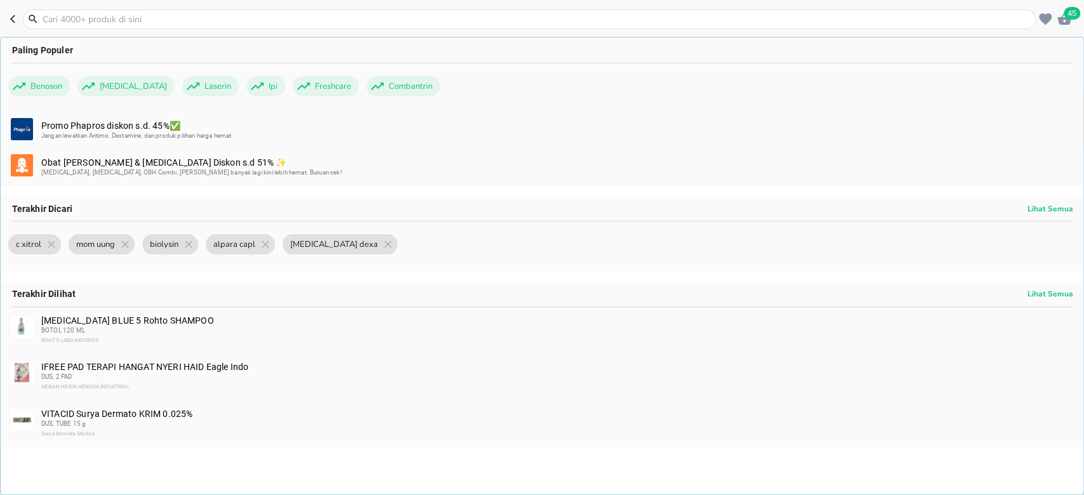
paste input "BIOLYSIN"
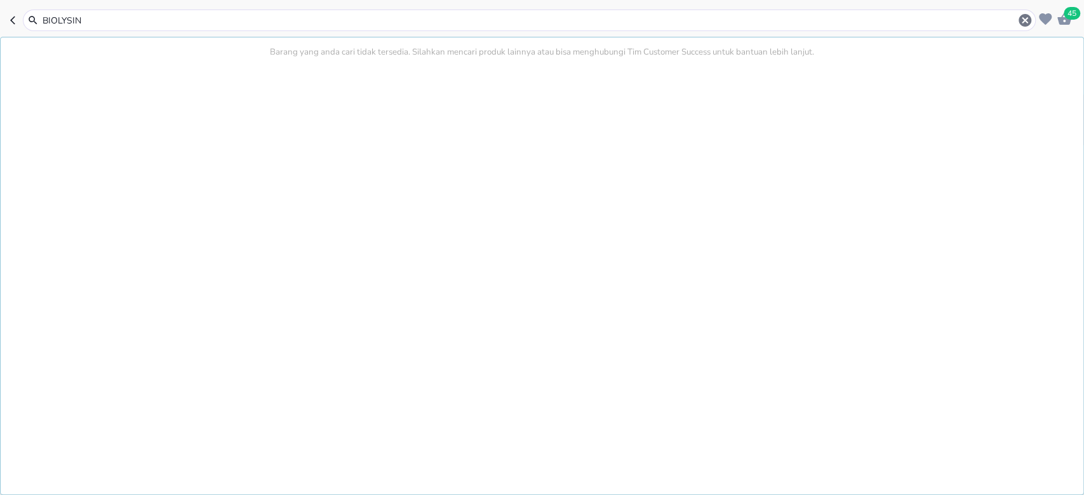
type input "BIOLYSIN"
click at [17, 22] on icon "button" at bounding box center [15, 20] width 10 height 10
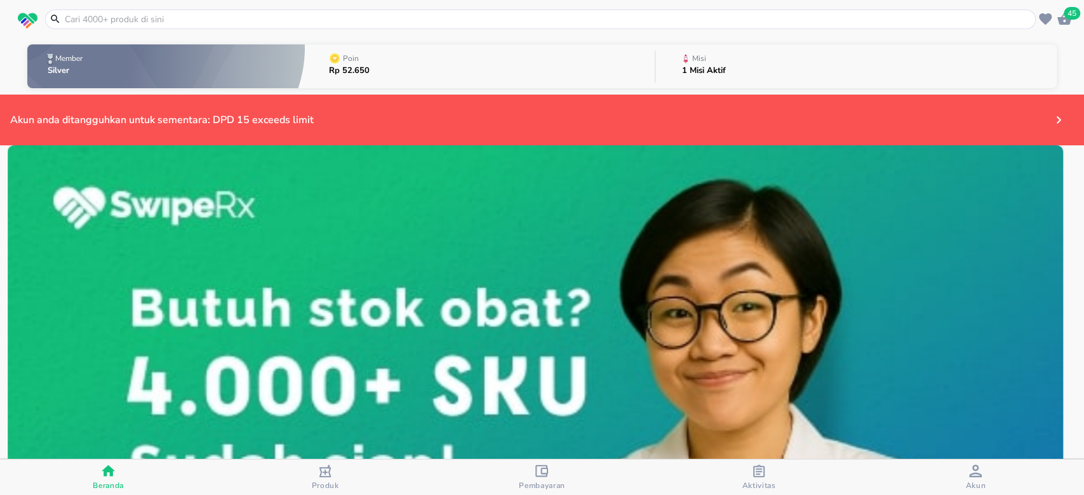
click at [119, 13] on input "text" at bounding box center [547, 19] width 969 height 13
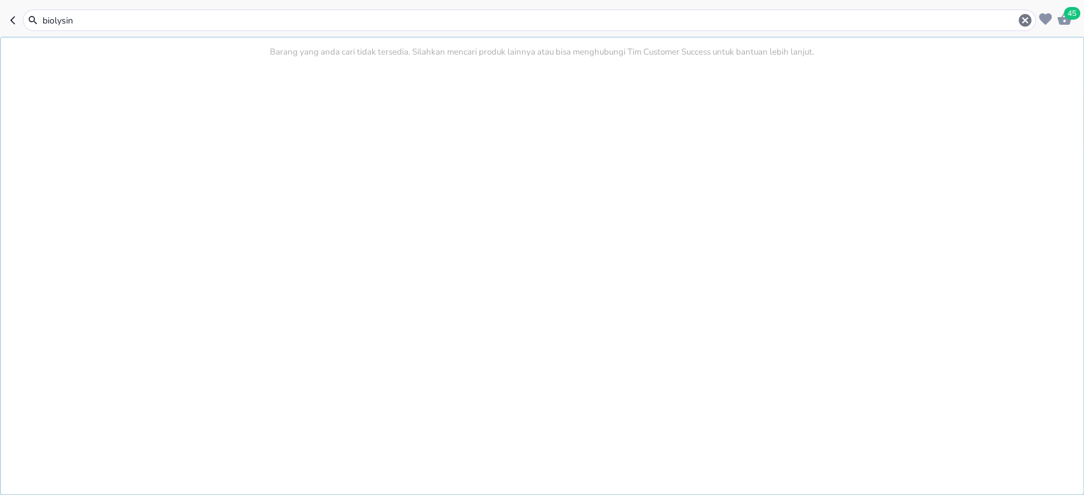
type input "biolysin"
click at [9, 21] on header "45 biolysin Barang yang anda cari tidak tersedia. Silahkan mencari produk lainn…" at bounding box center [542, 19] width 1084 height 38
click at [15, 25] on icon "button" at bounding box center [15, 20] width 10 height 10
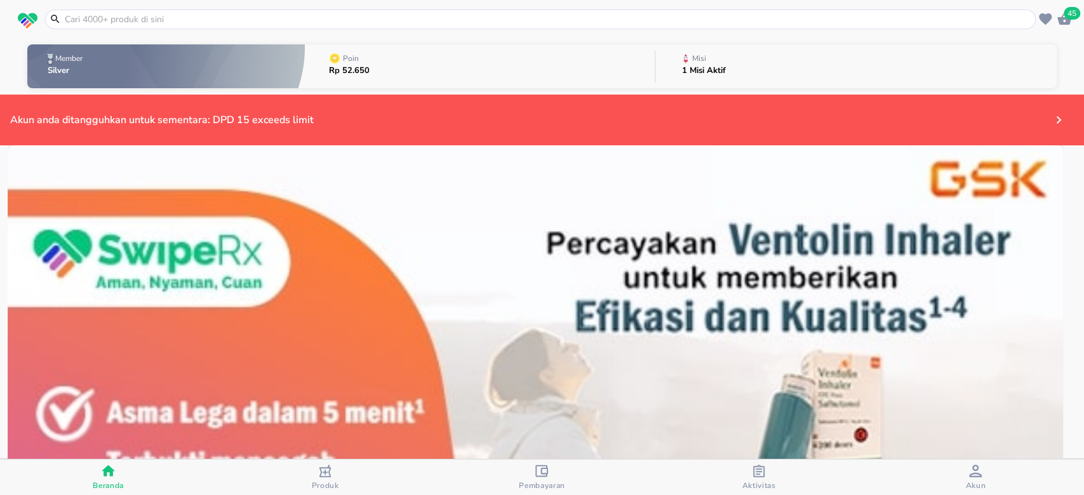
click at [185, 17] on input "text" at bounding box center [547, 19] width 969 height 13
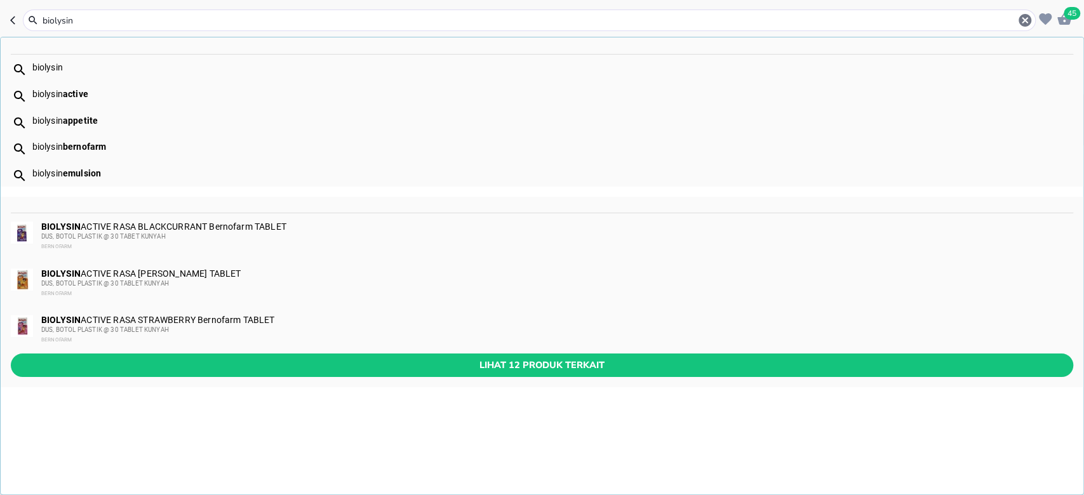
type input "biolysin"
click at [185, 370] on span "Lihat 12 produk terkait" at bounding box center [542, 365] width 1042 height 16
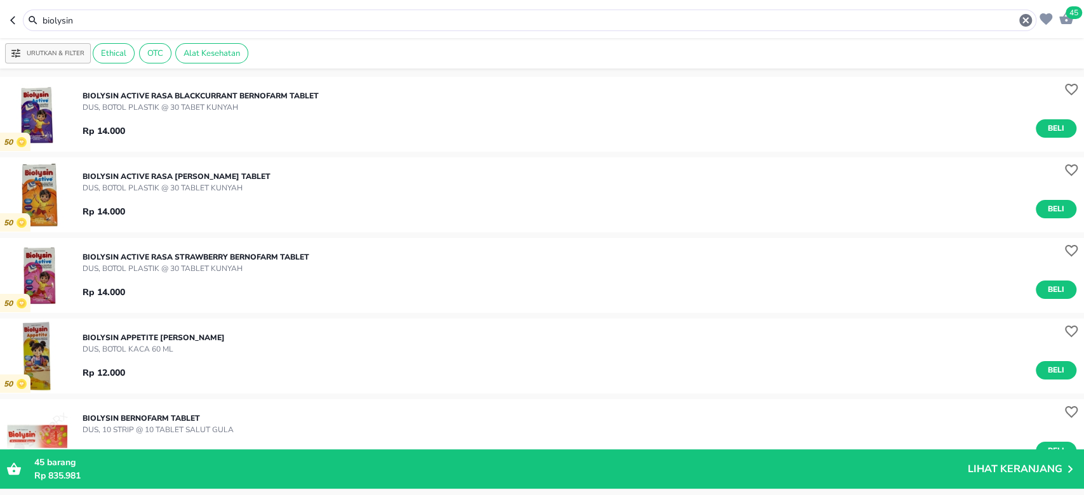
click at [482, 20] on input "biolysin" at bounding box center [529, 20] width 976 height 13
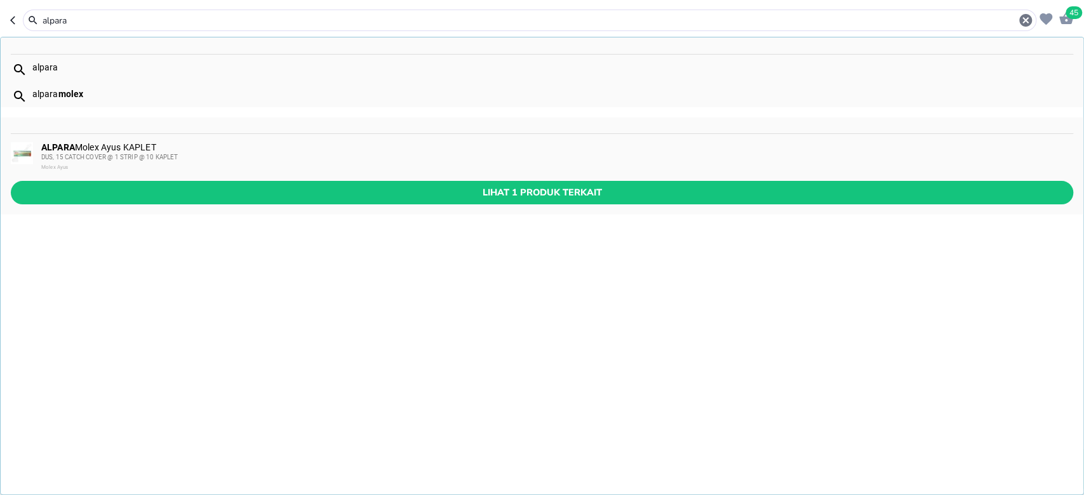
type input "alpara"
click at [281, 157] on div "DUS, 15 CATCH COVER @ 1 STRIP @ 10 KAPLET" at bounding box center [556, 157] width 1030 height 10
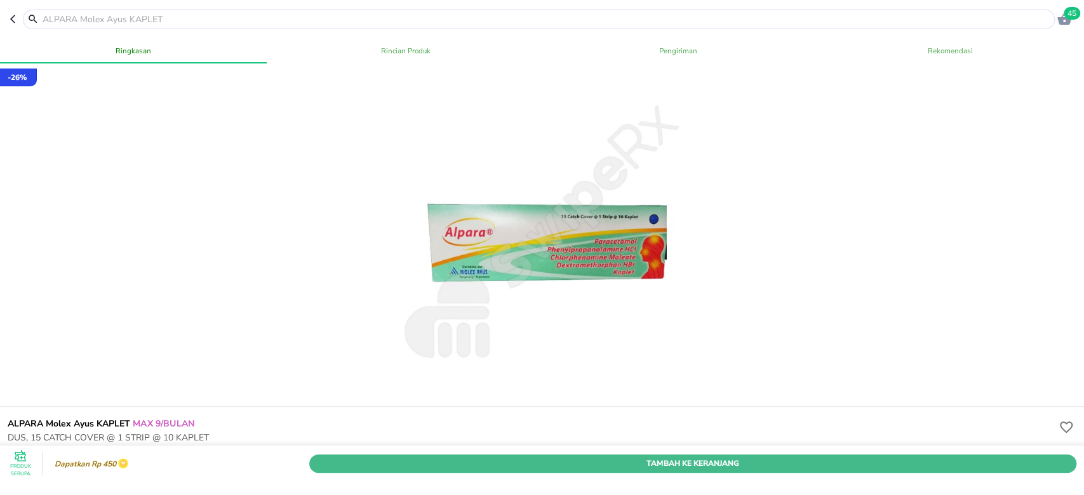
click at [599, 456] on span "Tambah Ke Keranjang" at bounding box center [693, 462] width 748 height 13
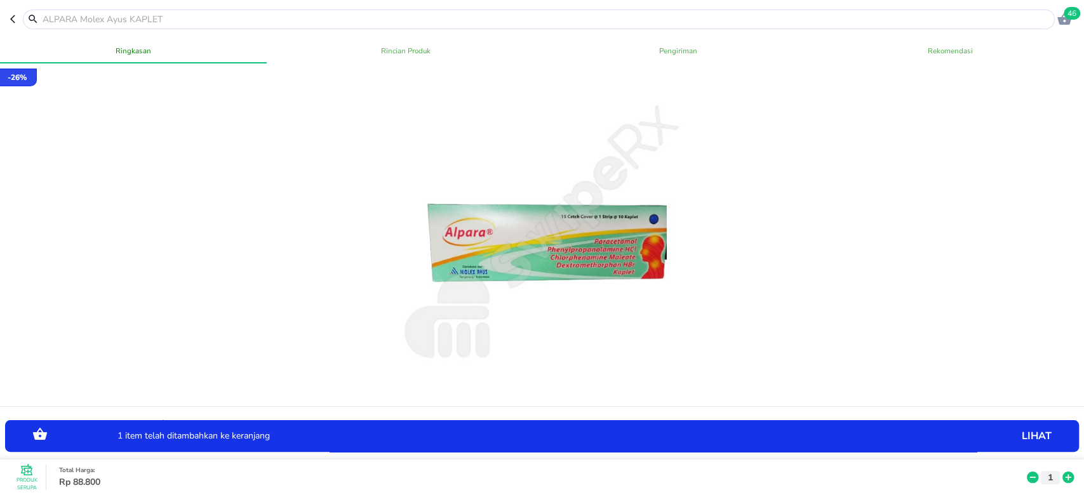
click at [10, 18] on icon "button" at bounding box center [15, 19] width 10 height 10
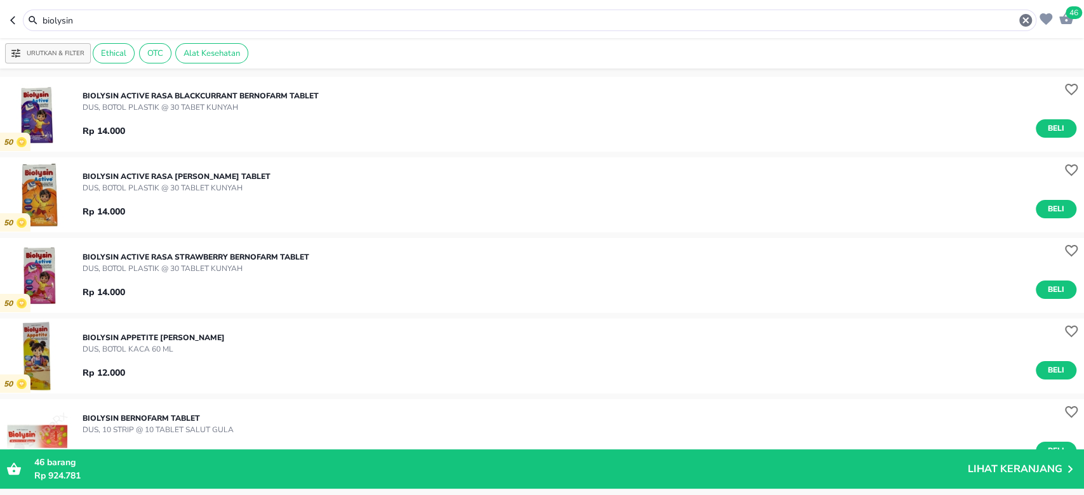
click at [371, 23] on input "biolysin" at bounding box center [529, 20] width 976 height 13
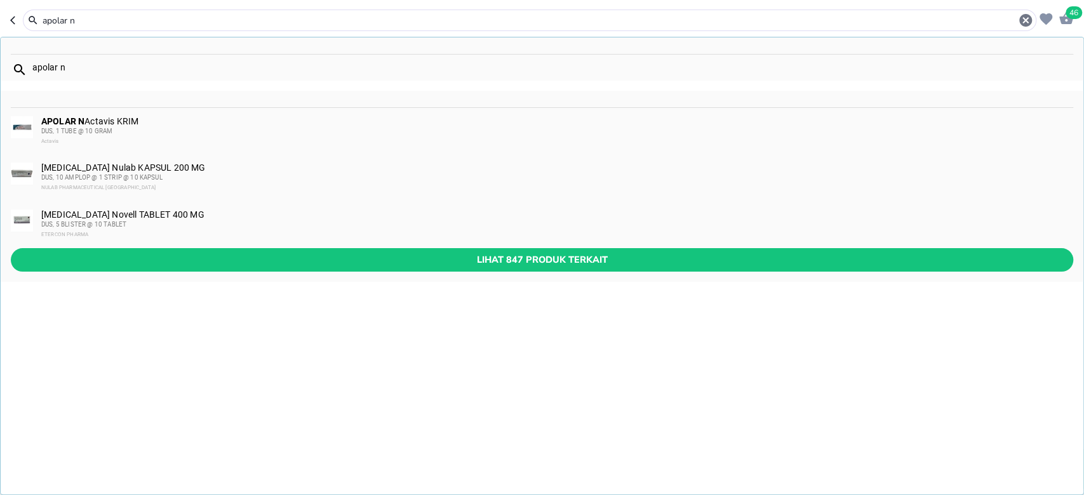
type input "apolar n"
click at [454, 126] on div "DUS, 1 TUBE @ 10 GRAM" at bounding box center [556, 131] width 1030 height 10
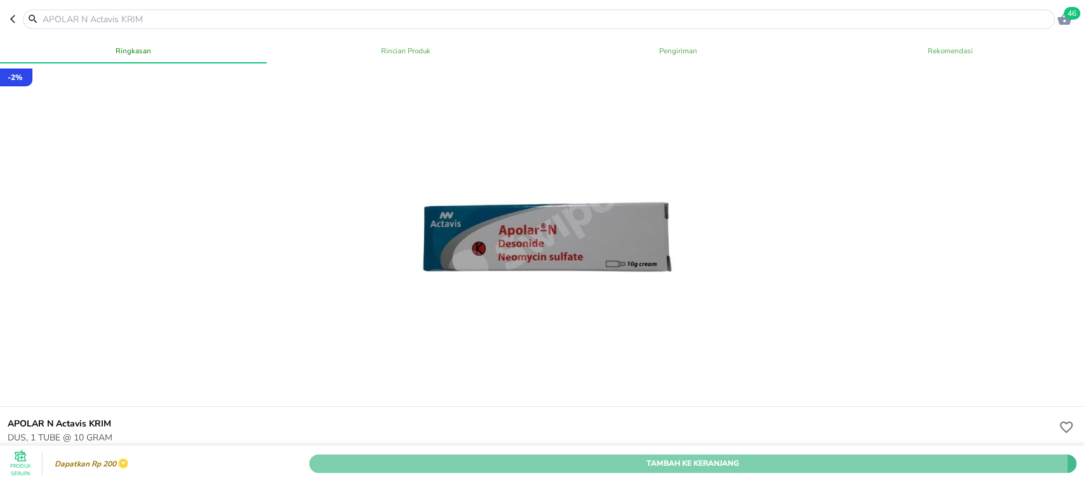
click at [550, 456] on span "Tambah Ke Keranjang" at bounding box center [693, 462] width 748 height 13
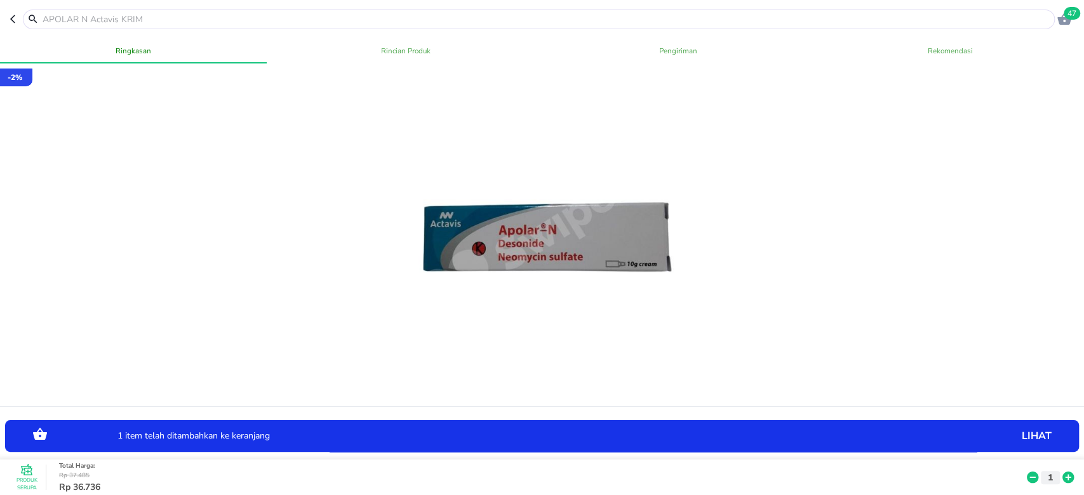
click at [1062, 472] on icon at bounding box center [1067, 477] width 11 height 11
click at [11, 18] on icon "button" at bounding box center [12, 19] width 5 height 8
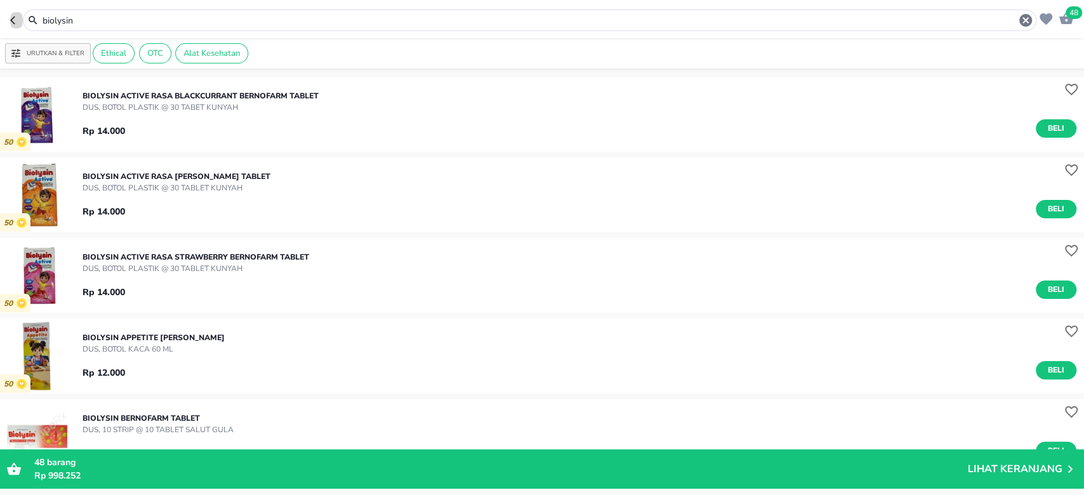
click at [13, 19] on icon "button" at bounding box center [15, 20] width 10 height 10
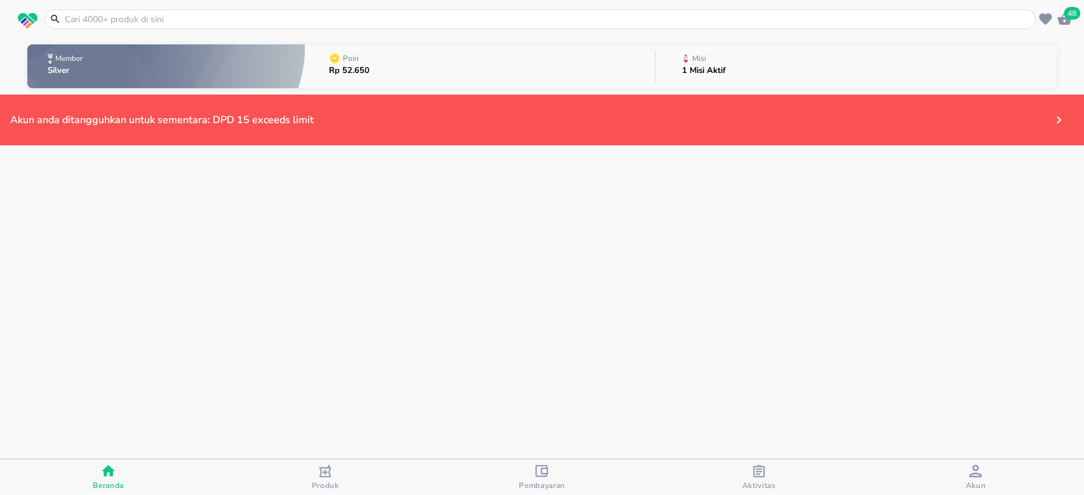
click at [150, 18] on input "text" at bounding box center [547, 19] width 969 height 13
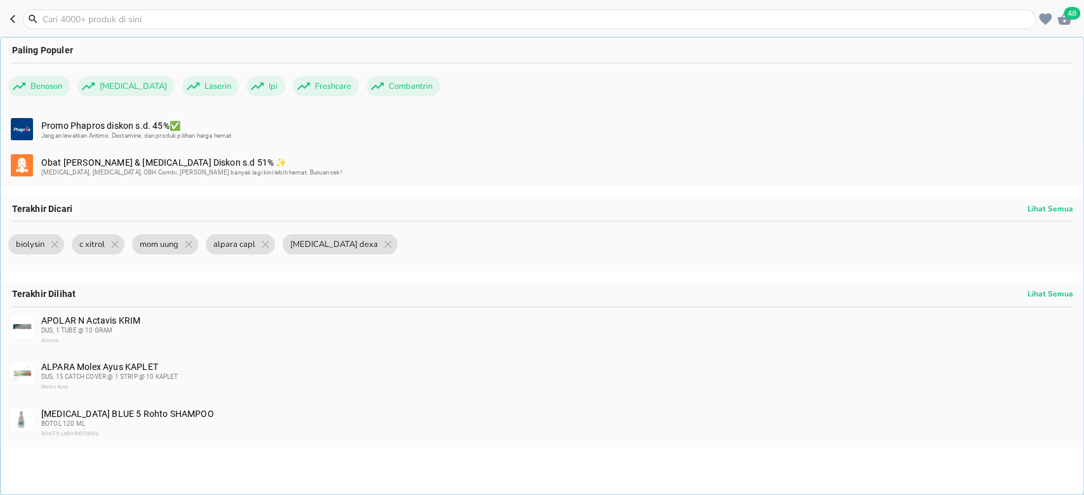
paste input "MOM UUNG CAP 30S BTL"
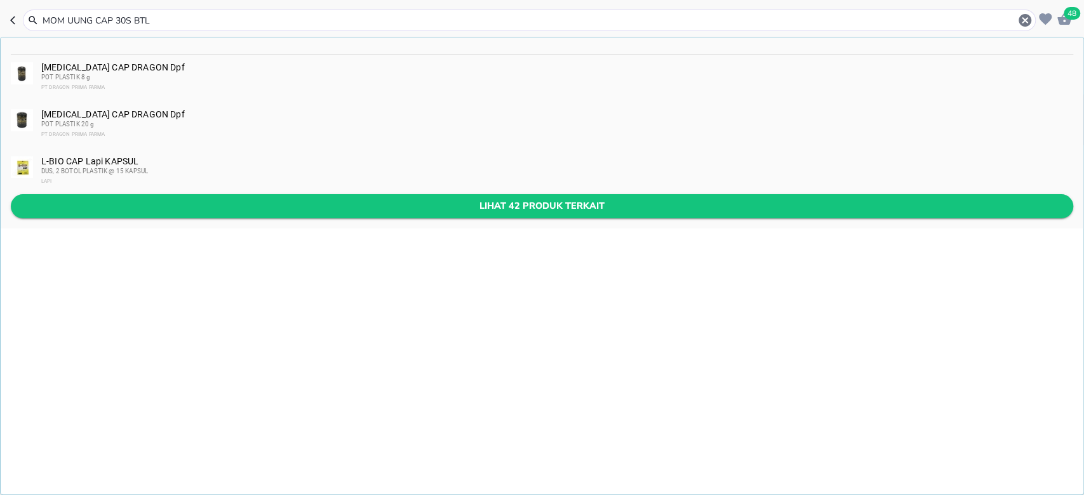
type input "MOM UUNG CAP 30S BTL"
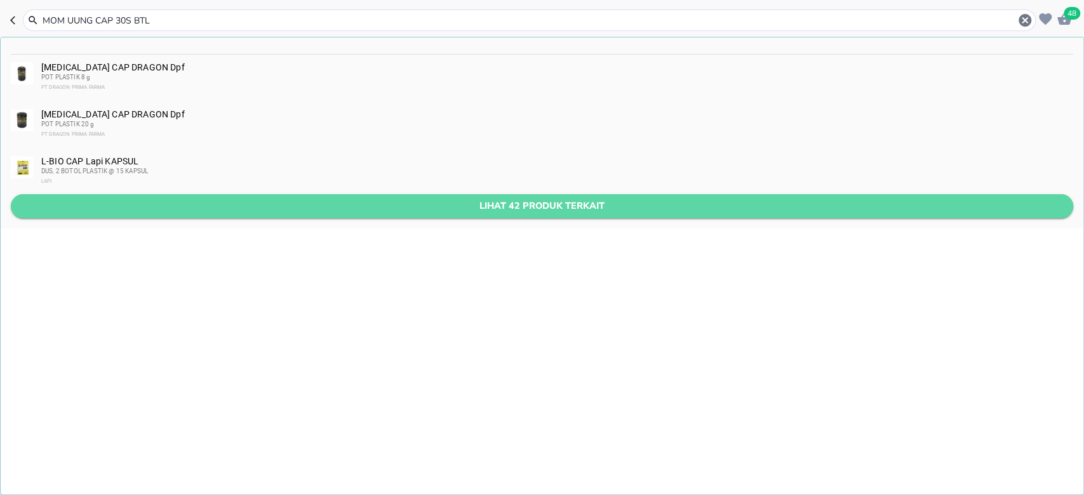
click at [225, 208] on span "Lihat 42 produk terkait" at bounding box center [542, 206] width 1042 height 16
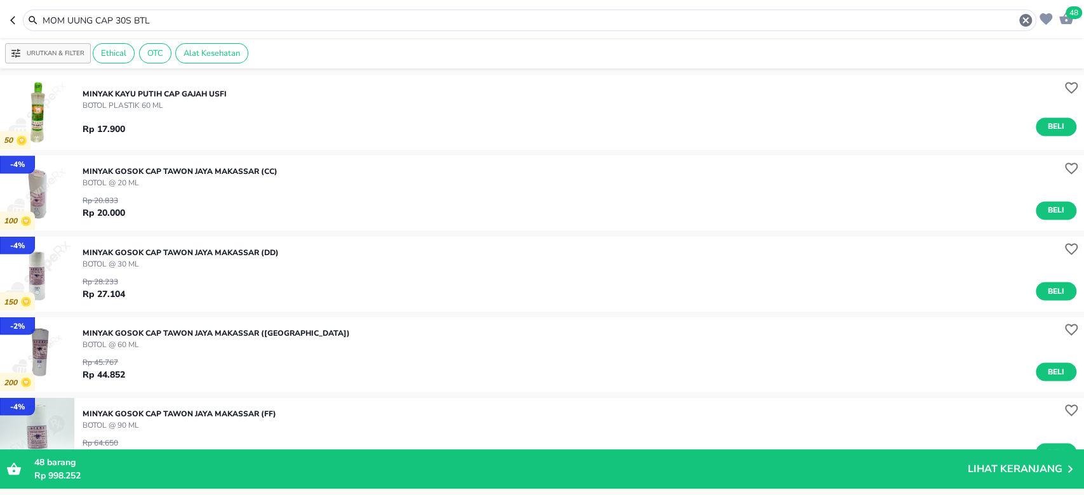
scroll to position [1804, 0]
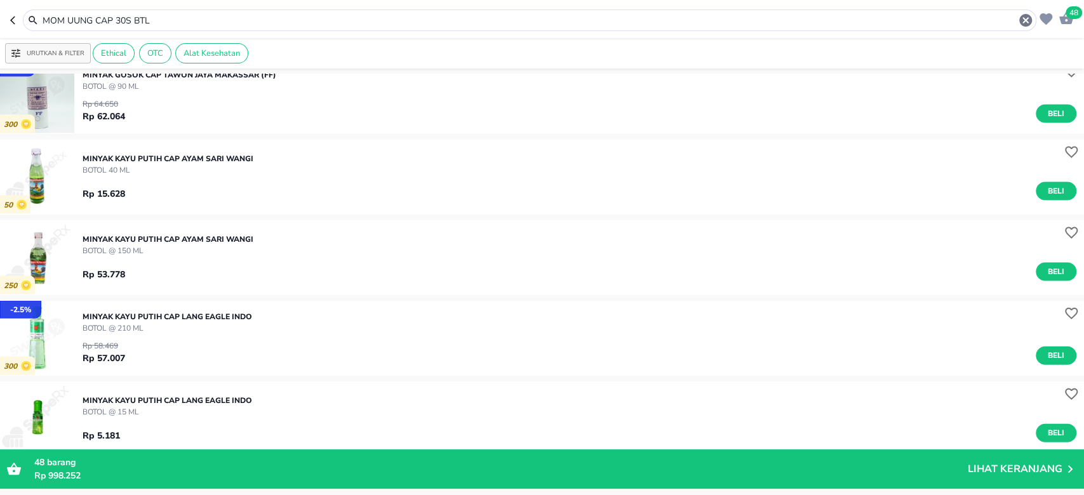
click at [17, 23] on icon "button" at bounding box center [15, 20] width 10 height 10
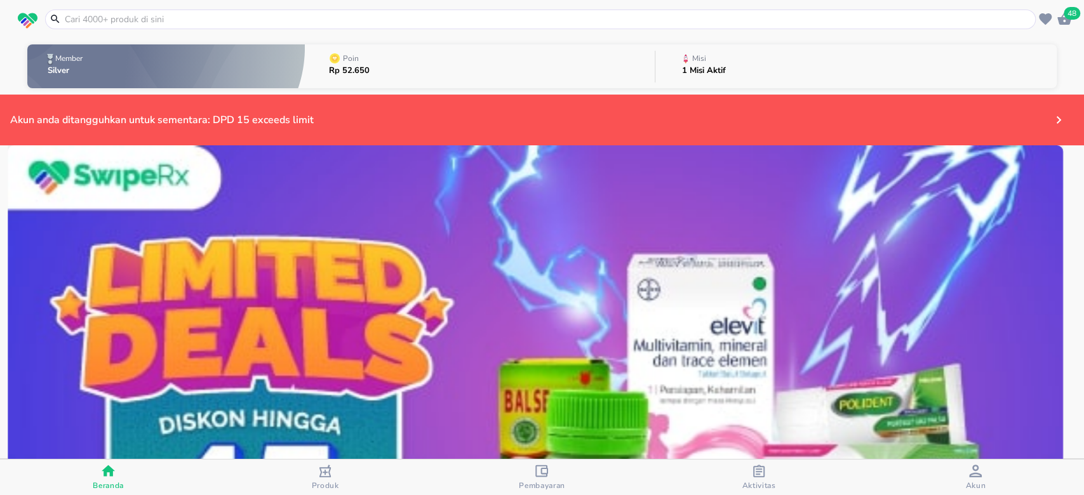
click at [1070, 10] on span "48" at bounding box center [1071, 13] width 17 height 13
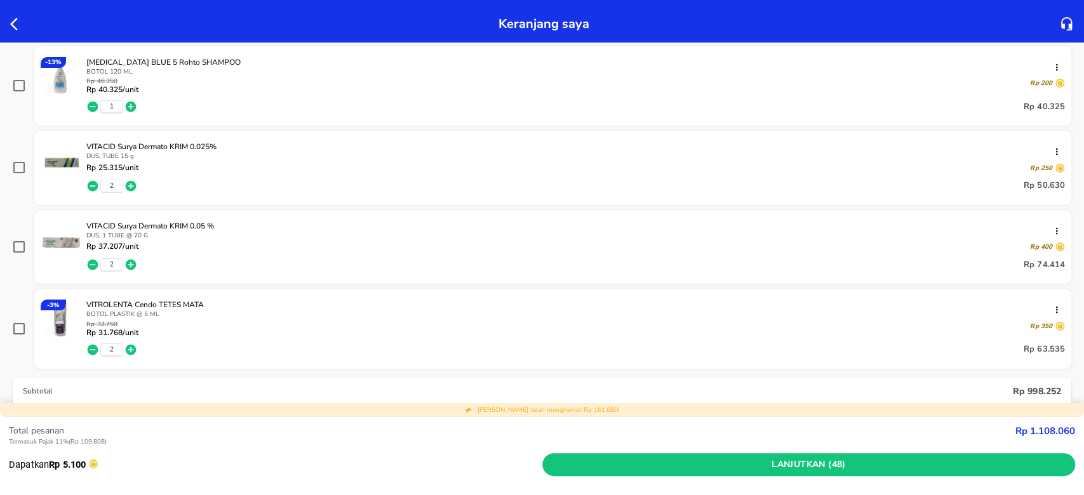
scroll to position [1438, 0]
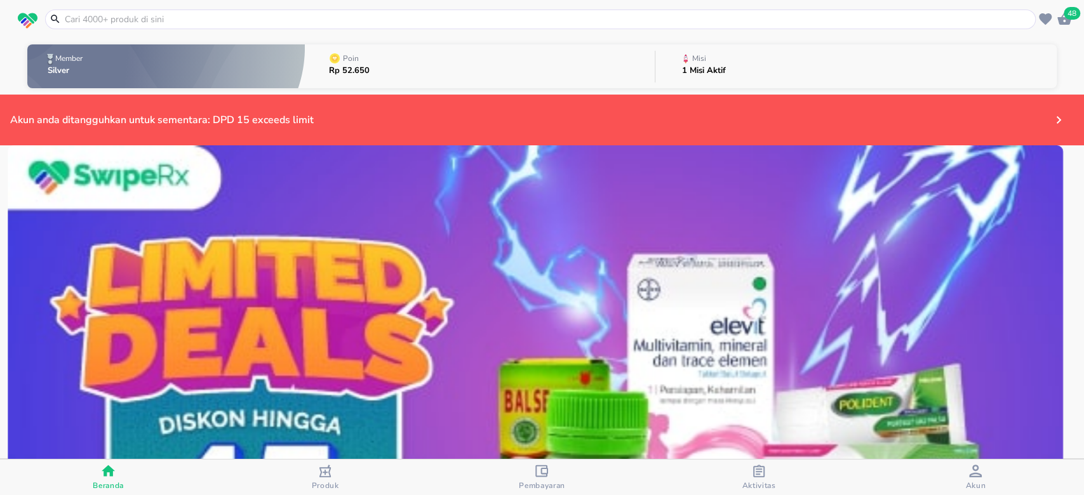
click at [505, 20] on input "text" at bounding box center [547, 19] width 969 height 13
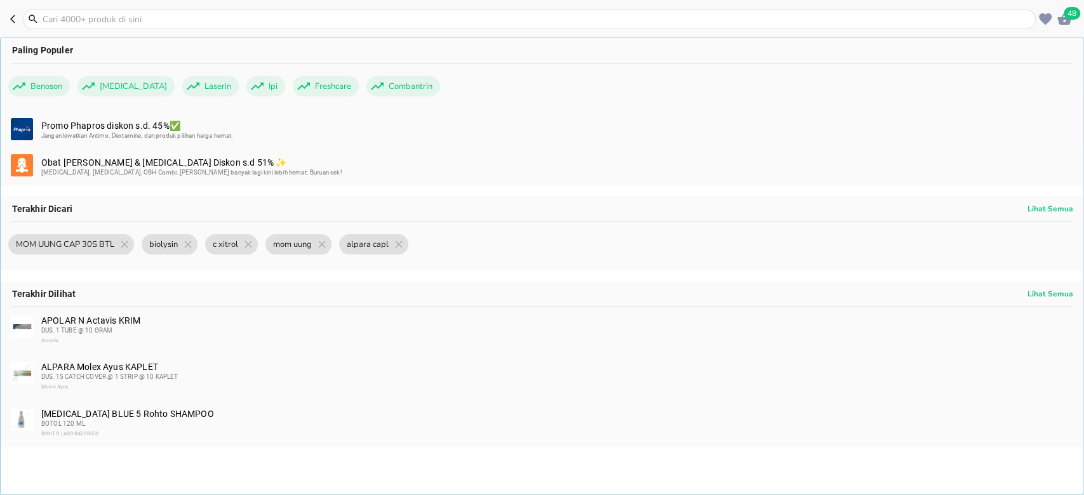
click at [292, 17] on input "text" at bounding box center [536, 19] width 991 height 13
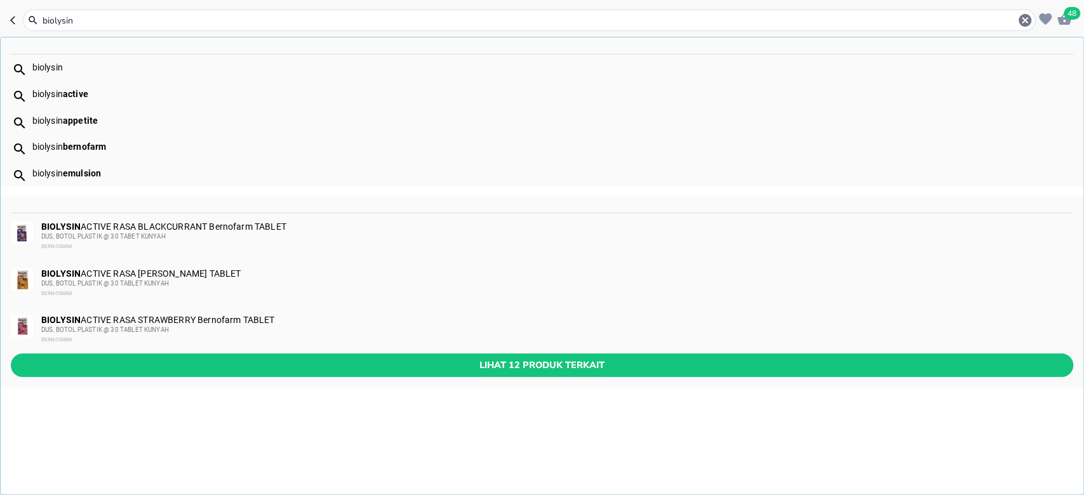
type input "biolysin"
click at [409, 379] on div "Lihat 12 produk terkait" at bounding box center [542, 371] width 1082 height 34
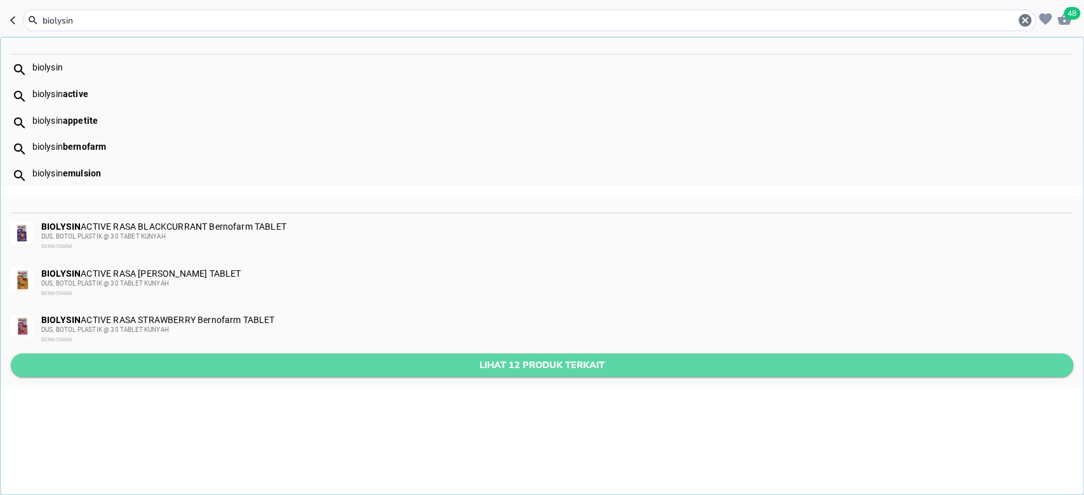
click at [409, 375] on button "Lihat 12 produk terkait" at bounding box center [542, 365] width 1062 height 23
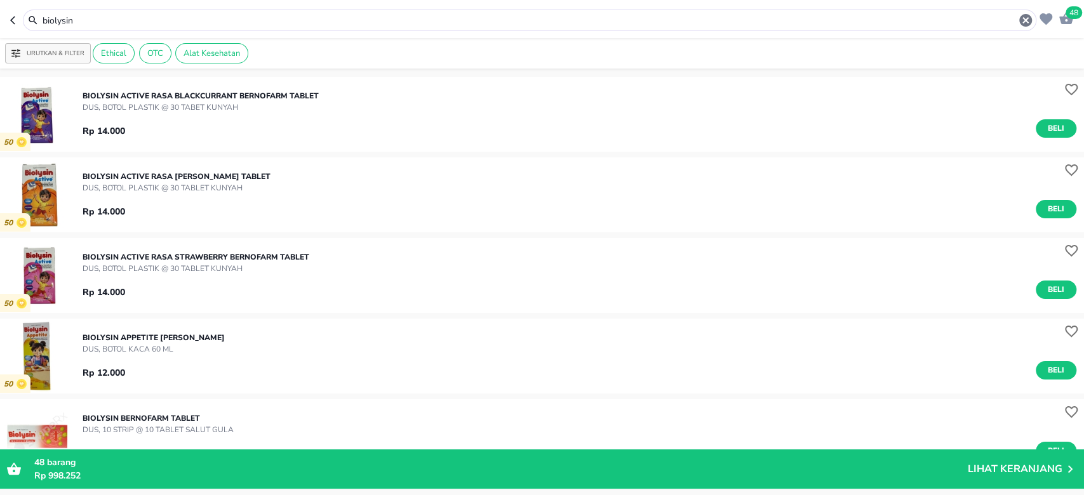
scroll to position [169, 0]
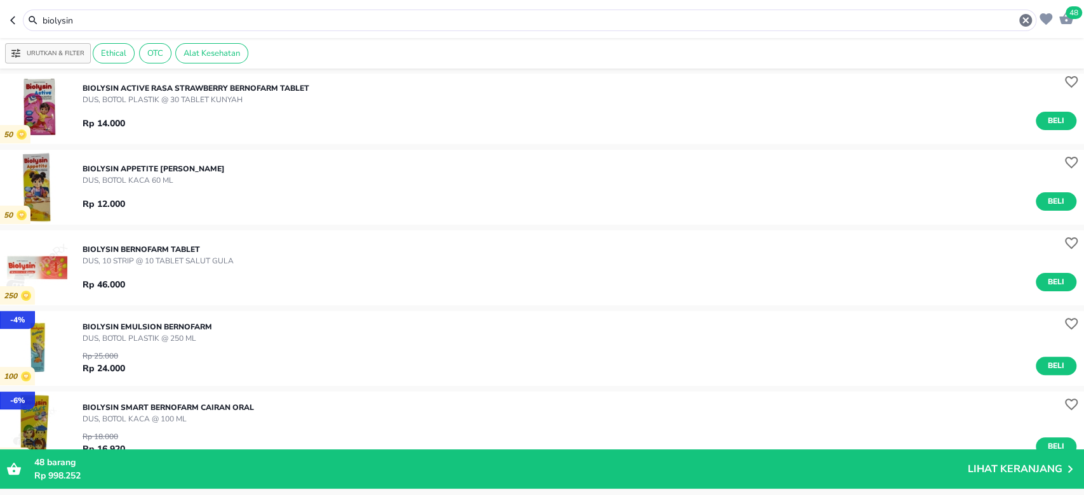
click at [790, 185] on div "BIOLYSIN APPETITE Bernofarm SIRUP DUS, BOTOL KACA 60 ML Rp 12.000 Beli" at bounding box center [583, 187] width 1001 height 60
click at [140, 165] on p "BIOLYSIN APPETITE [PERSON_NAME]" at bounding box center [154, 168] width 142 height 11
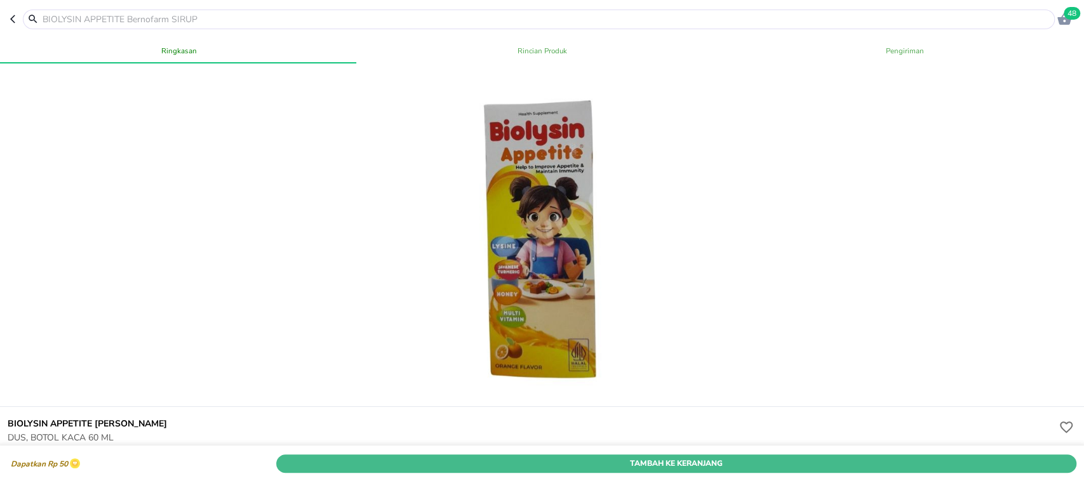
click at [722, 454] on button "Tambah Ke Keranjang" at bounding box center [676, 463] width 800 height 18
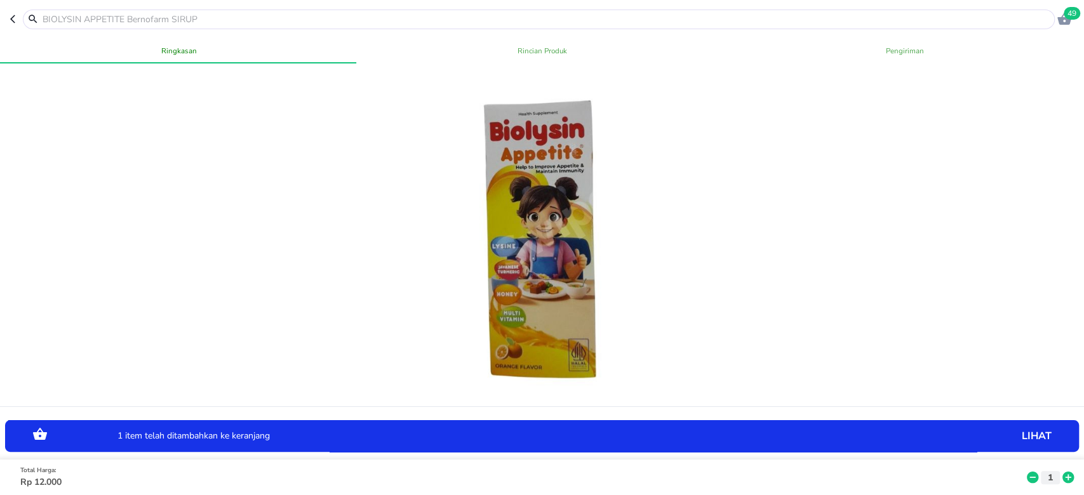
click at [1062, 472] on icon at bounding box center [1067, 477] width 11 height 11
click at [1021, 436] on p "lihat" at bounding box center [966, 436] width 168 height 0
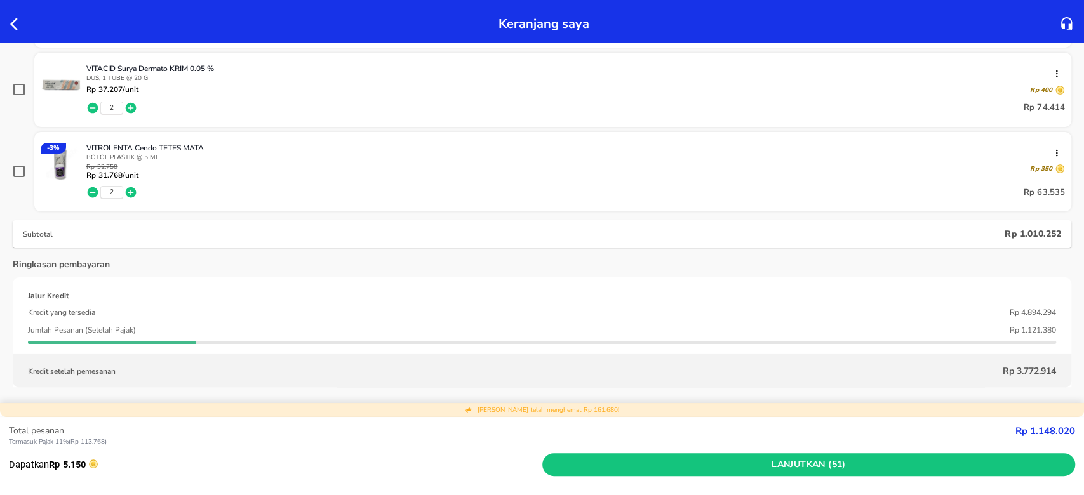
scroll to position [913, 0]
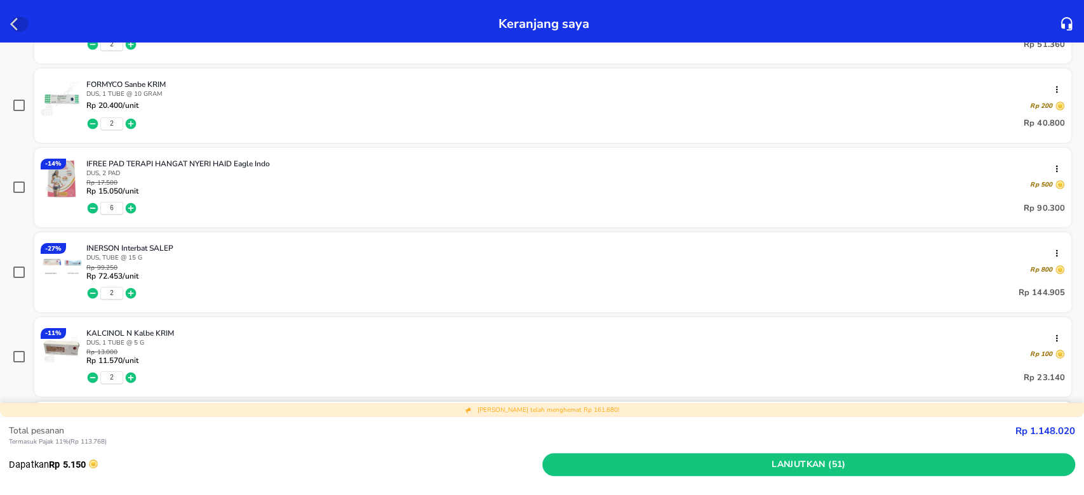
click at [14, 19] on icon "button" at bounding box center [17, 24] width 15 height 15
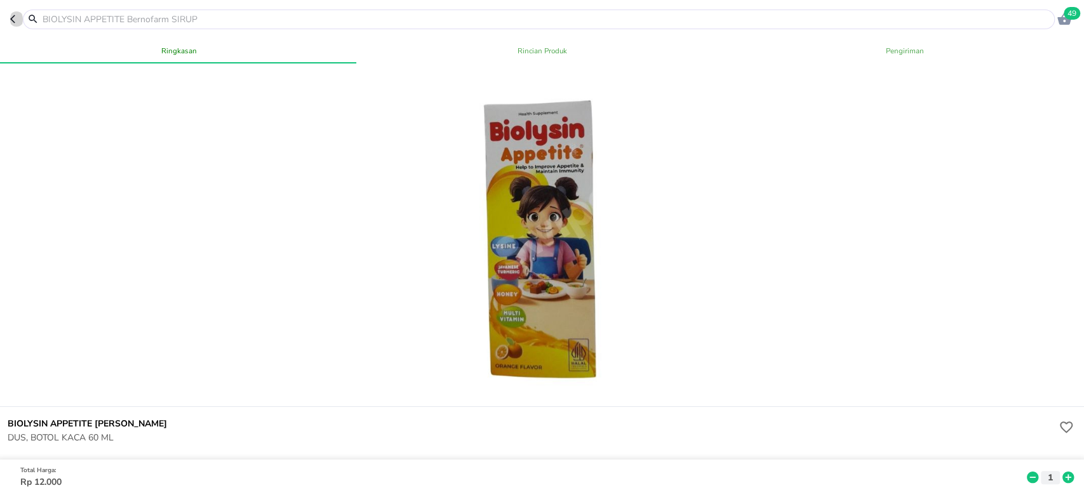
click at [15, 23] on icon "button" at bounding box center [15, 19] width 10 height 10
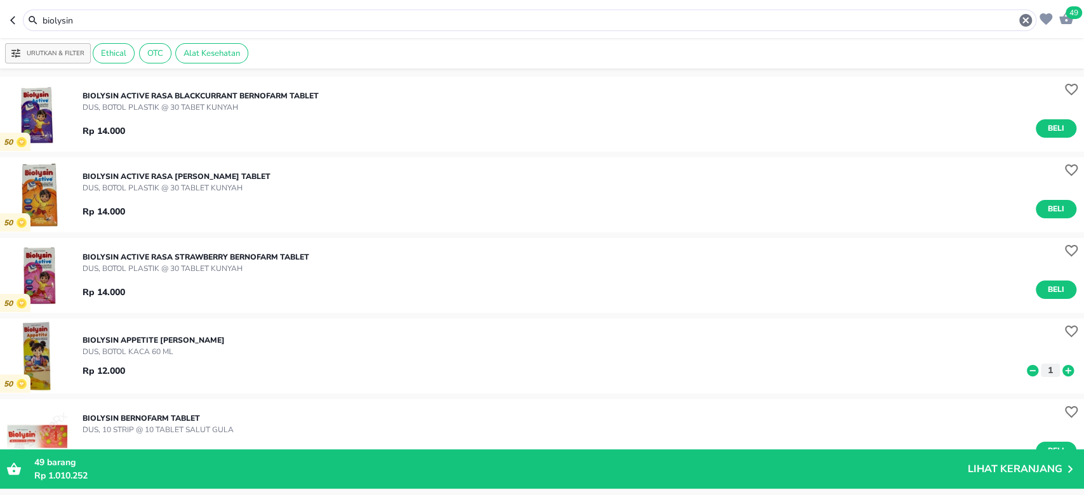
click at [9, 21] on header "49 biolysin" at bounding box center [542, 19] width 1084 height 38
click at [10, 20] on icon "button" at bounding box center [15, 20] width 10 height 10
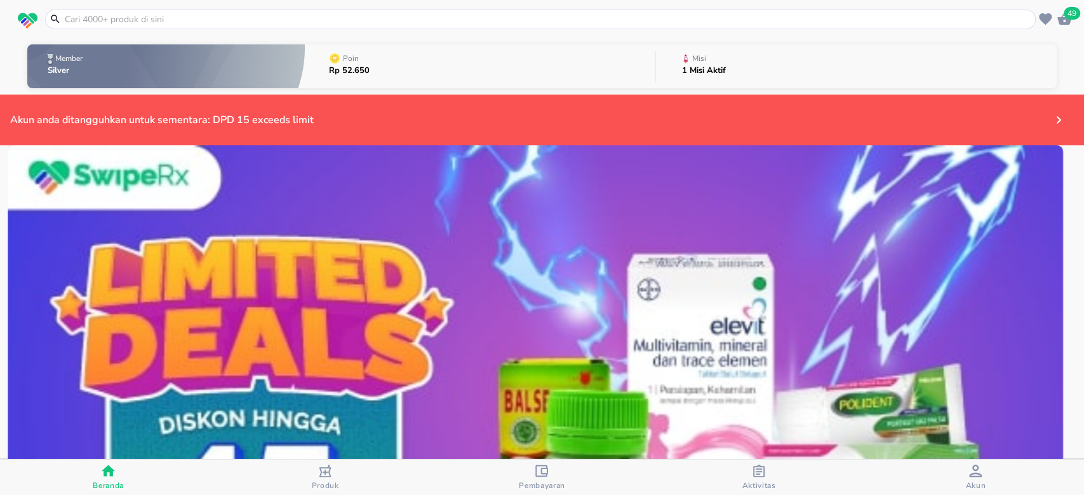
click at [983, 480] on span "Akun" at bounding box center [975, 485] width 20 height 10
